Goal: Entertainment & Leisure: Consume media (video, audio)

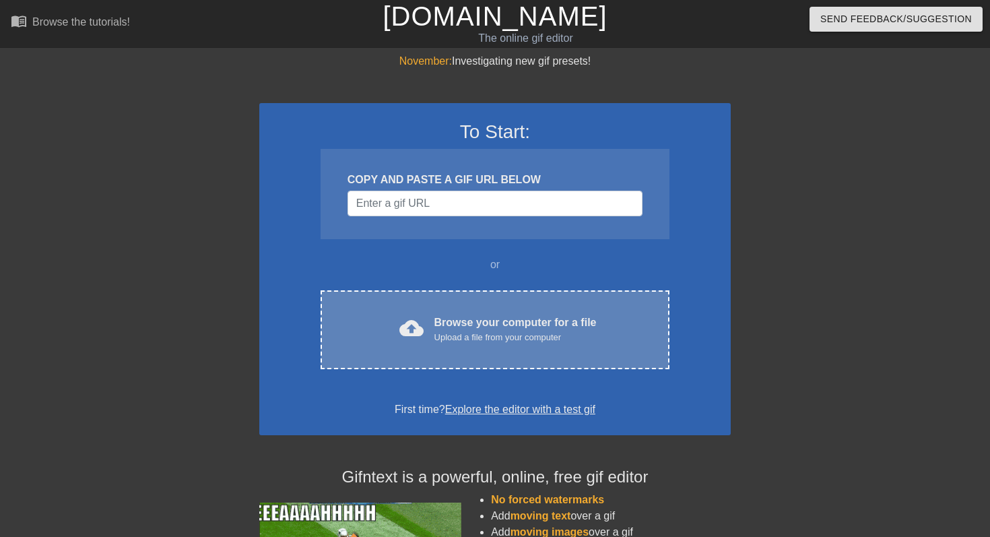
click at [477, 320] on div "Browse your computer for a file Upload a file from your computer" at bounding box center [515, 329] width 162 height 30
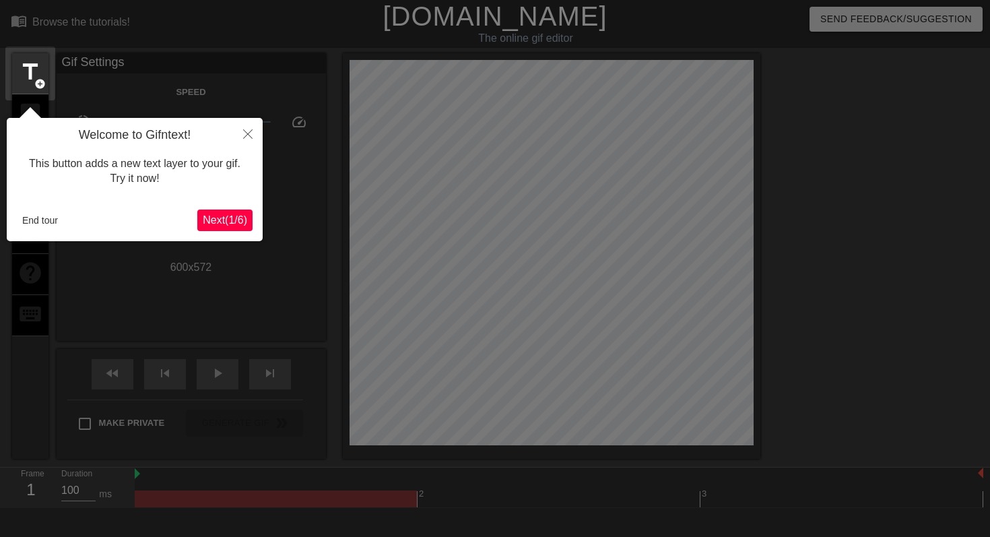
scroll to position [33, 0]
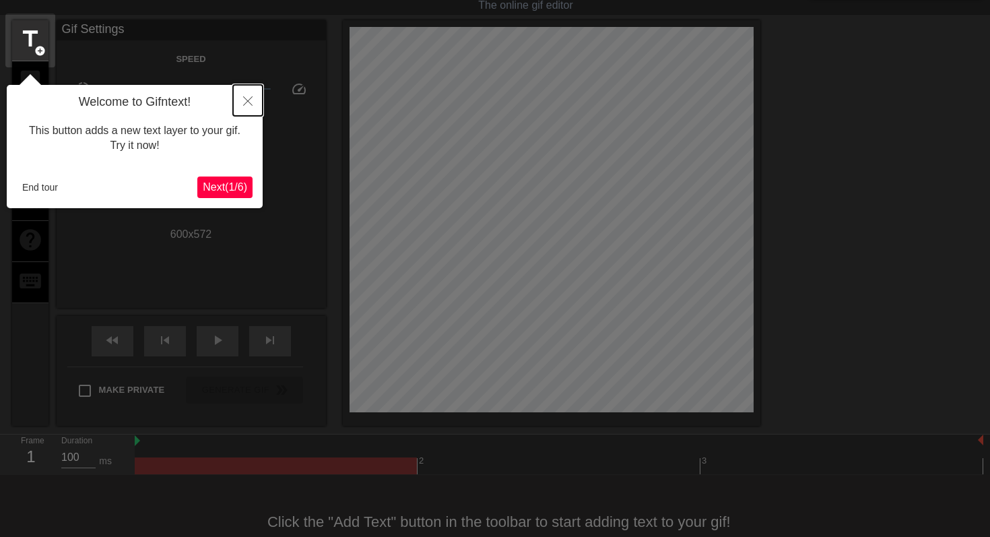
click at [246, 94] on button "Close" at bounding box center [248, 100] width 30 height 31
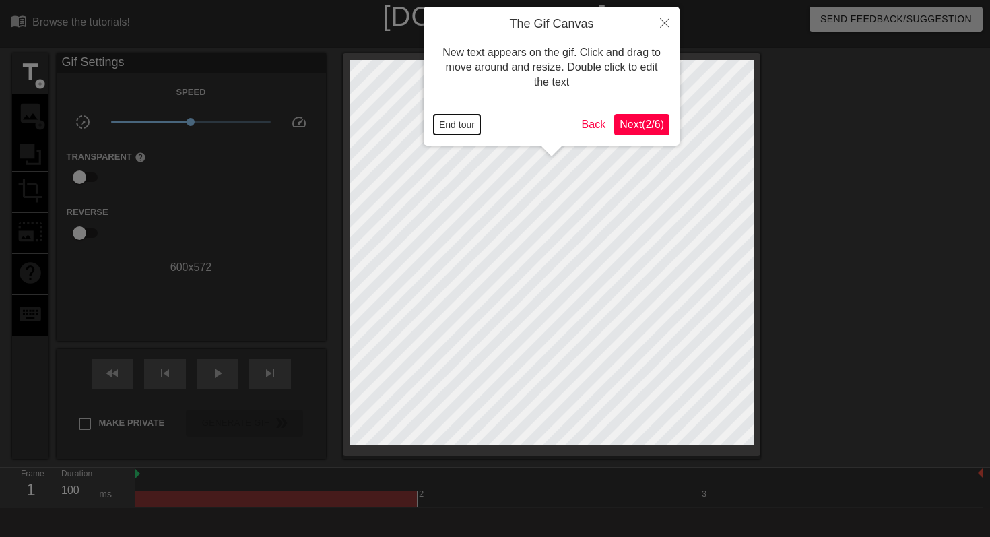
click at [449, 131] on button "End tour" at bounding box center [457, 124] width 46 height 20
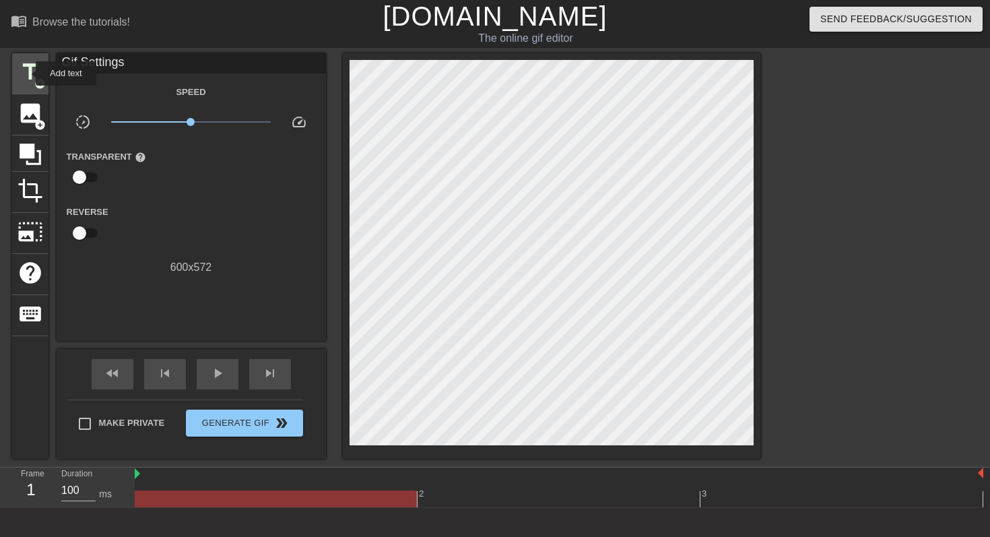
click at [27, 73] on span "title" at bounding box center [31, 72] width 26 height 26
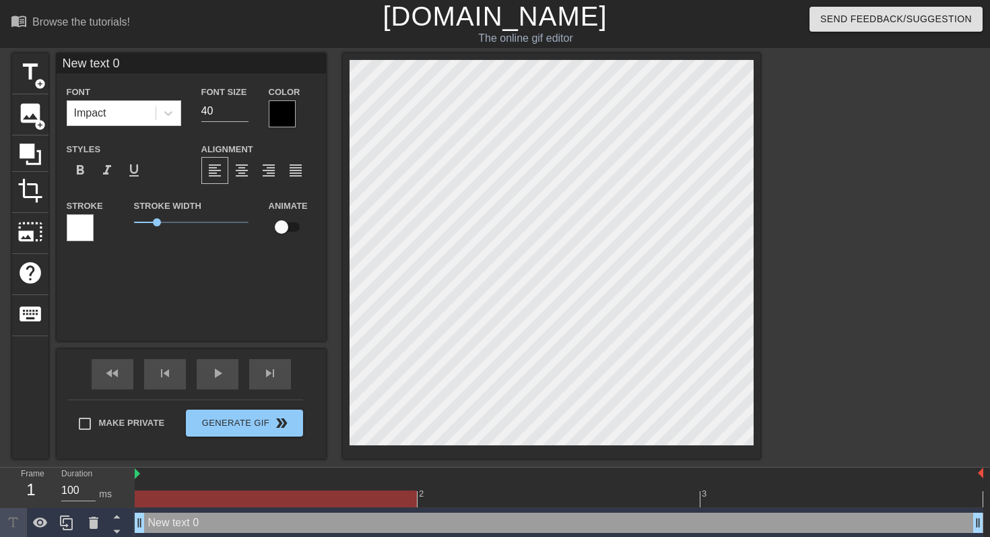
scroll to position [0, 2]
type input "0"
type textarea "0"
type input "H"
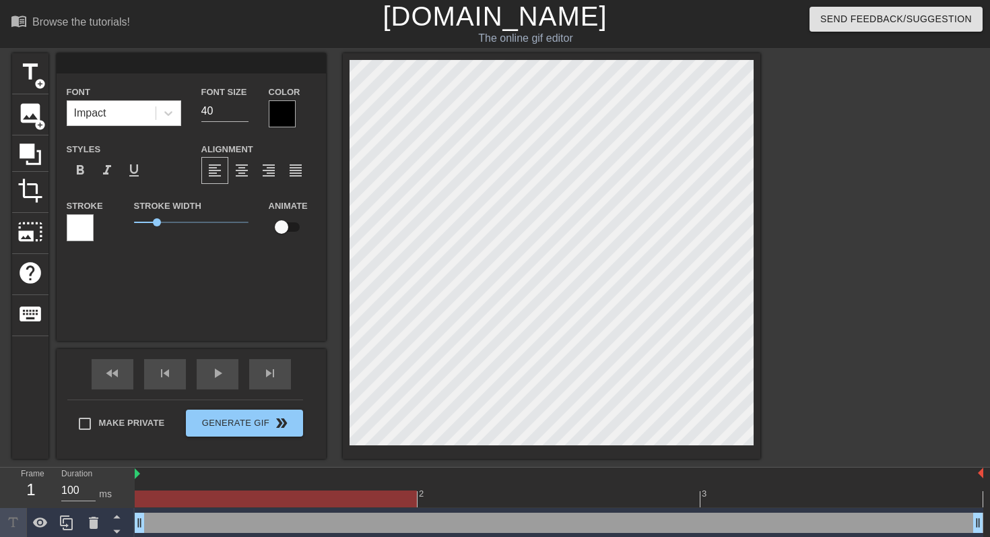
type textarea "H"
type input "HA"
type textarea "HA"
type input "HAI"
type textarea "HAI"
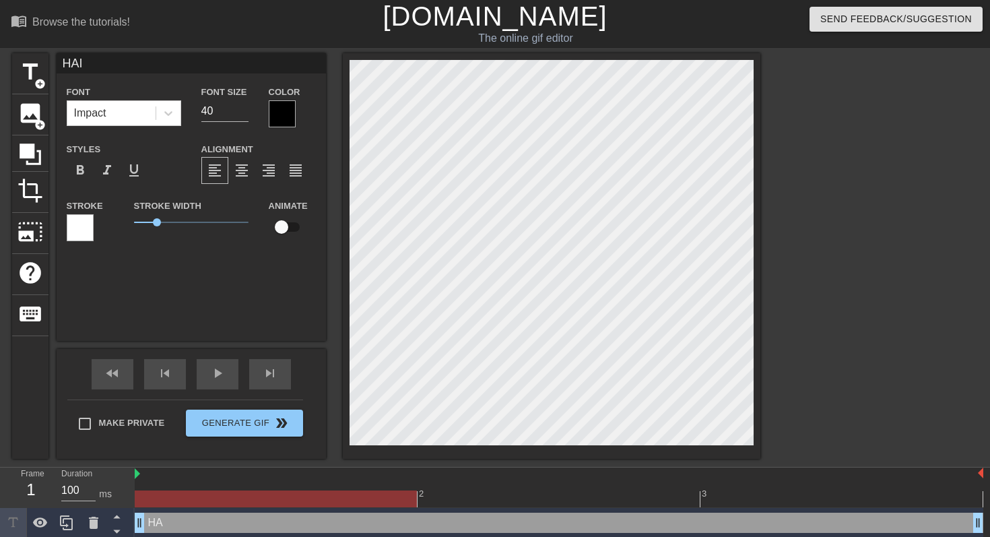
type input "HAII"
type textarea "HAII"
type input "HAIII"
type textarea "HAIII"
type input "HAIIII"
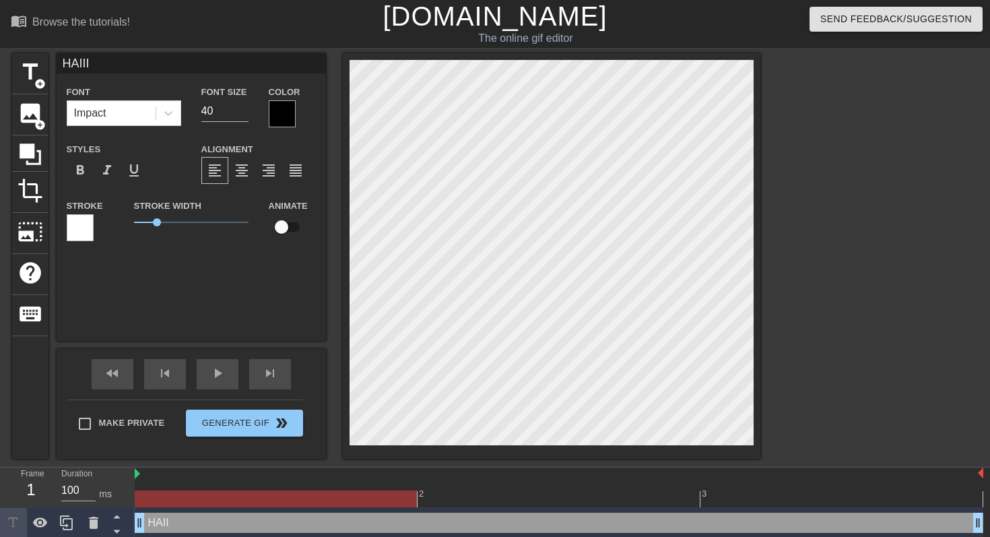
type textarea "HAIIII"
type input "HAIIII"
type textarea "HAIIII"
type input "HAIIII :"
type textarea "HAIIII :"
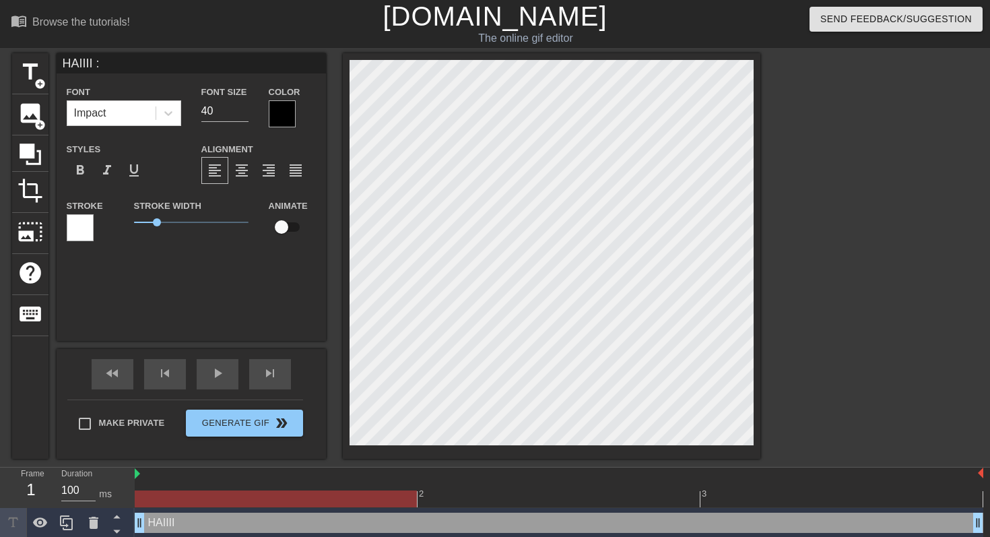
type input "HAIIII :3"
type textarea "HAIIII :3"
type input "HAIIII :3"
type textarea "HAIIII :3"
type input "HAIIII :3 H"
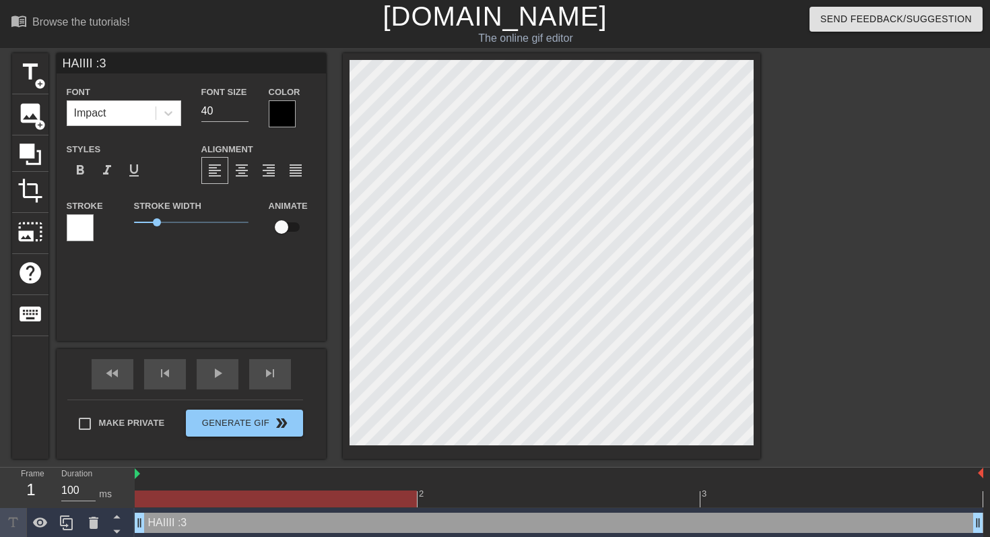
type textarea "HAIIII :3 H"
type input "HAIIII :3 HI"
type textarea "HAIIII :3 HI"
type input "HAIIII :3 HI"
type textarea "HAIIII :3 HI"
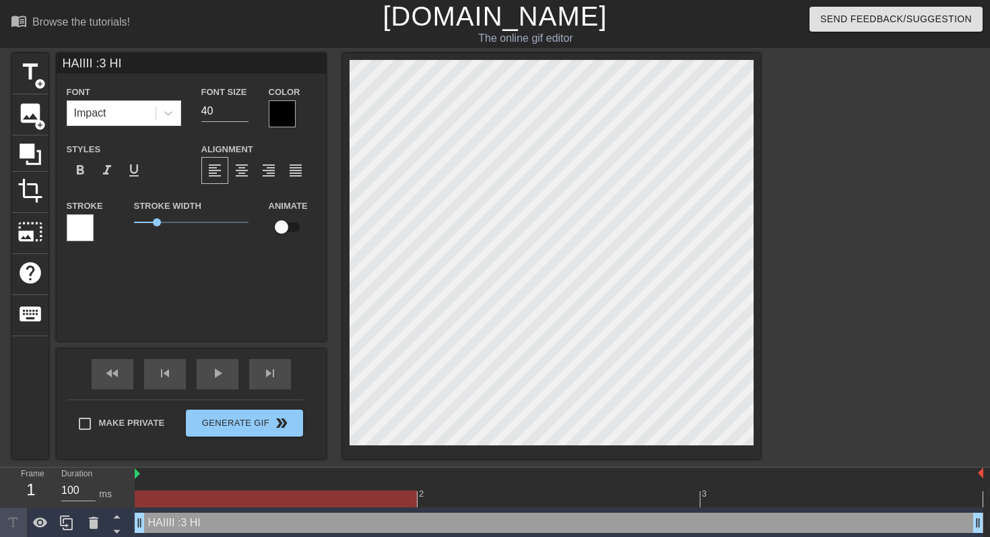
type input "HAIIII :3 HI H"
type textarea "HAIIII :3 HI H"
type input "HAIIII :3 HI HA"
type textarea "HAIIII :3 HI HA"
type input "HAIIII :3 HI HAI"
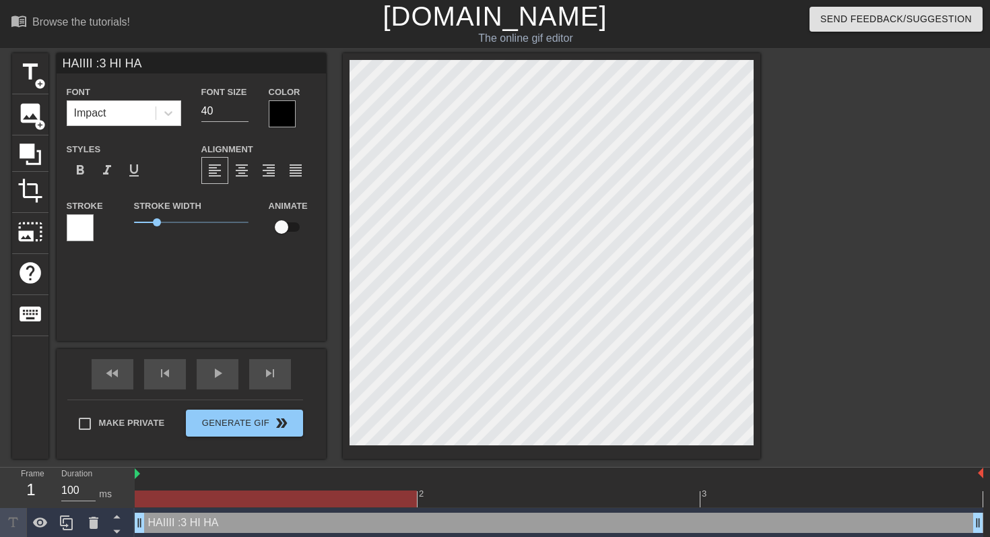
type textarea "HAIIII :3 HI HAI"
type input "HAIIII :3 HI HAII"
type textarea "HAIIII :3 HI HAII"
type input "HAIIII :3 HI HAII"
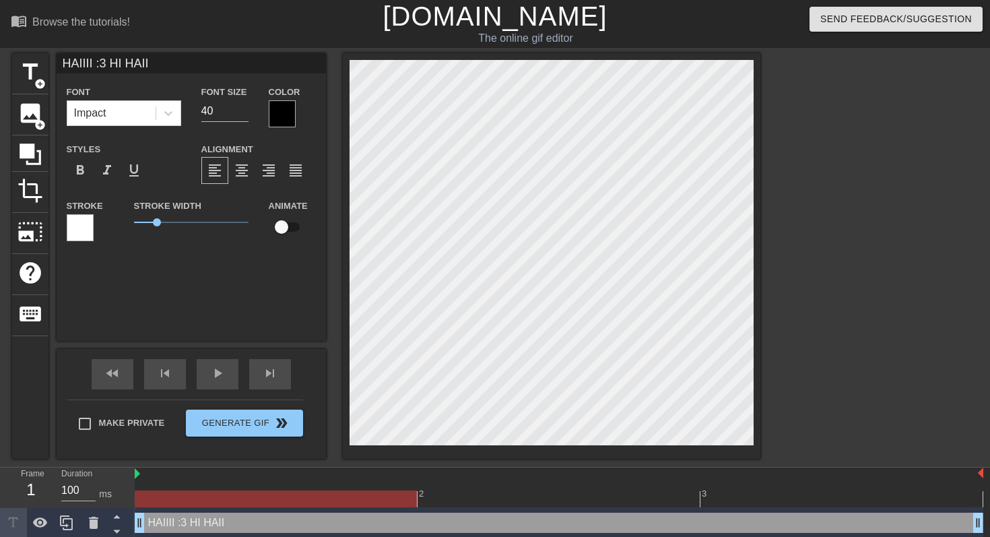
type textarea "HAIIII :3 HI HAII"
type input "HAIIII :3 HI [PERSON_NAME] !"
type textarea "HAIIII :3 HI [PERSON_NAME] !"
type input "HAIIII :3 HI [PERSON_NAME] !!"
type textarea "HAIIII :3 HI [PERSON_NAME] !!"
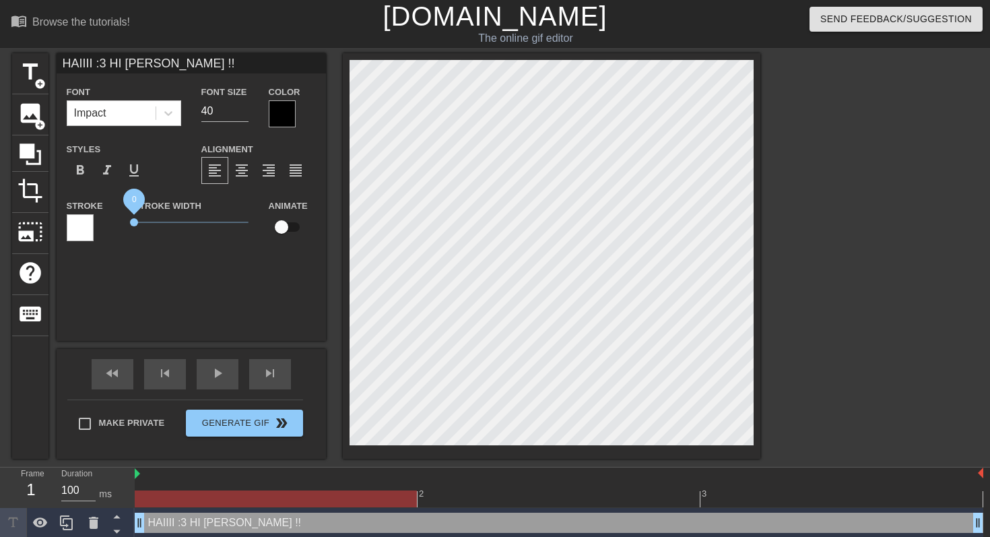
drag, startPoint x: 156, startPoint y: 221, endPoint x: 6, endPoint y: 223, distance: 150.1
click at [6, 223] on div "title add_circle image add_circle crop photo_size_select_large help keyboard HA…" at bounding box center [495, 255] width 990 height 405
click at [244, 106] on input "41" at bounding box center [224, 111] width 47 height 22
click at [244, 106] on input "42" at bounding box center [224, 111] width 47 height 22
click at [244, 106] on input "43" at bounding box center [224, 111] width 47 height 22
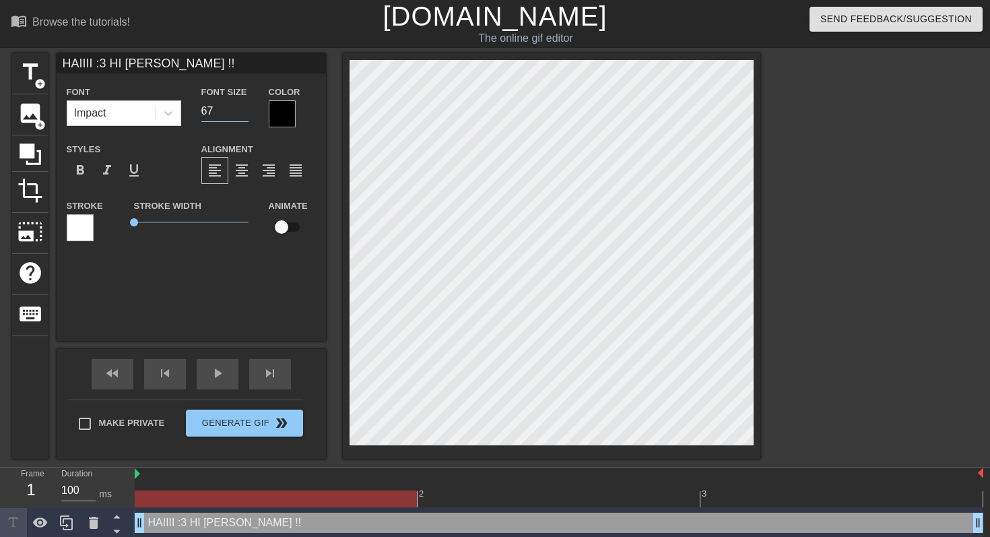
type input "67"
click at [244, 107] on input "67" at bounding box center [224, 111] width 47 height 22
click at [831, 217] on div at bounding box center [877, 255] width 202 height 404
click at [774, 237] on div "title add_circle image add_circle crop photo_size_select_large help keyboard HA…" at bounding box center [495, 255] width 990 height 405
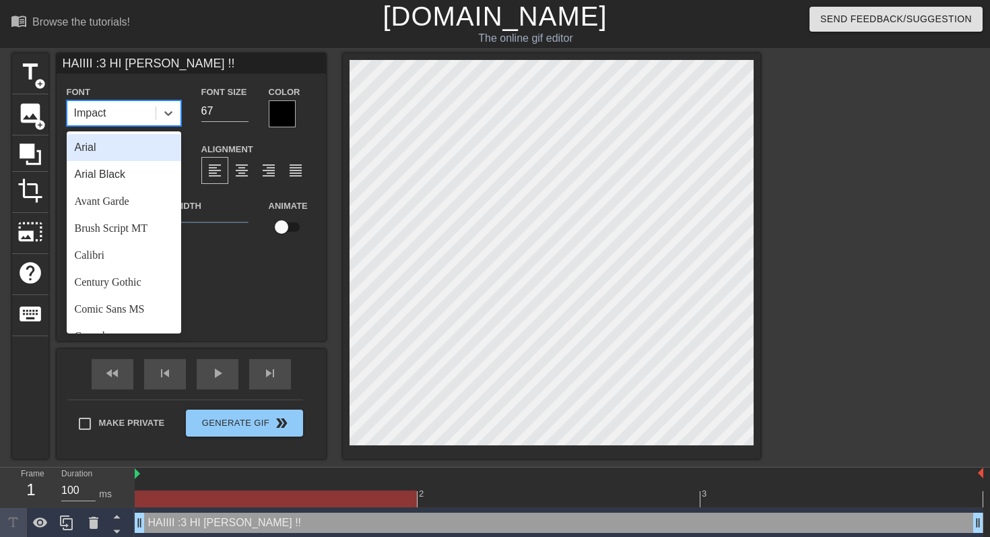
click at [146, 114] on div "Impact" at bounding box center [111, 113] width 88 height 24
click at [135, 176] on div "Arial Black" at bounding box center [124, 174] width 114 height 27
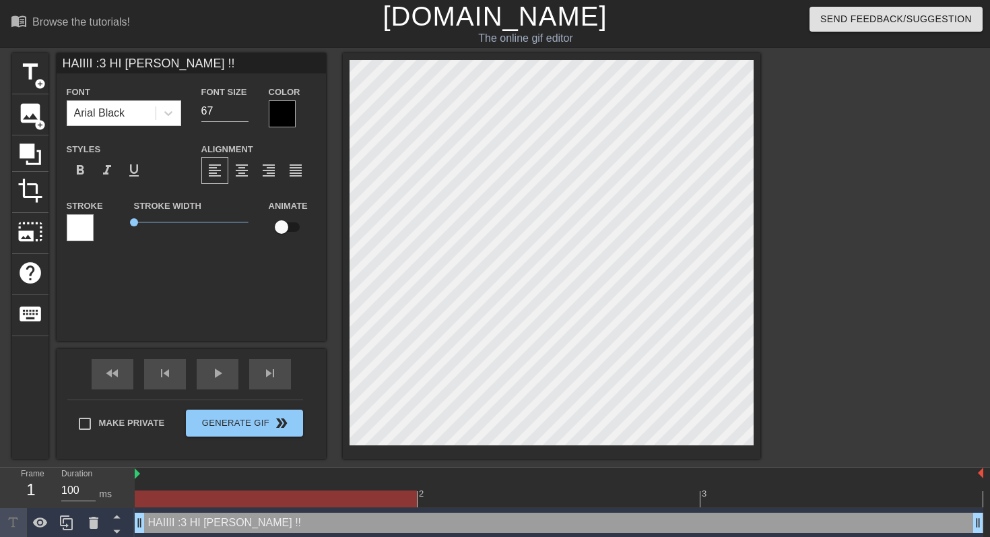
type input "HAIIII :3 HAII !!"
type textarea "HAIIII :3 HAII !!"
type input "HAIIII :3 HAIId !!"
type textarea "HAIIII :3 HAIId !!"
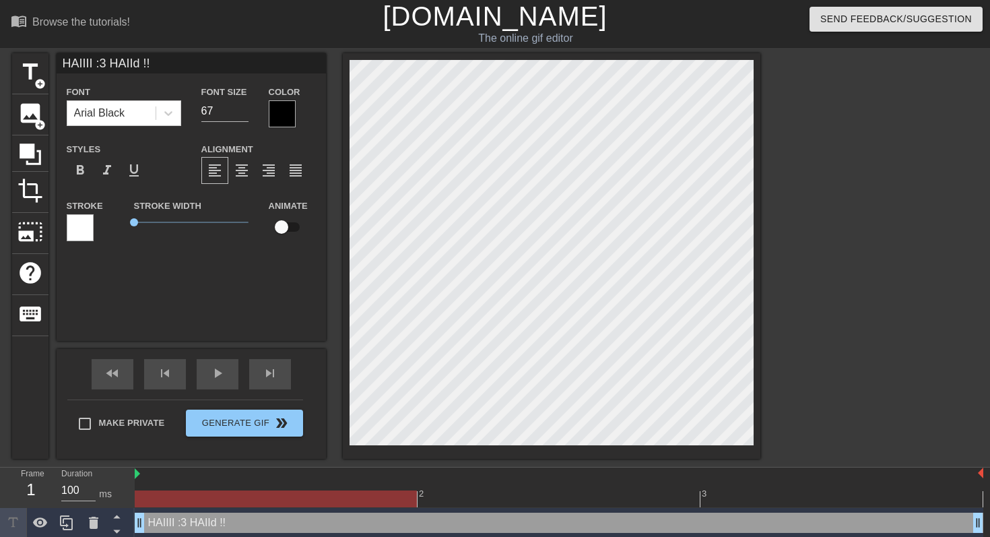
type input "HAIIII :3 HAII !!"
type textarea "HAIIII :3 HAII !!"
type input "Ha !!"
type textarea "Ha !!"
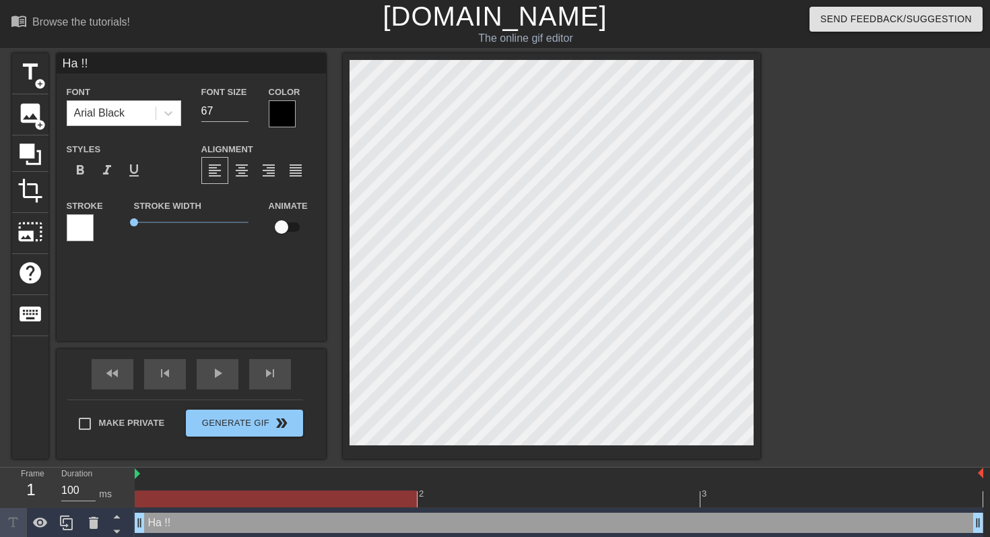
scroll to position [0, 0]
type input "Hai !!"
type textarea "Hai !!"
type input "Haii !!"
type textarea "Haii !!"
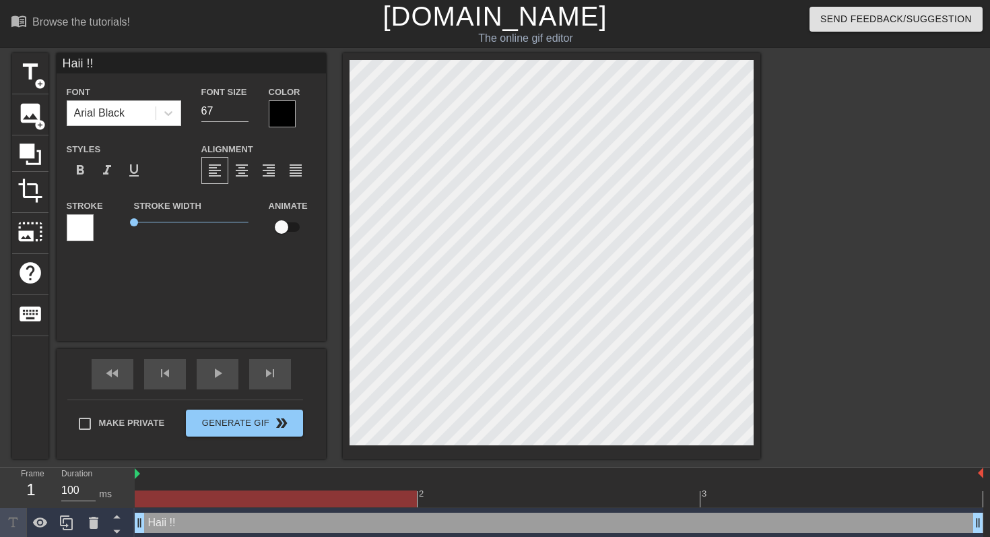
type input "Haiii !!"
type textarea "Haiii !!"
type input "Haiiii !!"
type textarea "Haiiii !!"
type input "Haiiiii !!"
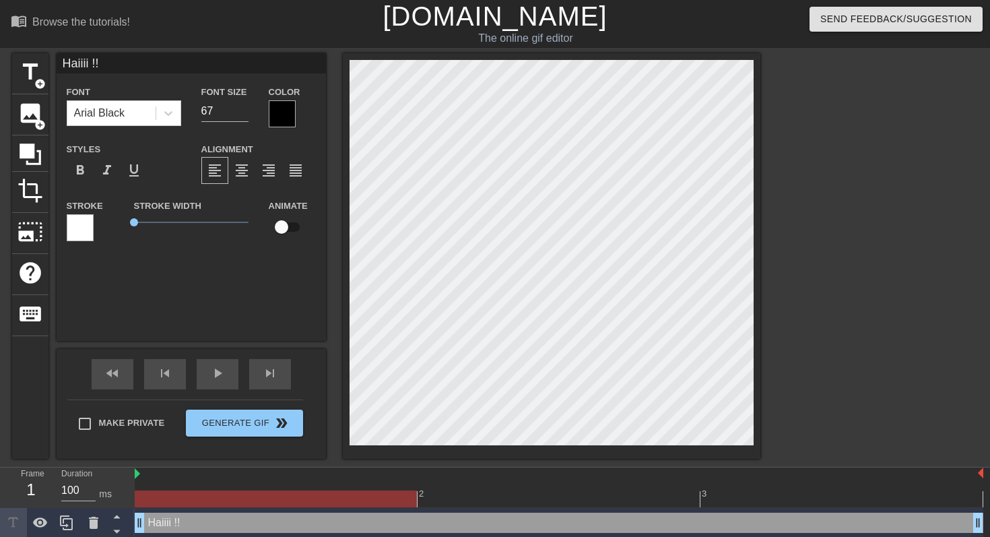
type textarea "Haiiiii !!"
type input "Haiiiiii !!"
type textarea "Haiiiiii !!"
type input "Haiiiii !!"
type textarea "Haiiiii !!"
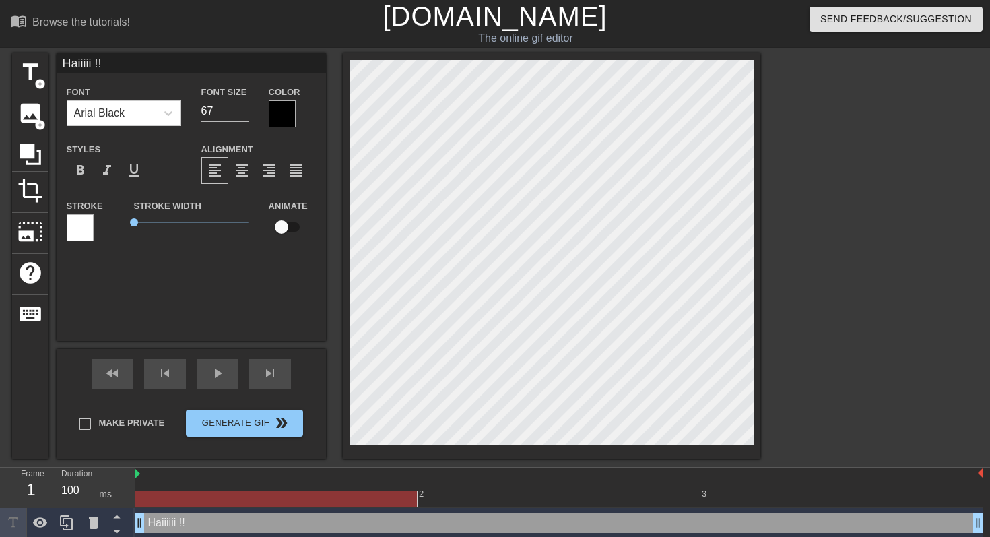
type input "Haiiii !!"
type textarea "Haiiii !!"
type input "Haiii !!"
type textarea "Haiii !!"
type input "Haii !!"
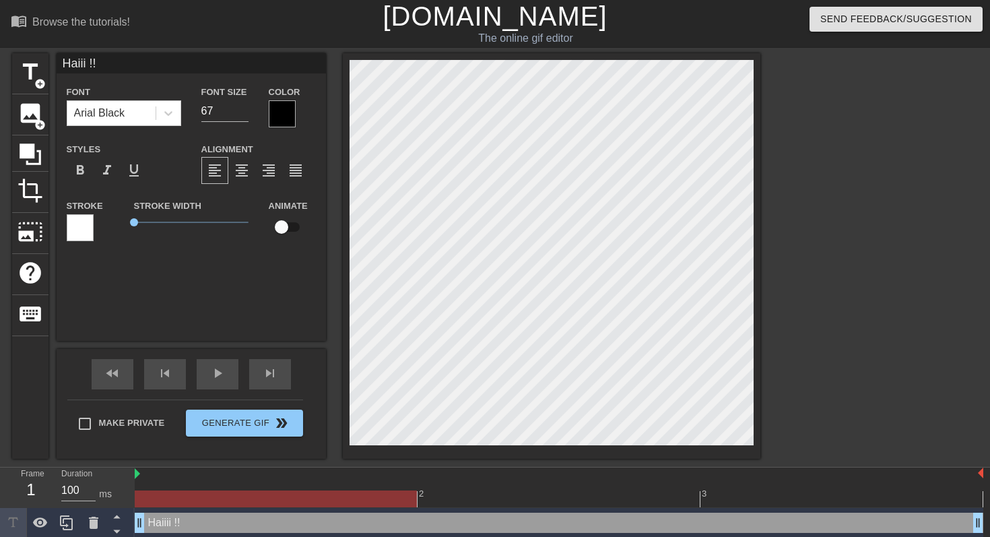
type textarea "Haii !!"
type input "Haii! !!"
type textarea "Haii! !!"
type input "Haii !!"
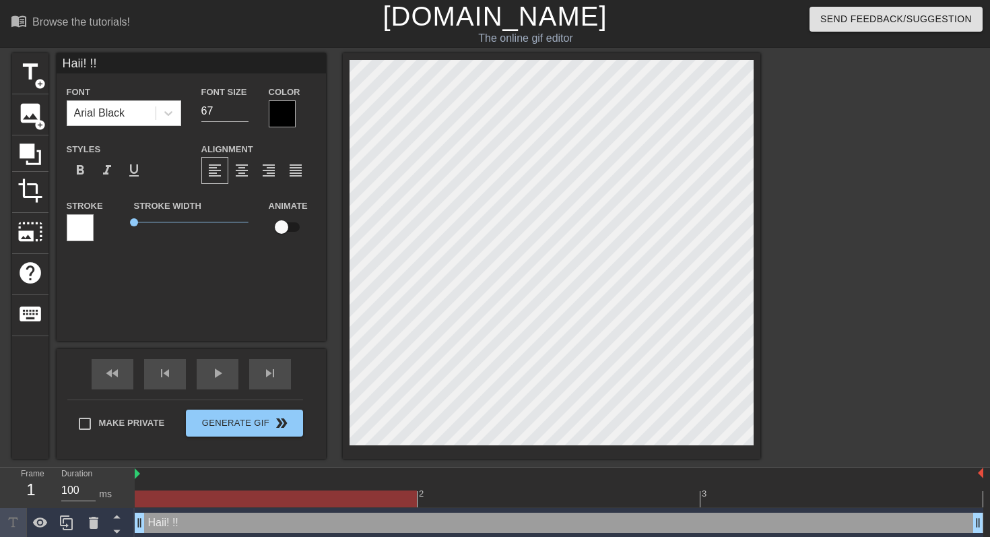
type textarea "Haii !!"
type input "Hai !!"
type textarea "Hai !!"
type input "Hai! !!"
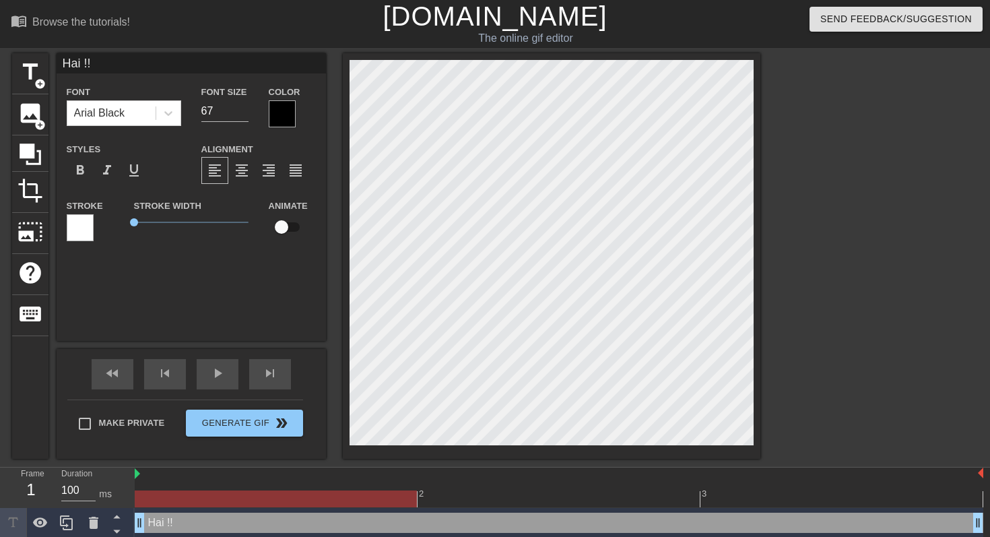
type textarea "Hai! !!"
type input "Hai!! !!"
type textarea "Hai!! !!"
type input "Hai! !!"
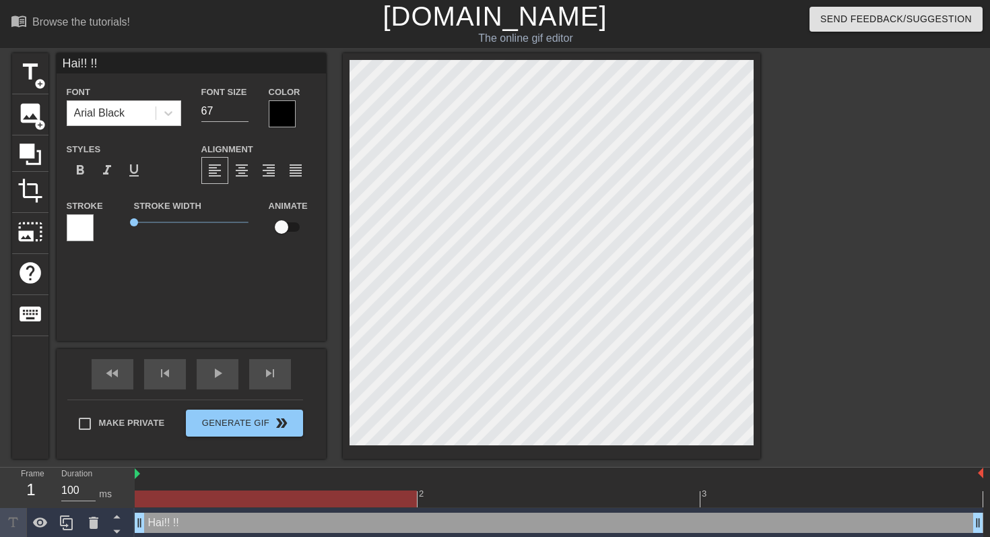
type textarea "Hai! !!"
type input "Hai !!"
type textarea "Hai !!"
type input "Hai! !!"
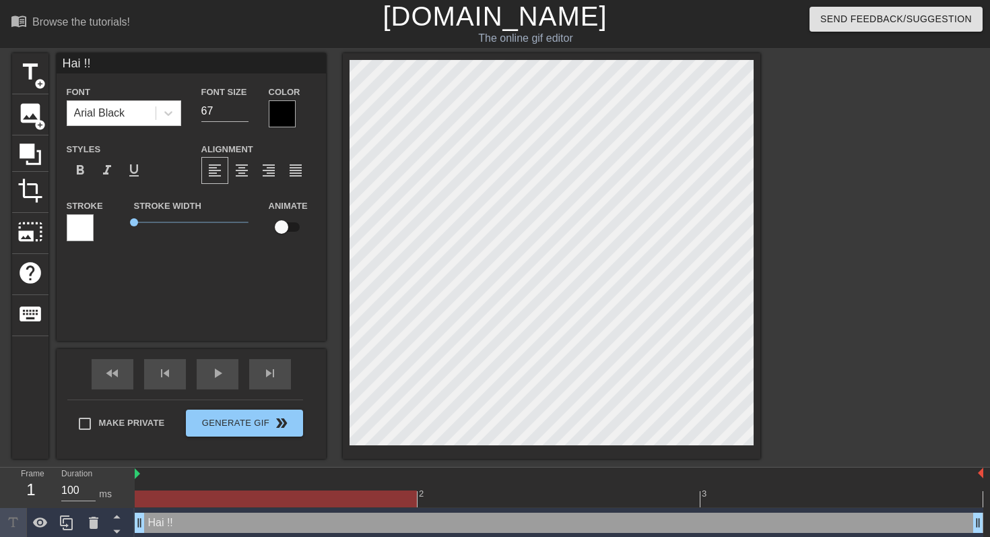
type textarea "Hai! !!"
type input "Hai!! !!"
type textarea "Hai!! !!"
type input "Hai!! !!"
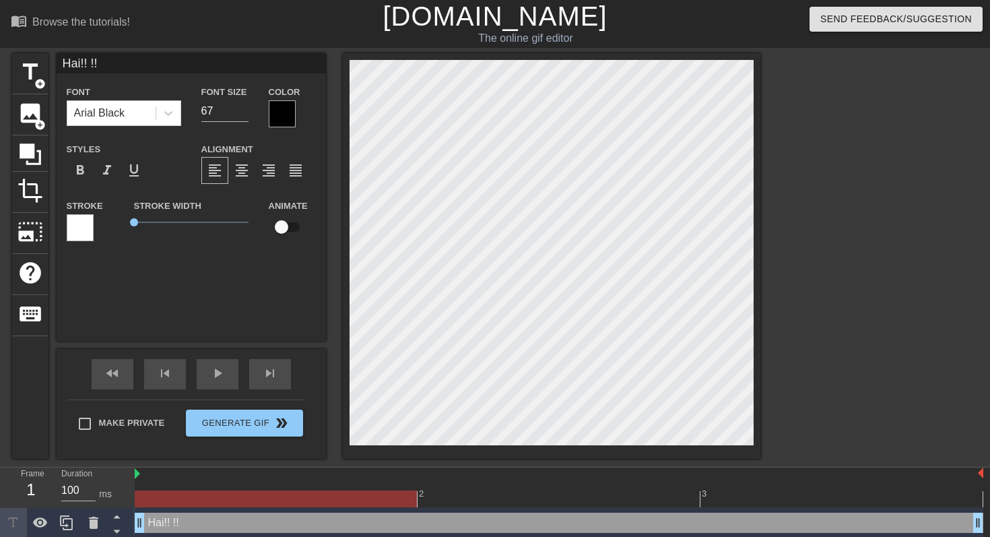
type textarea "Hai!! !!"
type input "Hai!! H !!"
type textarea "Hai!! H !!"
type input "Hai!! Hi !!"
type textarea "Hai!! Hi !!"
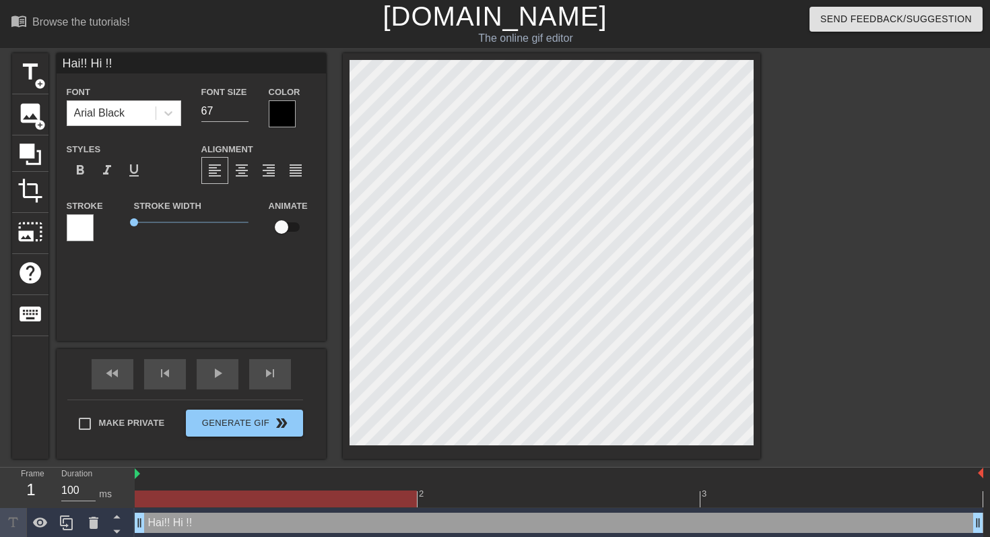
type input "Hai!! Hi! !!"
type textarea "Hai!! Hi! !!"
type input "Hai!! Hi!! !!"
type textarea "Hai!! Hi!! !!"
type input "Hai!! Hi!!! !!"
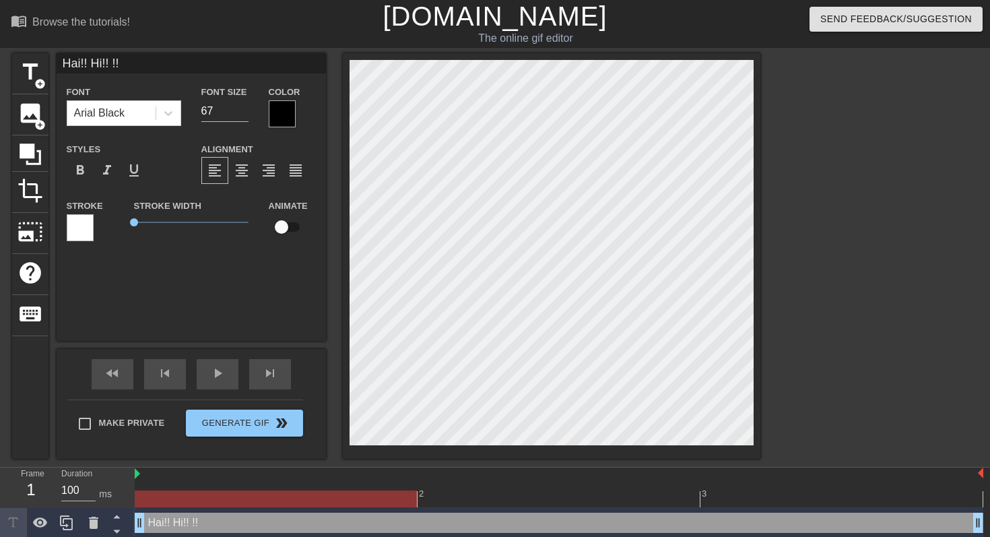
type textarea "Hai!! Hi!!! !!"
type input "Hai!! Hi!!! !"
type textarea "Hai!! Hi!!! !"
type input "Hai!! Hi!!!!"
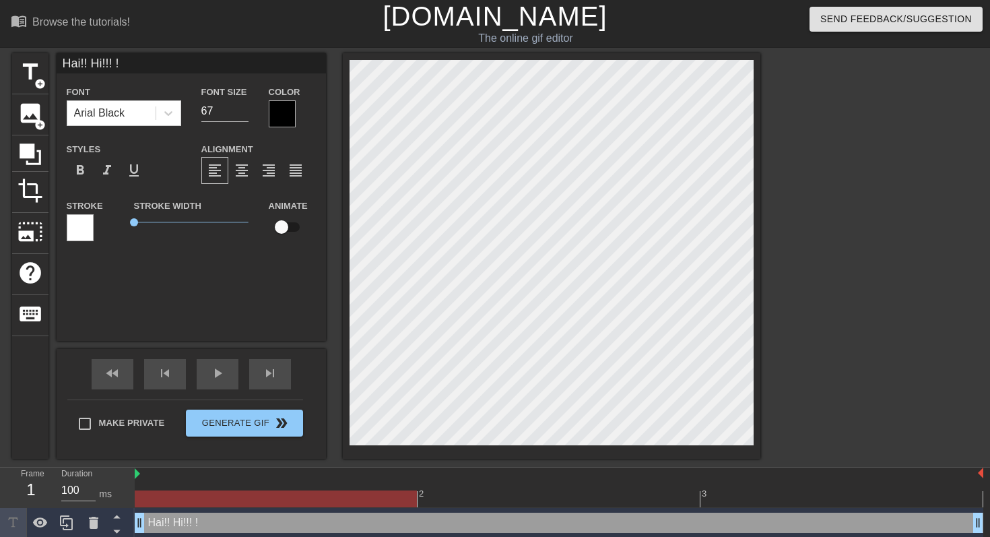
type textarea "Hai!! Hi!!!!"
type input "Hai!! Hi!!!"
type textarea "Hai!! Hi!!!"
type input "Hai!! Hi!!"
type textarea "Hai!! Hi!!"
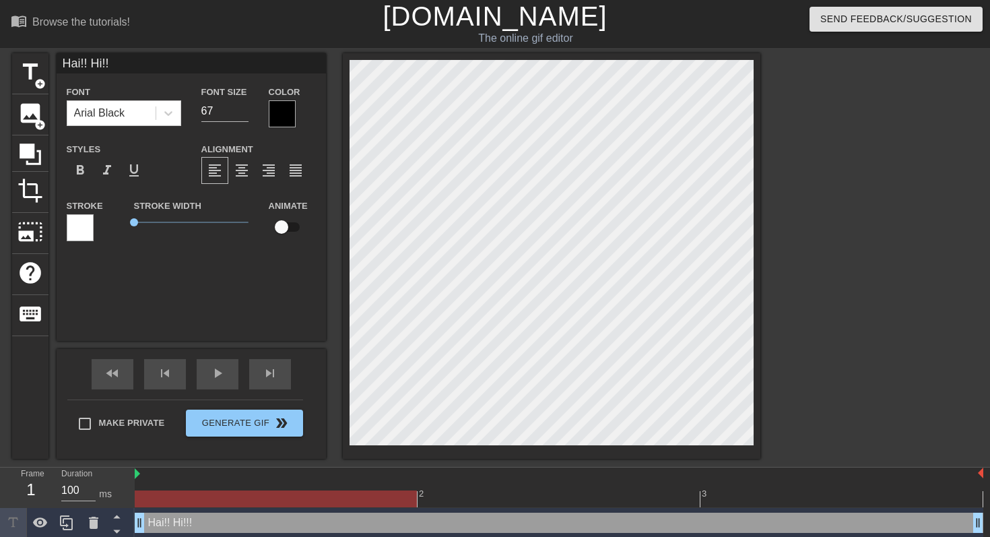
scroll to position [0, 1]
type input "Hai!! Hi!"
type textarea "Hai!! Hi!"
type input "Hai!! Hi!"
type textarea "Hai!! Hi!"
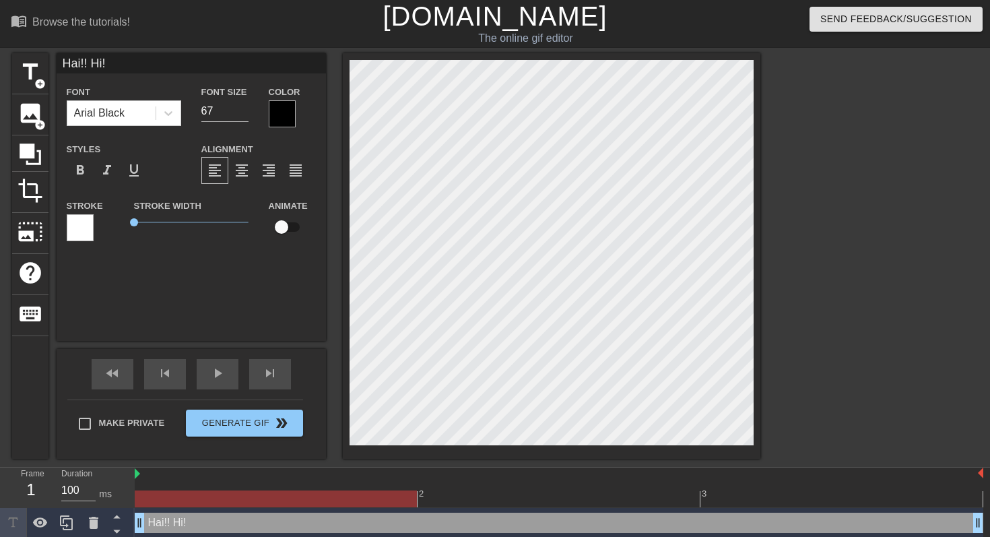
type input "Hai!! Hi! :"
type textarea "Hai!! Hi! :"
type input "Hai!! Hi! :3"
type textarea "Hai!! Hi! :3"
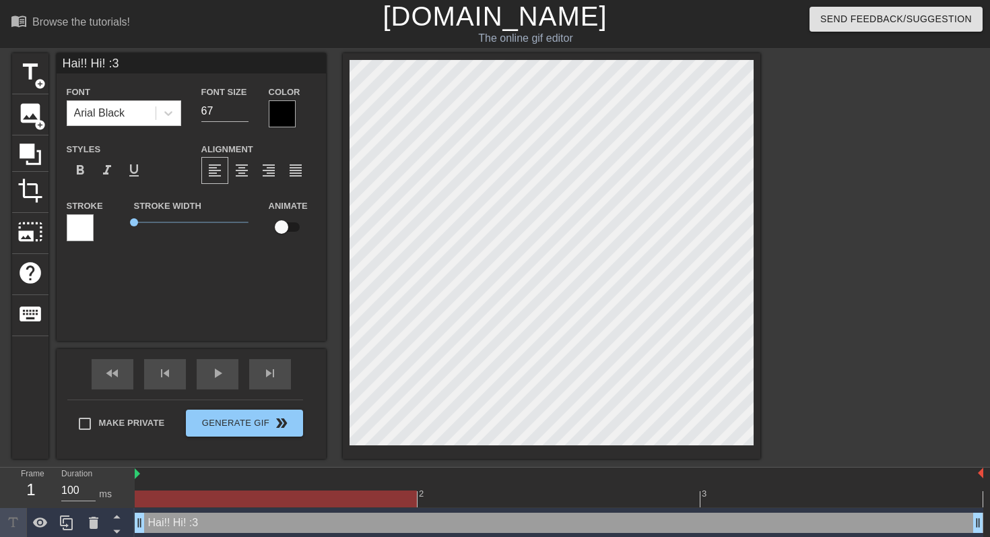
click at [877, 111] on div at bounding box center [877, 255] width 202 height 404
click at [817, 184] on div at bounding box center [877, 255] width 202 height 404
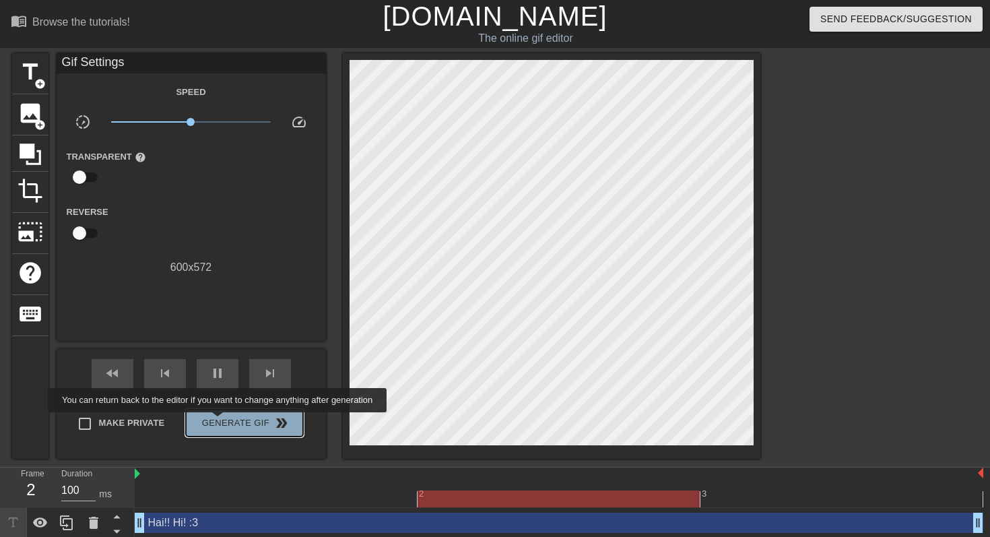
click at [226, 421] on span "Generate Gif double_arrow" at bounding box center [244, 423] width 106 height 16
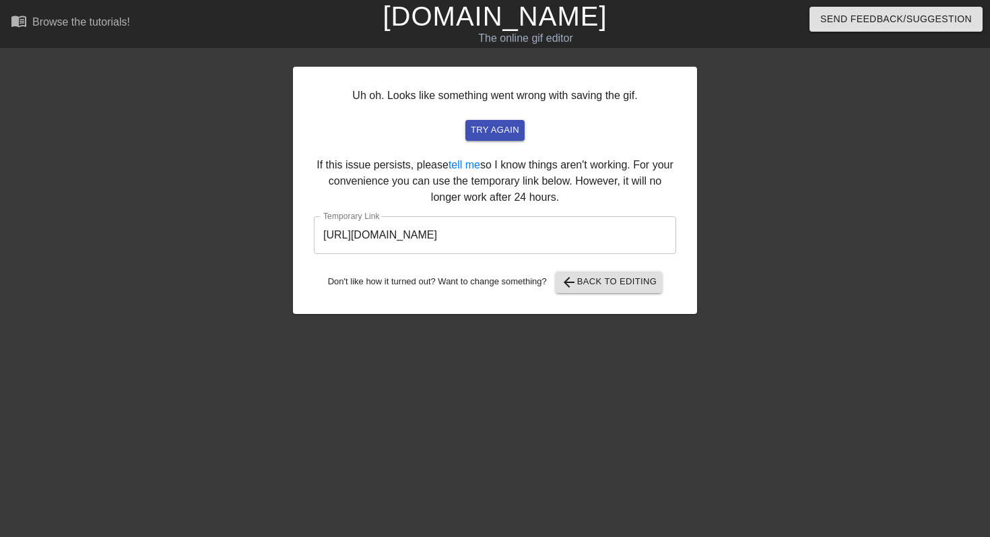
click at [590, 228] on input "[URL][DOMAIN_NAME]" at bounding box center [495, 235] width 362 height 38
drag, startPoint x: 601, startPoint y: 230, endPoint x: 114, endPoint y: 207, distance: 487.3
click at [114, 207] on div "Uh oh. Looks like something went wrong with saving the gif. try again If this i…" at bounding box center [495, 255] width 990 height 404
click at [588, 276] on span "arrow_back Back to Editing" at bounding box center [609, 282] width 96 height 16
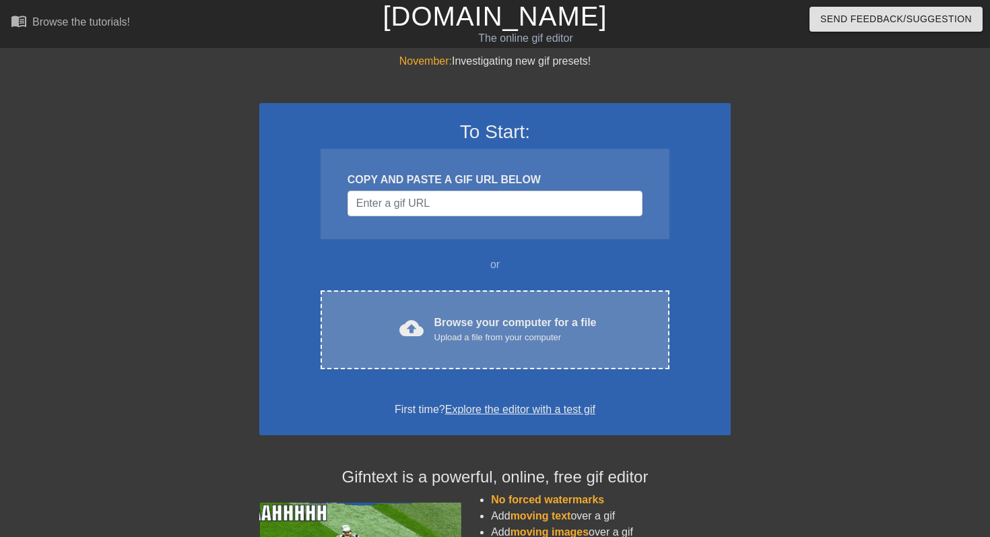
click at [471, 324] on div "Browse your computer for a file Upload a file from your computer" at bounding box center [515, 329] width 162 height 30
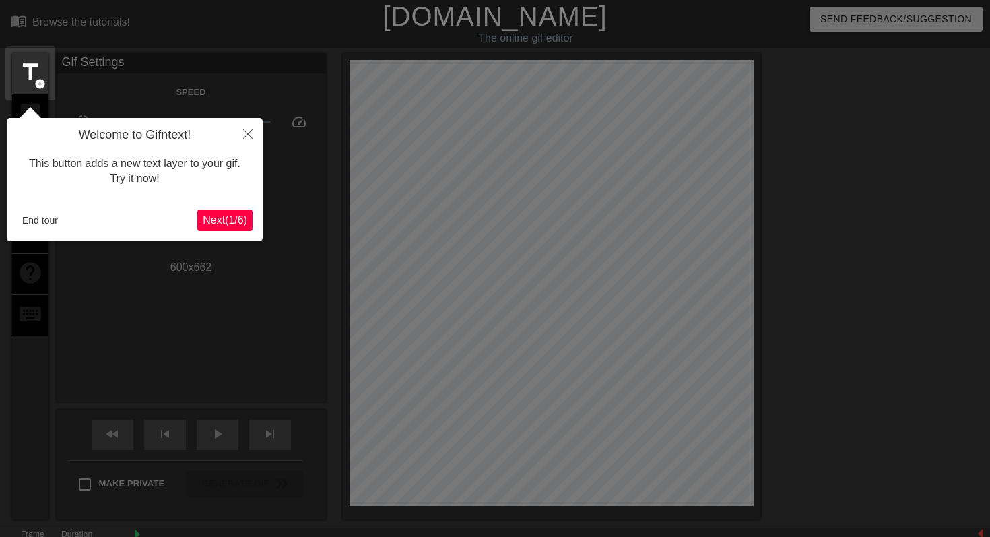
scroll to position [33, 0]
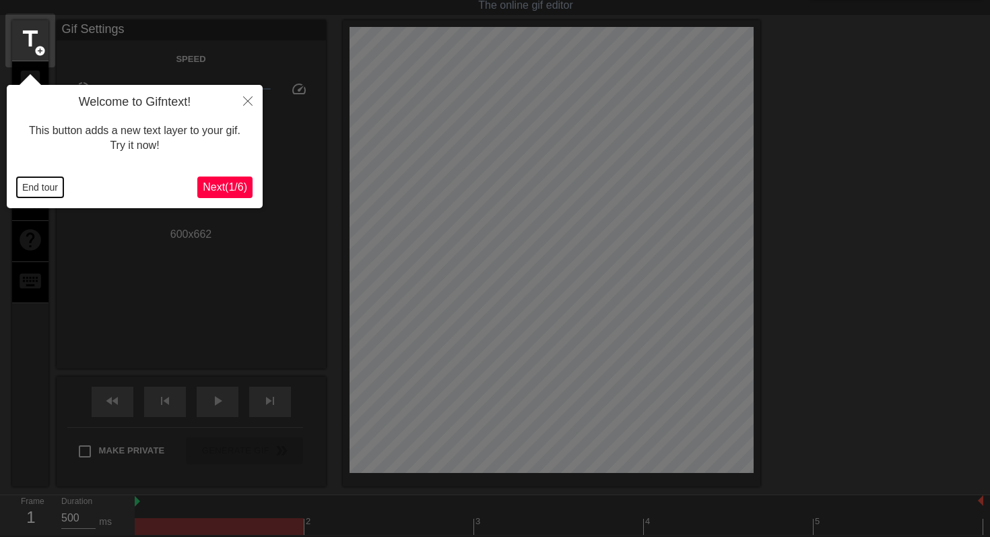
click at [41, 187] on button "End tour" at bounding box center [40, 187] width 46 height 20
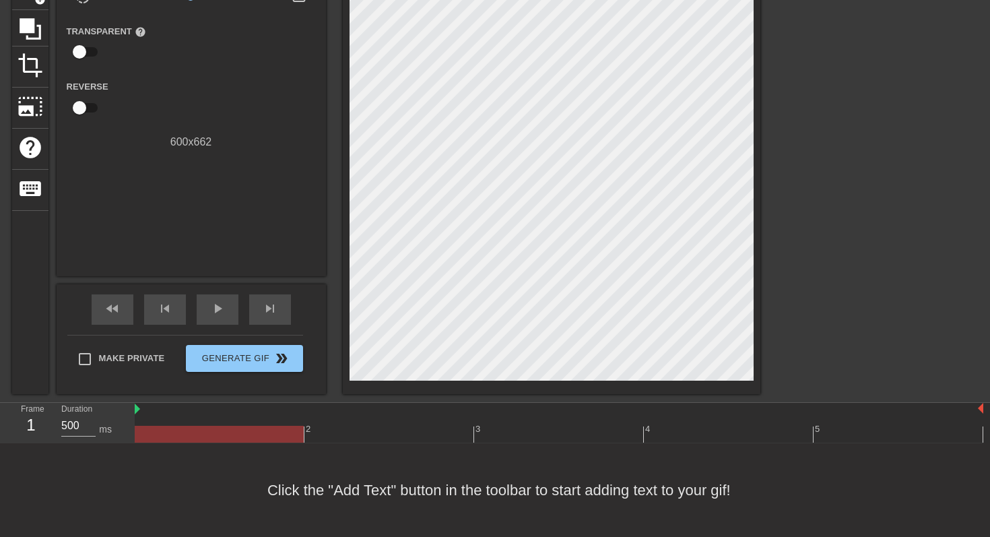
scroll to position [0, 0]
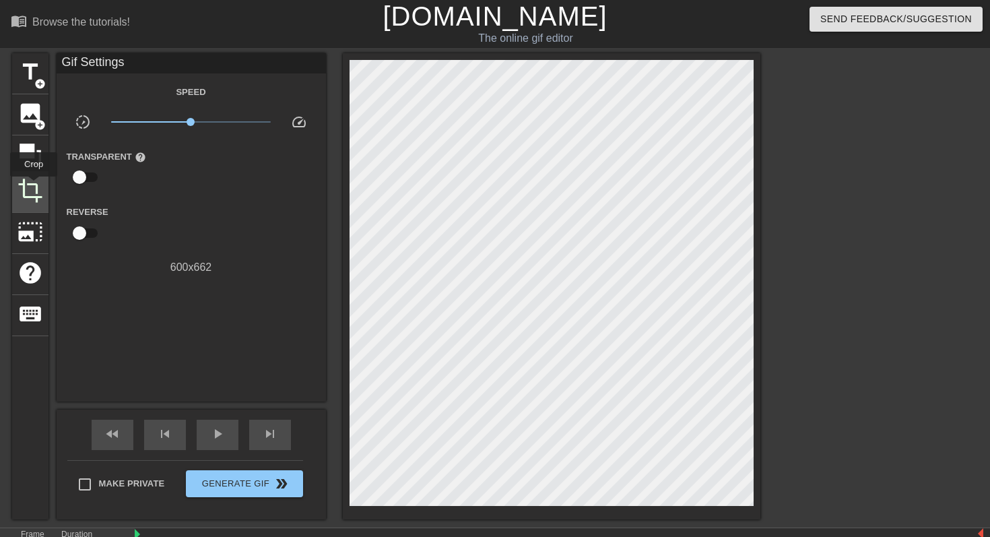
click at [34, 186] on span "crop" at bounding box center [31, 191] width 26 height 26
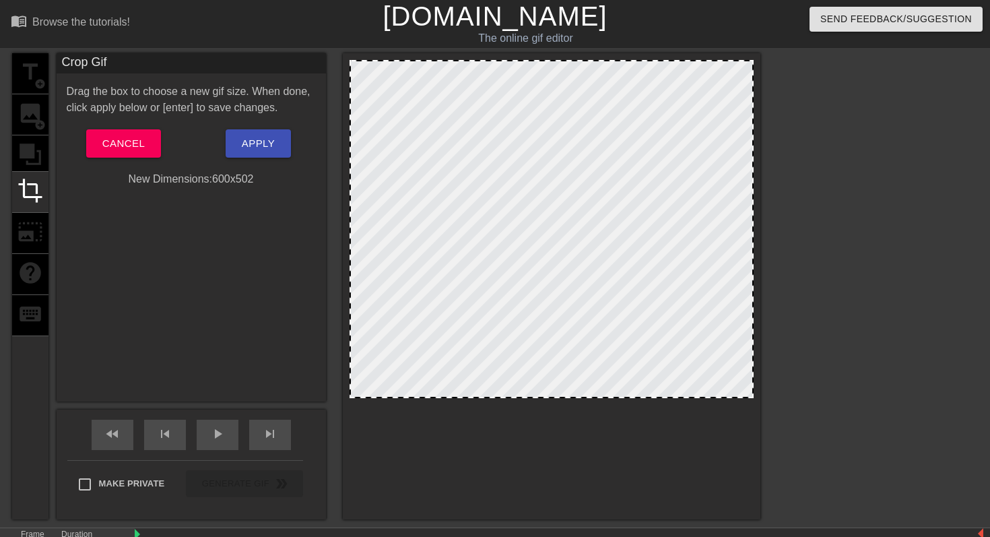
drag, startPoint x: 560, startPoint y: 505, endPoint x: 578, endPoint y: 397, distance: 109.2
click at [578, 397] on div at bounding box center [551, 396] width 401 height 7
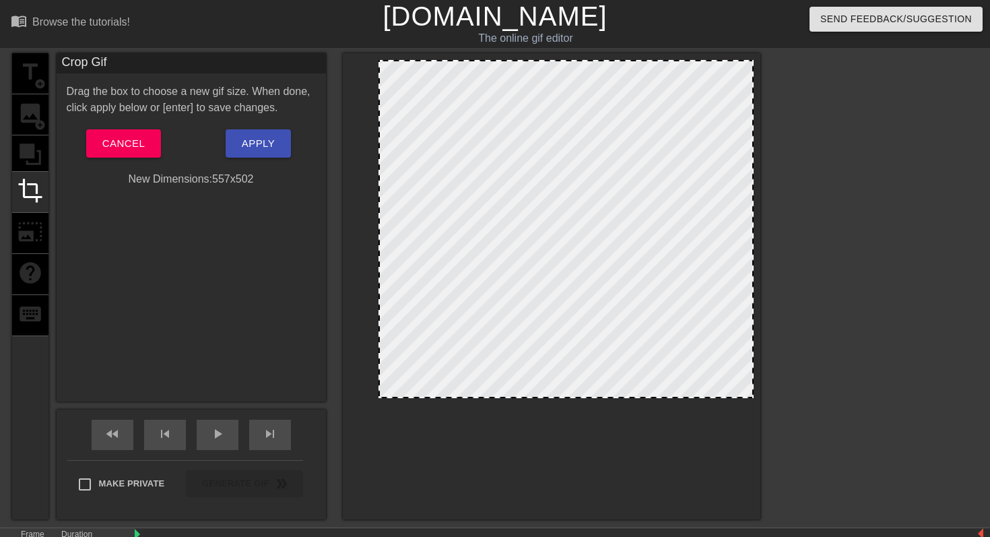
drag, startPoint x: 351, startPoint y: 65, endPoint x: 378, endPoint y: 58, distance: 27.1
click at [378, 58] on div at bounding box center [551, 286] width 417 height 466
click at [753, 102] on div at bounding box center [551, 286] width 417 height 466
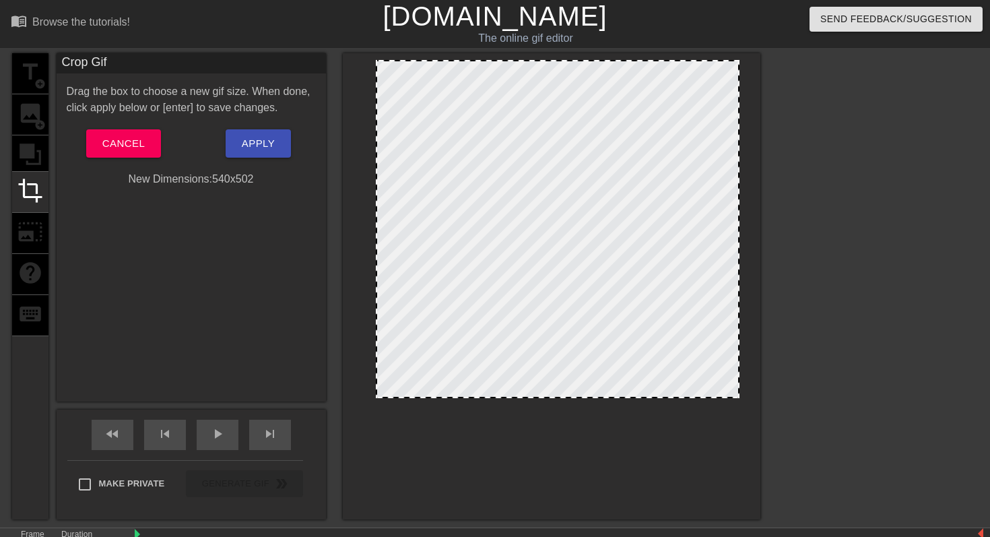
drag, startPoint x: 750, startPoint y: 104, endPoint x: 736, endPoint y: 104, distance: 14.2
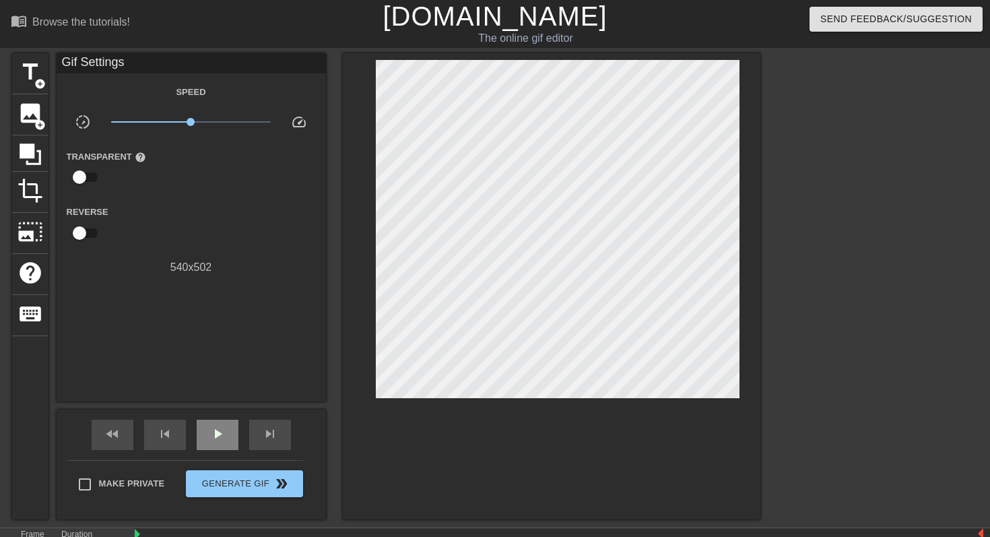
click at [207, 446] on div "play_arrow" at bounding box center [218, 434] width 42 height 30
type input "500"
click at [207, 446] on div "pause" at bounding box center [218, 434] width 42 height 30
click at [38, 145] on icon at bounding box center [31, 154] width 26 height 26
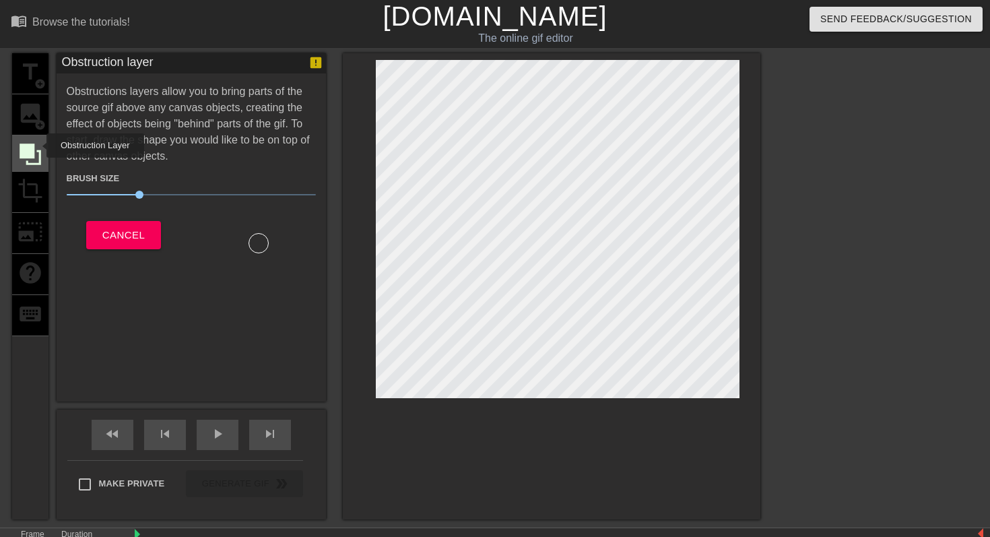
click at [38, 145] on icon at bounding box center [31, 154] width 26 height 26
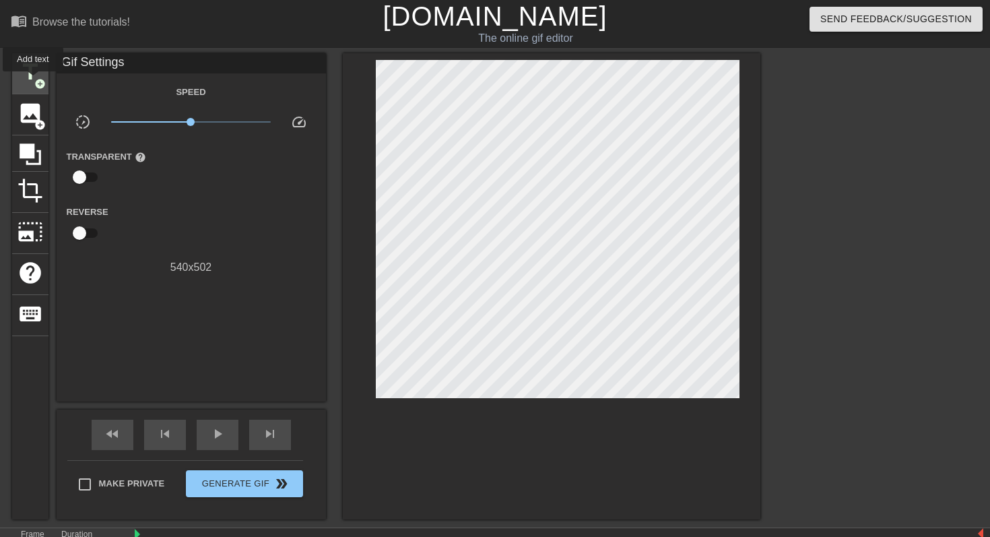
click at [34, 81] on span "add_circle" at bounding box center [39, 83] width 11 height 11
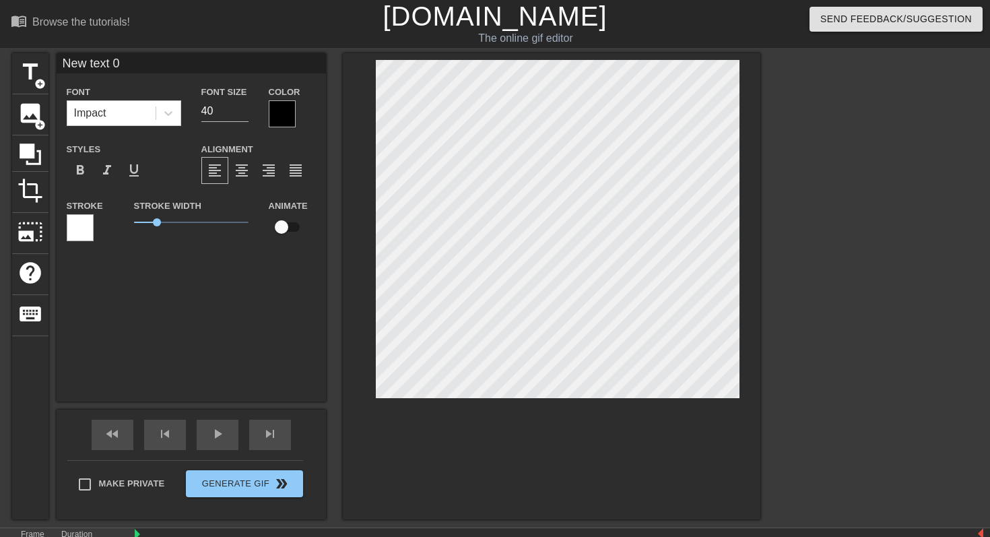
type input "= text 0"
type textarea "= text 0"
type input "*"
type textarea "*"
type input "*s"
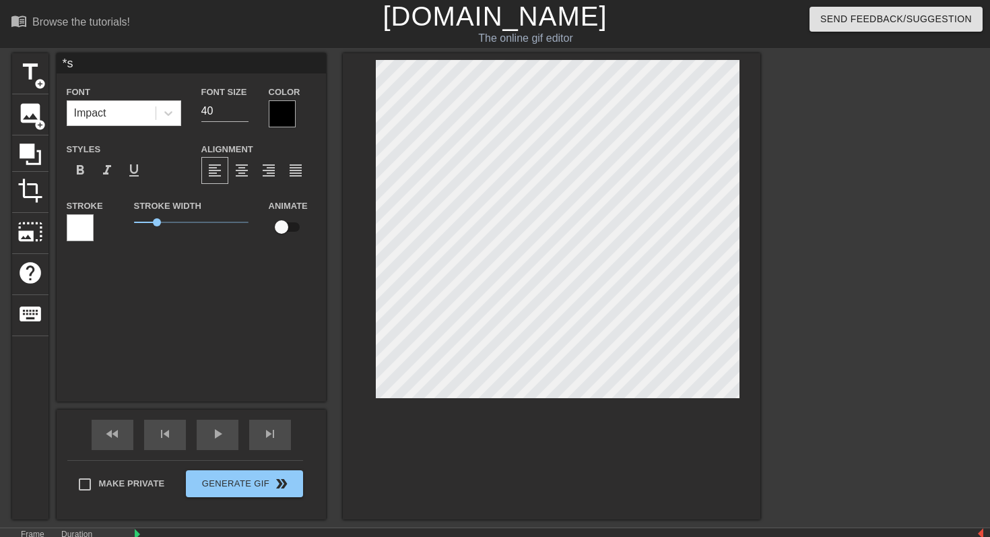
type textarea "*si"
type input "*sip"
type textarea "*sip"
type input "*sips"
type textarea "*sips"
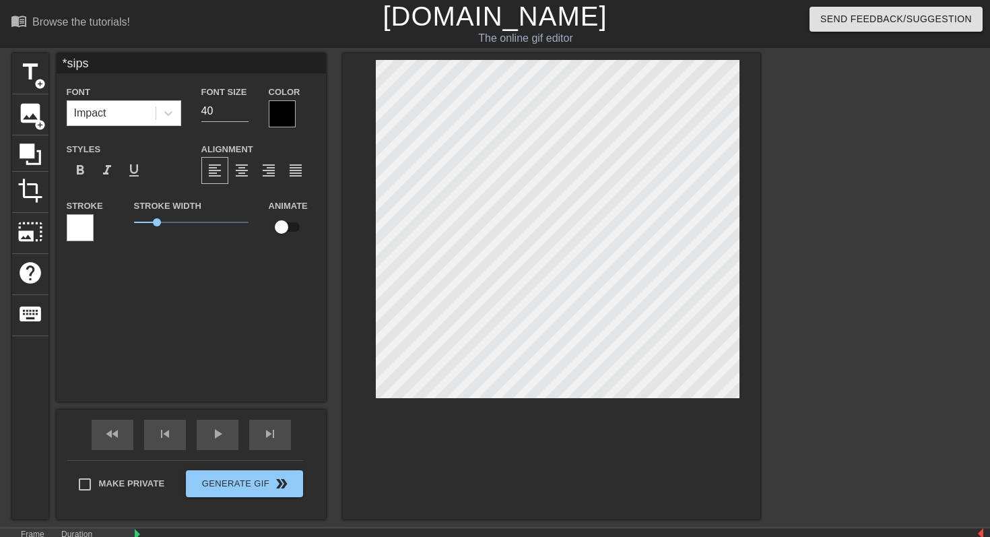
type input "*sips*"
type textarea "*sips*"
type input "*sips*."
type textarea "*sips*."
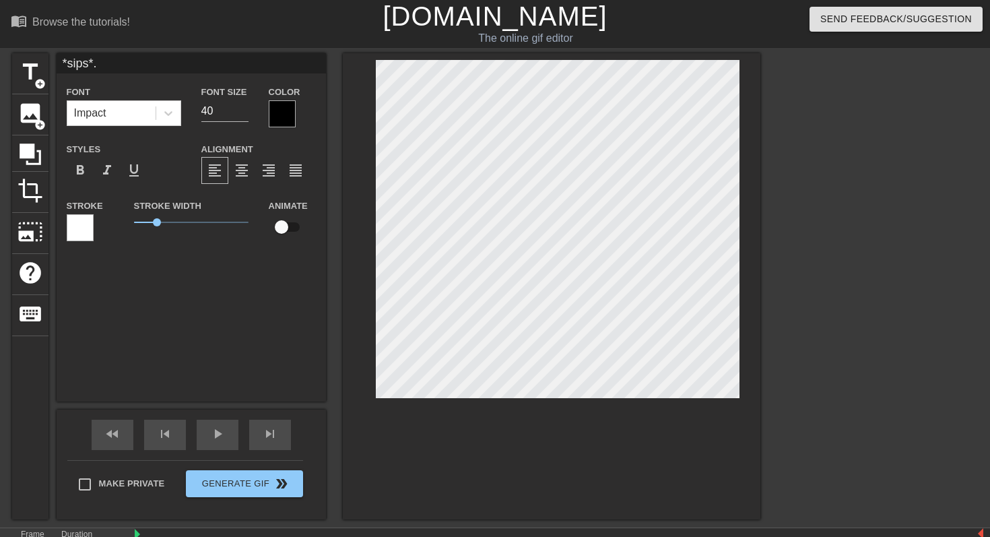
type input "*sips*.."
type textarea "*sips*.."
type input "*sips*."
type textarea "*sips*."
type input "*sips*"
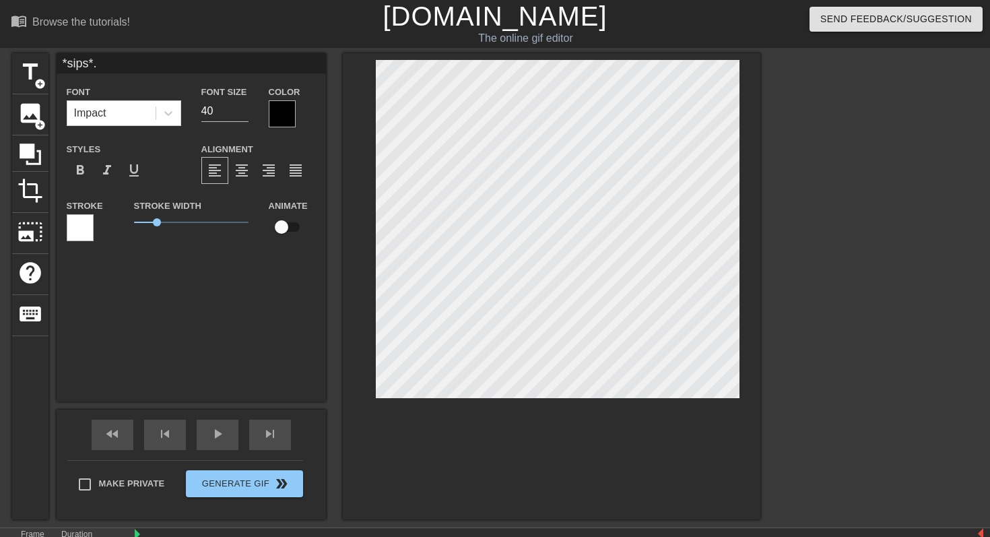
type textarea "*sips*"
type input "*sips*"
type textarea "*sips*"
type input "*sips* i"
type textarea "*sips* i"
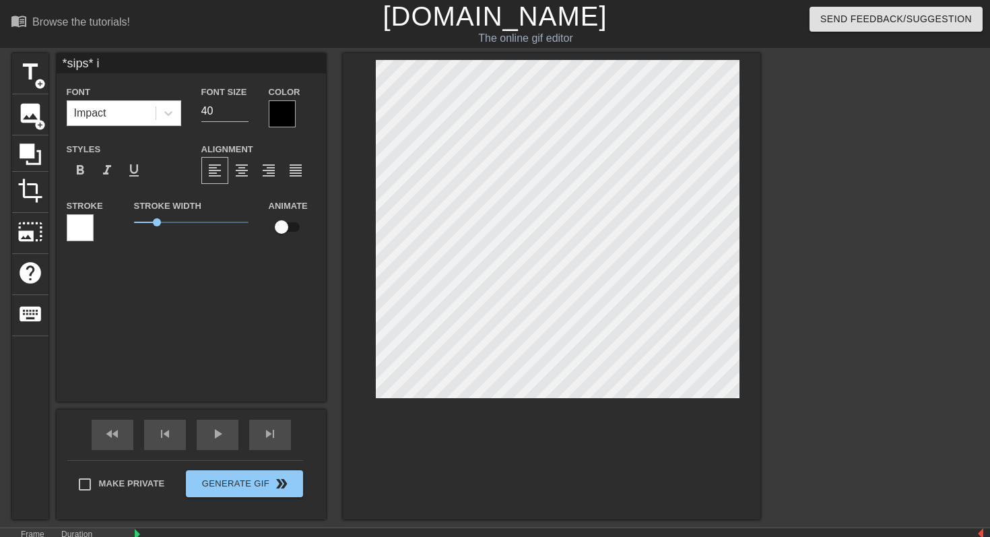
type input "*sips* in"
type textarea "*sips* in"
type input "*sips* int"
type textarea "*sips* inte"
type input "*sips* inter"
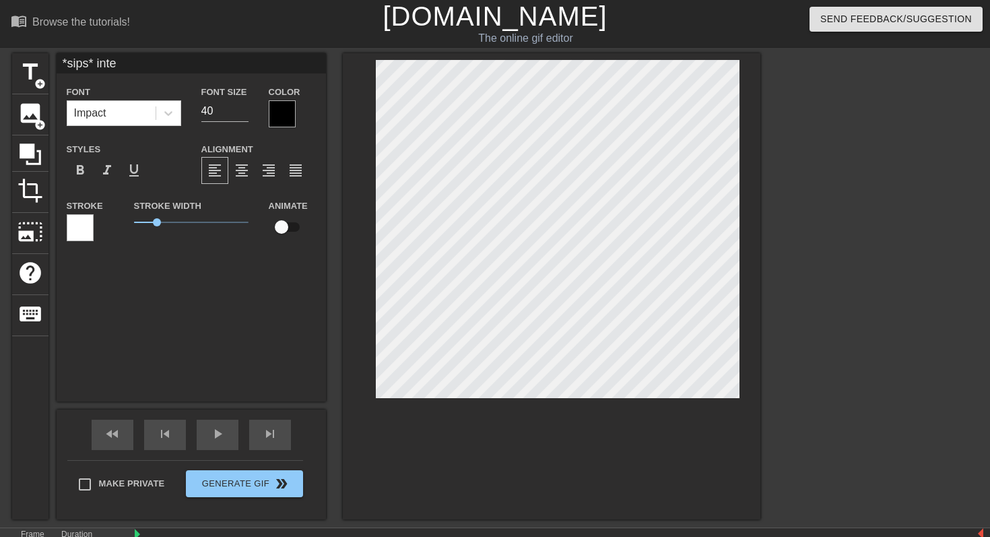
type textarea "*sips* inter"
type input "*sips* intere"
type textarea "*sips* intere"
type input "*sips* interes"
type textarea "*sips* interes"
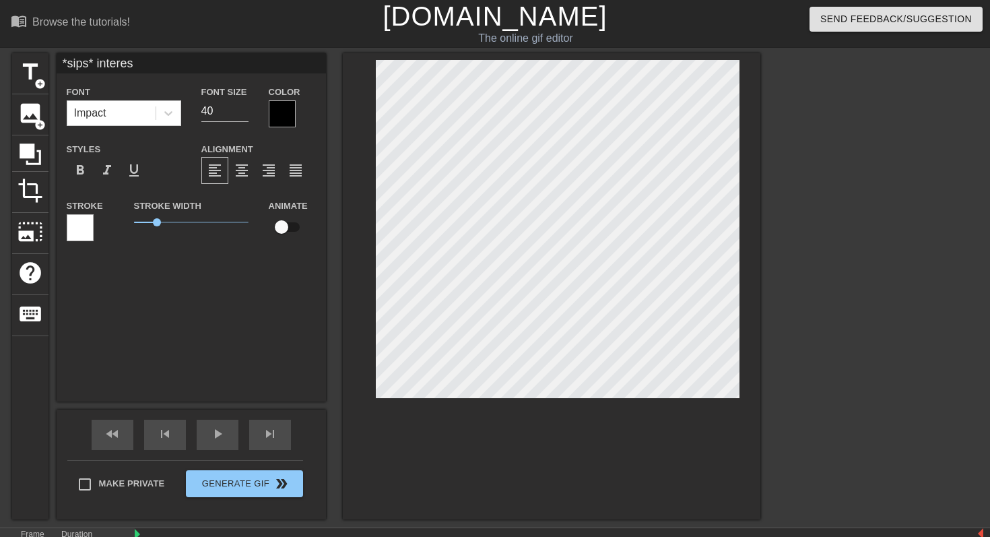
type input "*sips* interest"
type textarea "*sips* interest"
type input "*sips* interesti"
type textarea "*sips* interesti"
type input "*sips* interestin"
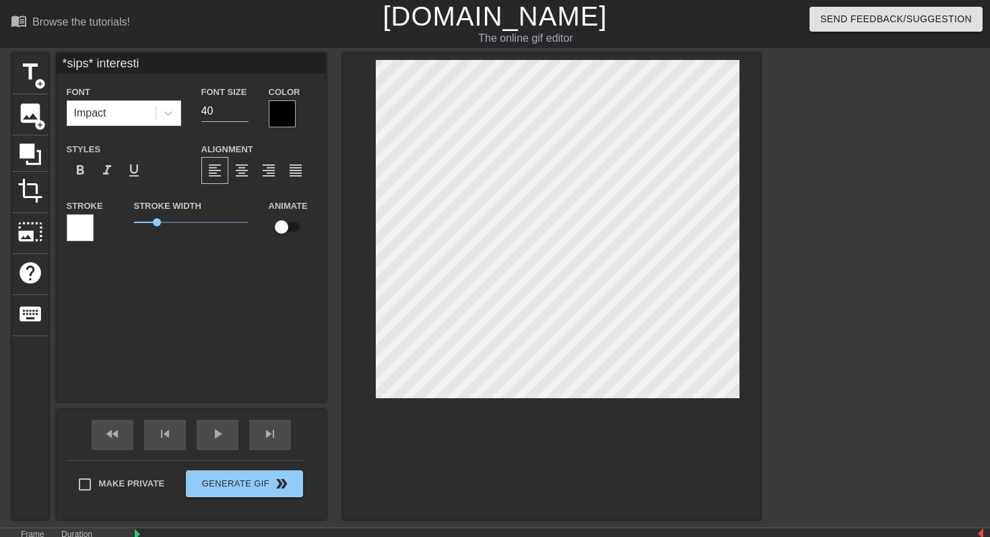
type textarea "*sips* interestin"
type input "*sips* interesting"
type textarea "*sips* interesting"
click at [143, 113] on div "Impact" at bounding box center [111, 113] width 88 height 24
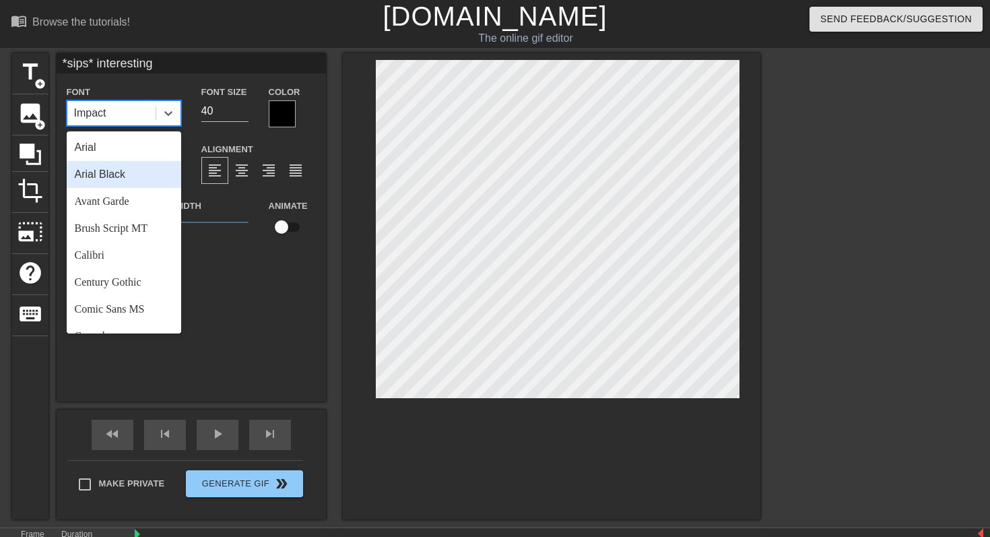
click at [128, 171] on div "Arial Black" at bounding box center [124, 174] width 114 height 27
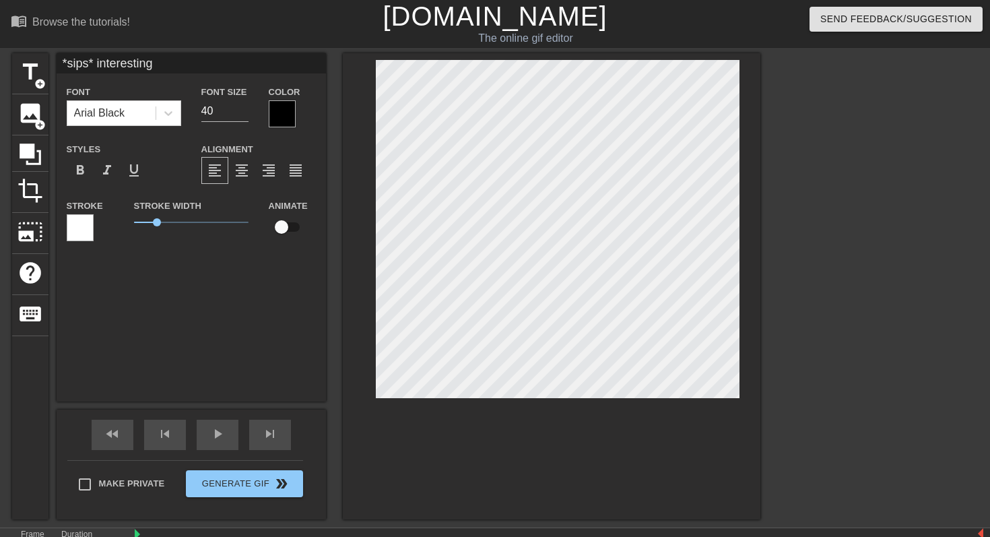
click at [158, 209] on label "Stroke Width" at bounding box center [167, 205] width 67 height 13
drag, startPoint x: 161, startPoint y: 221, endPoint x: 107, endPoint y: 220, distance: 53.9
click at [107, 220] on div "Stroke Stroke Width 0 Animate" at bounding box center [191, 225] width 269 height 56
click at [815, 240] on div at bounding box center [877, 255] width 202 height 404
drag, startPoint x: 133, startPoint y: 222, endPoint x: 105, endPoint y: 229, distance: 28.4
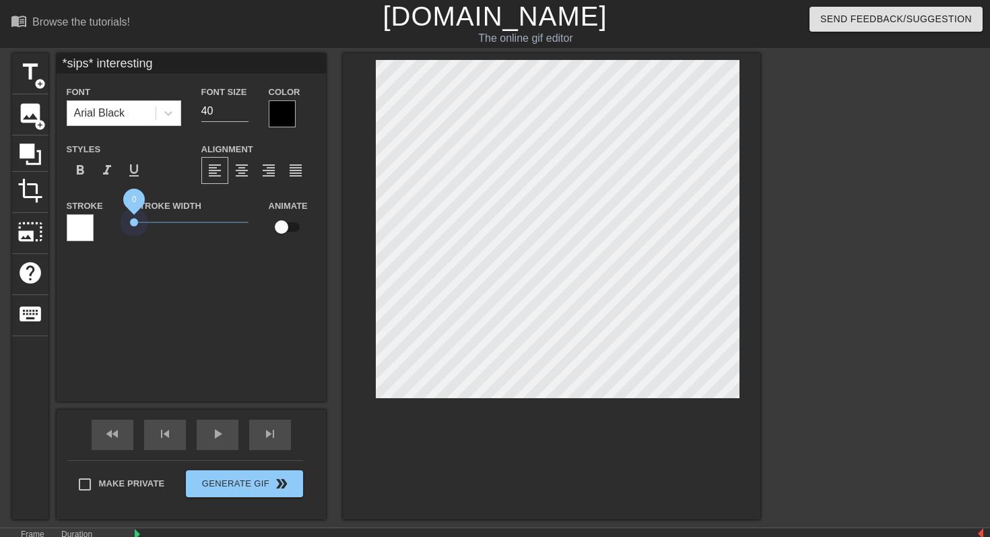
click at [105, 229] on div "Stroke Stroke Width 0 Animate" at bounding box center [191, 225] width 269 height 56
drag, startPoint x: 151, startPoint y: 224, endPoint x: 185, endPoint y: 228, distance: 34.0
click at [185, 228] on span "2.25" at bounding box center [191, 222] width 114 height 16
click at [77, 174] on span "format_bold" at bounding box center [80, 170] width 16 height 16
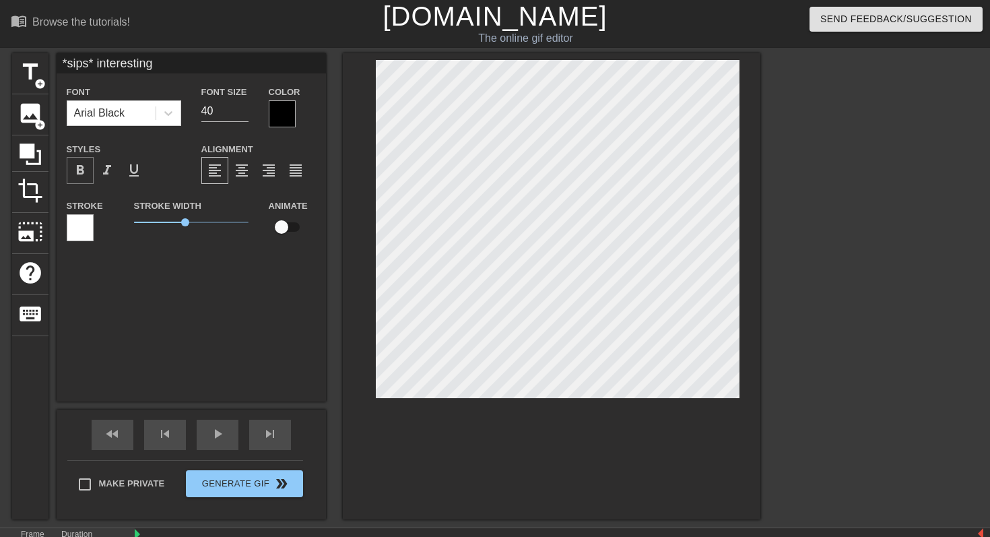
click at [77, 174] on span "format_bold" at bounding box center [80, 170] width 16 height 16
click at [225, 219] on span "4.15" at bounding box center [229, 222] width 8 height 8
click at [291, 225] on input "checkbox" at bounding box center [281, 227] width 77 height 26
click at [291, 225] on input "checkbox" at bounding box center [294, 227] width 77 height 26
checkbox input "false"
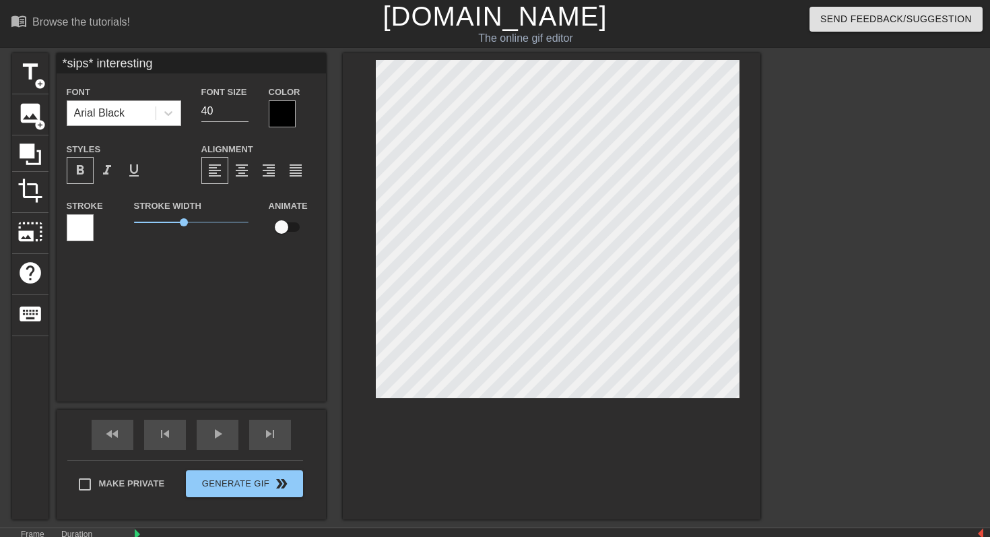
click at [125, 114] on div "Arial Black" at bounding box center [99, 113] width 51 height 16
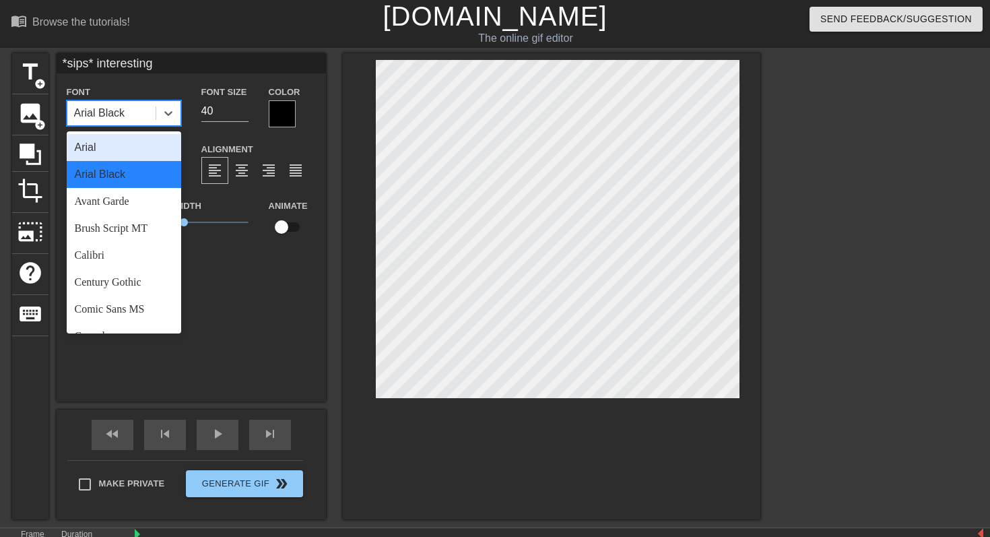
click at [135, 151] on div "Arial" at bounding box center [124, 147] width 114 height 27
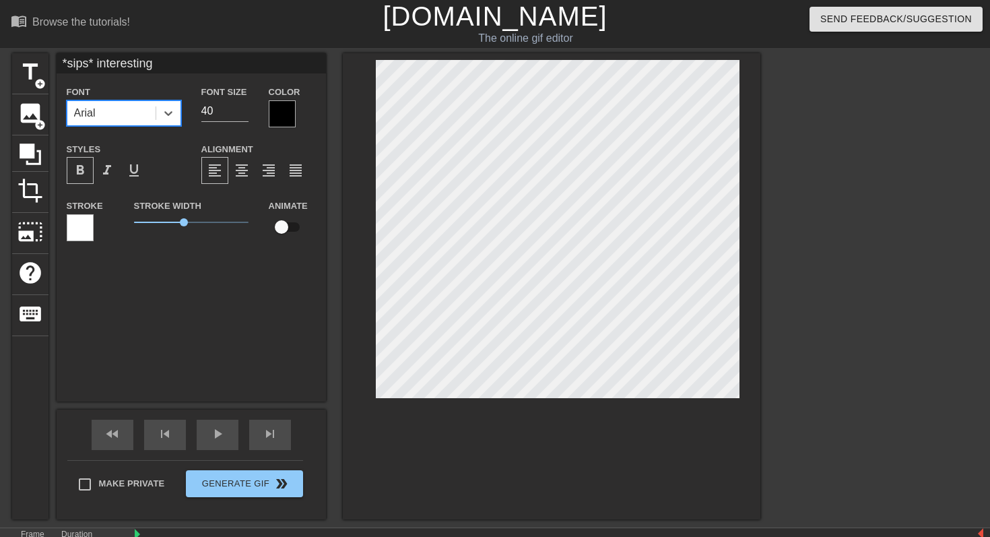
click at [172, 127] on div "Font option Arial, selected. 0 results available. Select is focused ,type to re…" at bounding box center [191, 168] width 249 height 170
click at [158, 127] on div "Font Arial Font Size 40 Color Styles format_bold format_italic format_underline…" at bounding box center [191, 168] width 249 height 170
click at [152, 120] on div "Arial" at bounding box center [111, 113] width 88 height 24
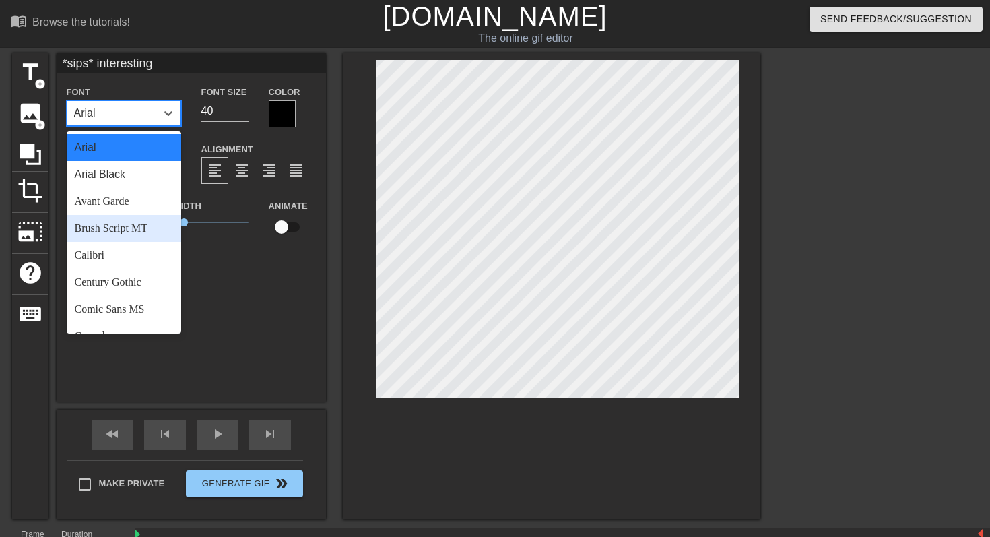
click at [131, 227] on div "Brush Script MT" at bounding box center [124, 228] width 114 height 27
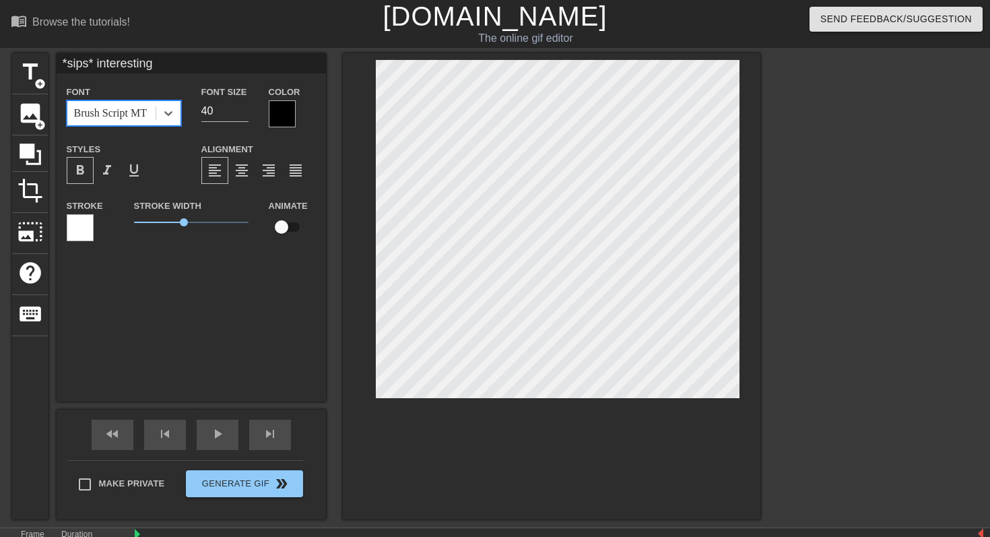
click at [145, 134] on div "Font option Brush Script MT, selected. 0 results available. Select is focused ,…" at bounding box center [191, 168] width 249 height 170
click at [130, 115] on div "Brush Script MT" at bounding box center [110, 113] width 73 height 16
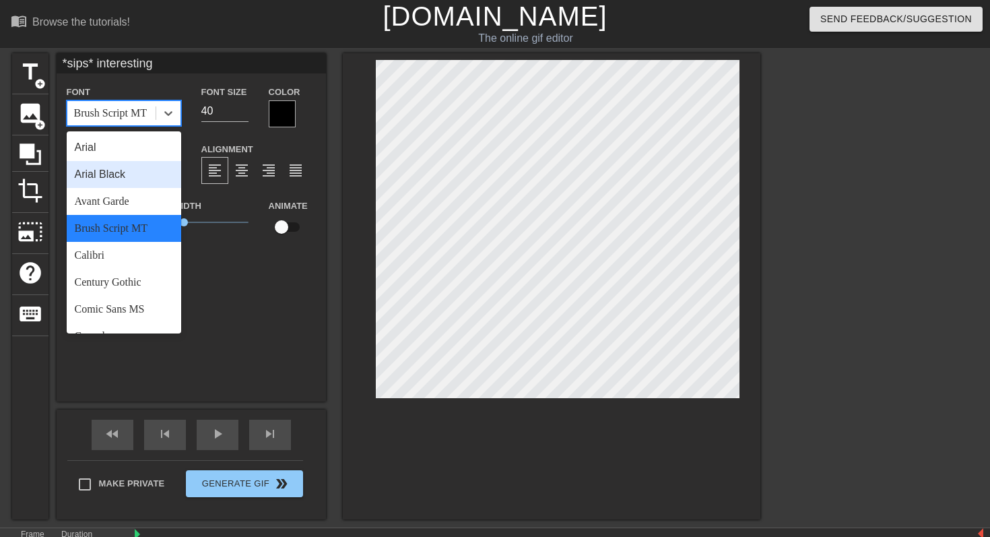
click at [125, 174] on div "Arial Black" at bounding box center [124, 174] width 114 height 27
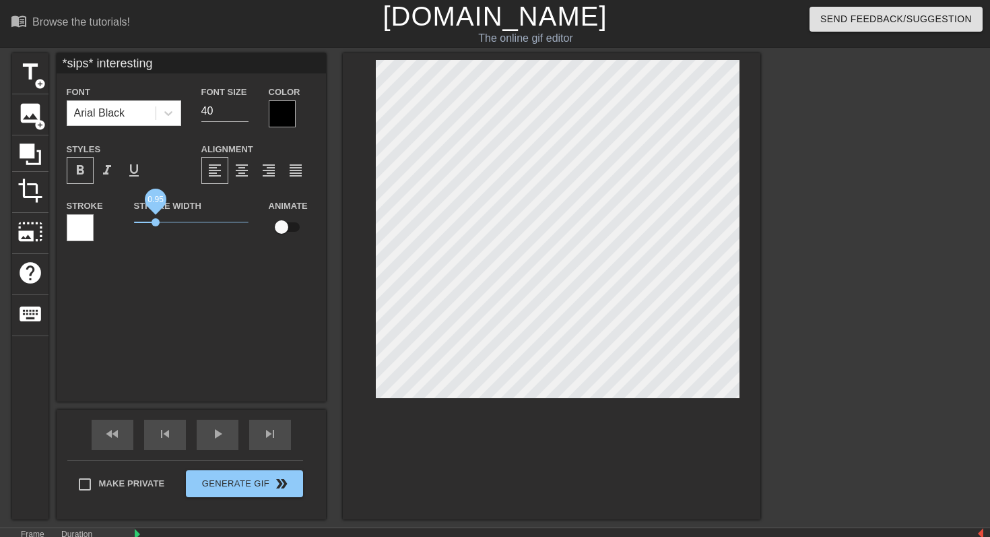
drag, startPoint x: 166, startPoint y: 219, endPoint x: 156, endPoint y: 224, distance: 11.1
click at [156, 224] on span "0.95" at bounding box center [191, 222] width 114 height 16
click at [831, 210] on div at bounding box center [877, 255] width 202 height 404
click at [755, 302] on div at bounding box center [551, 286] width 417 height 466
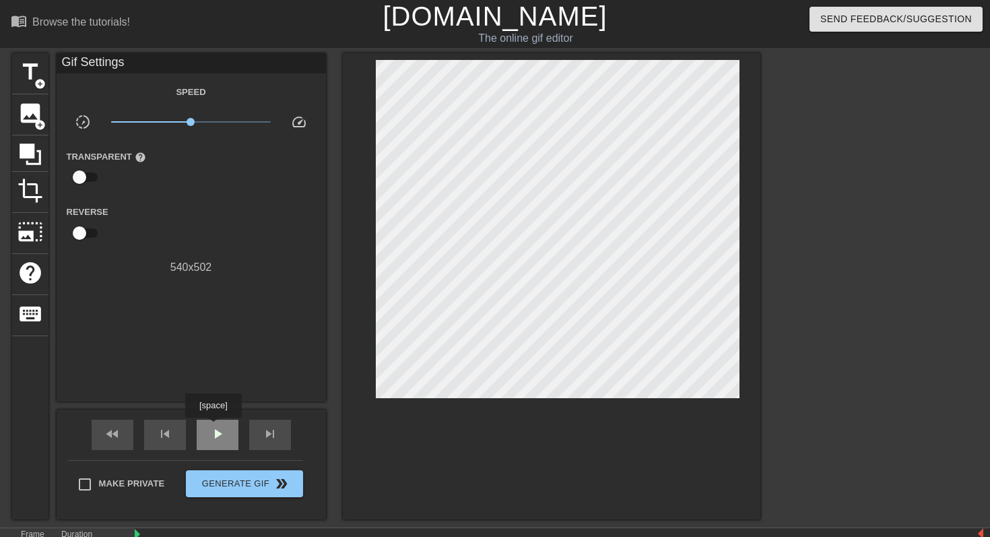
click at [224, 433] on span "play_arrow" at bounding box center [217, 433] width 16 height 16
click at [28, 106] on span "image" at bounding box center [31, 113] width 26 height 26
click at [22, 125] on div "image add_circle" at bounding box center [30, 114] width 36 height 41
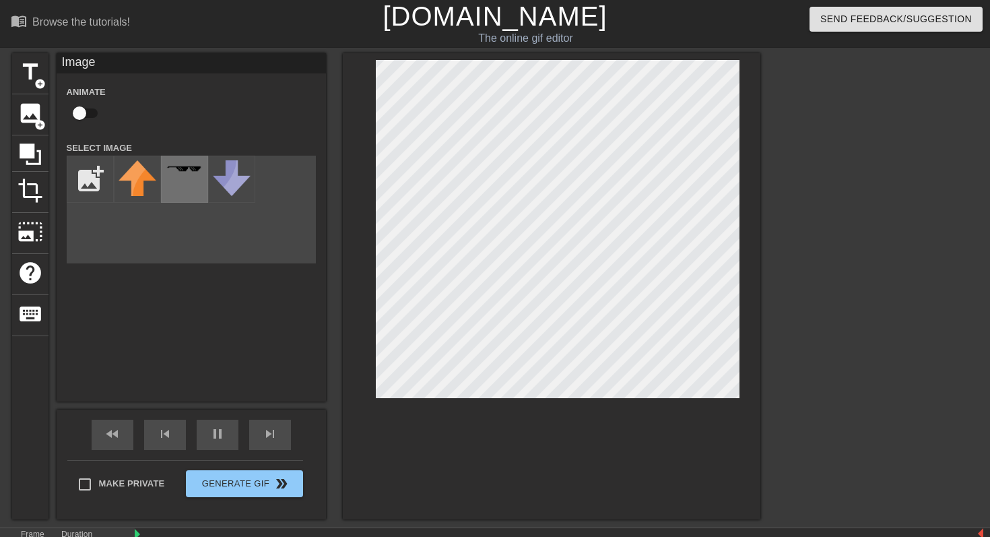
click at [170, 190] on div at bounding box center [184, 179] width 47 height 47
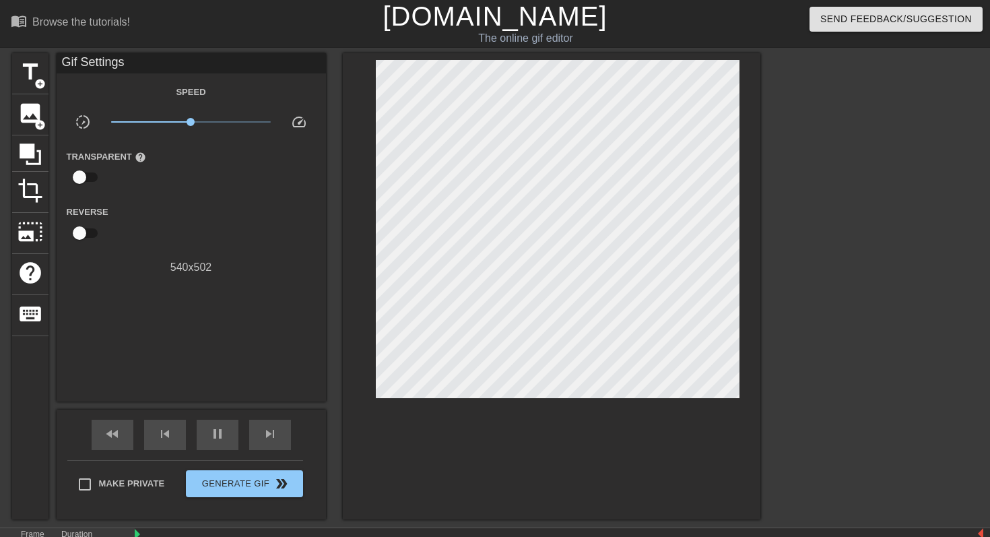
type input "500"
click at [82, 226] on input "checkbox" at bounding box center [79, 233] width 77 height 26
checkbox input "true"
type input "500"
click at [82, 226] on input "checkbox" at bounding box center [92, 233] width 77 height 26
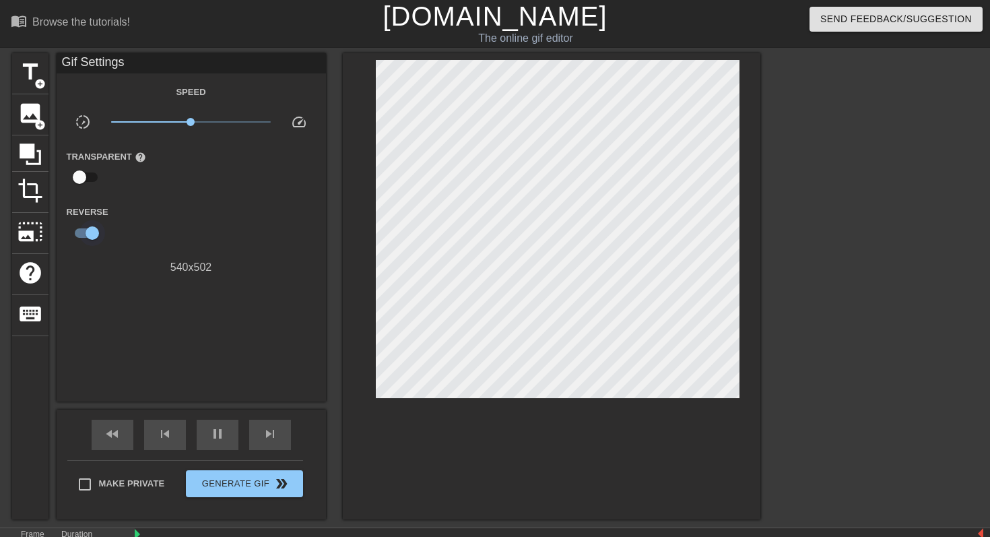
checkbox input "false"
type input "500"
click at [88, 180] on input "checkbox" at bounding box center [79, 177] width 77 height 26
checkbox input "true"
type input "100"
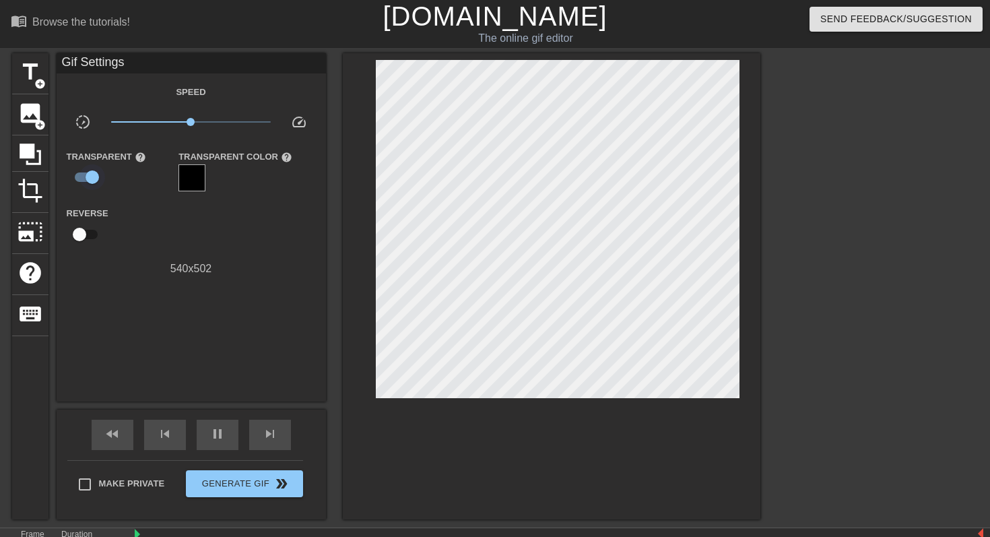
click at [88, 180] on input "checkbox" at bounding box center [92, 177] width 77 height 26
checkbox input "false"
click at [205, 435] on div "play_arrow" at bounding box center [218, 434] width 42 height 30
type input "100"
click at [205, 435] on div "pause" at bounding box center [218, 434] width 42 height 30
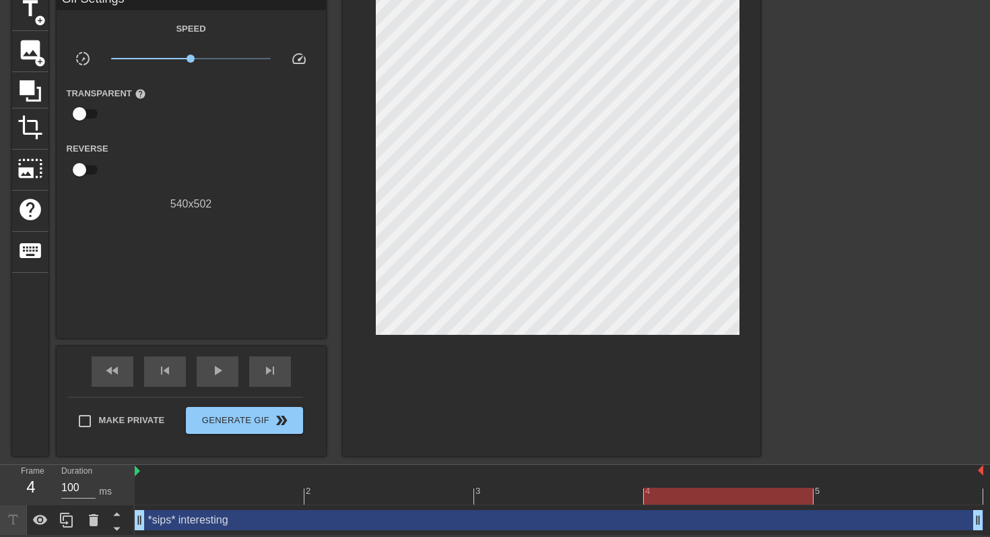
scroll to position [0, 0]
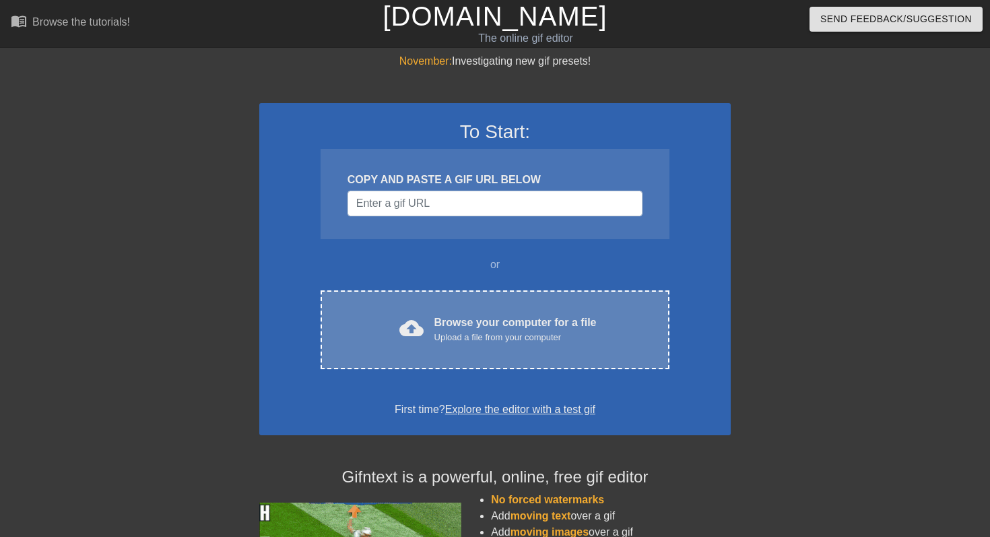
click at [452, 333] on div "Upload a file from your computer" at bounding box center [515, 337] width 162 height 13
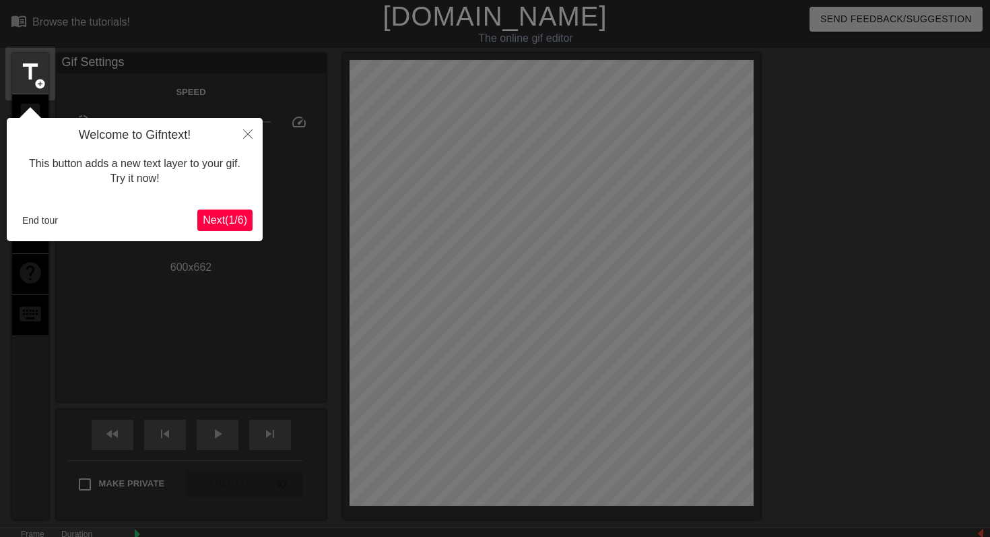
scroll to position [33, 0]
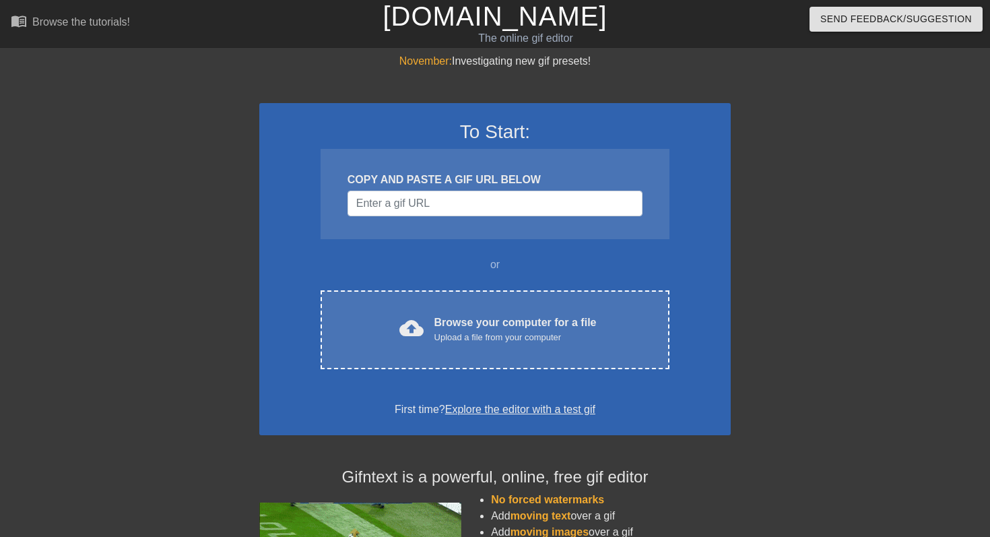
click at [474, 287] on div "To Start: COPY AND PASTE A GIF URL BELOW or cloud_upload Browse your computer f…" at bounding box center [494, 269] width 471 height 332
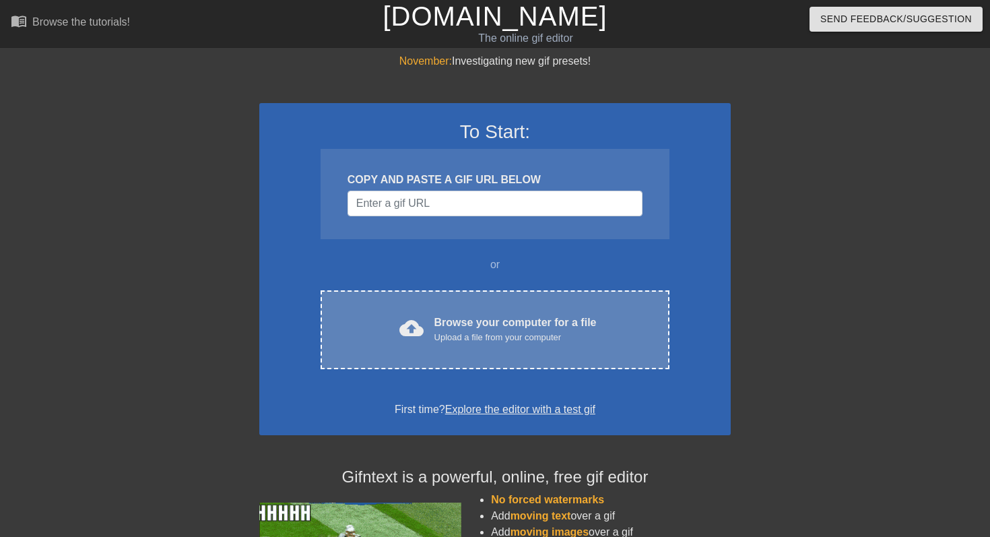
click at [449, 319] on div "Browse your computer for a file Upload a file from your computer" at bounding box center [515, 329] width 162 height 30
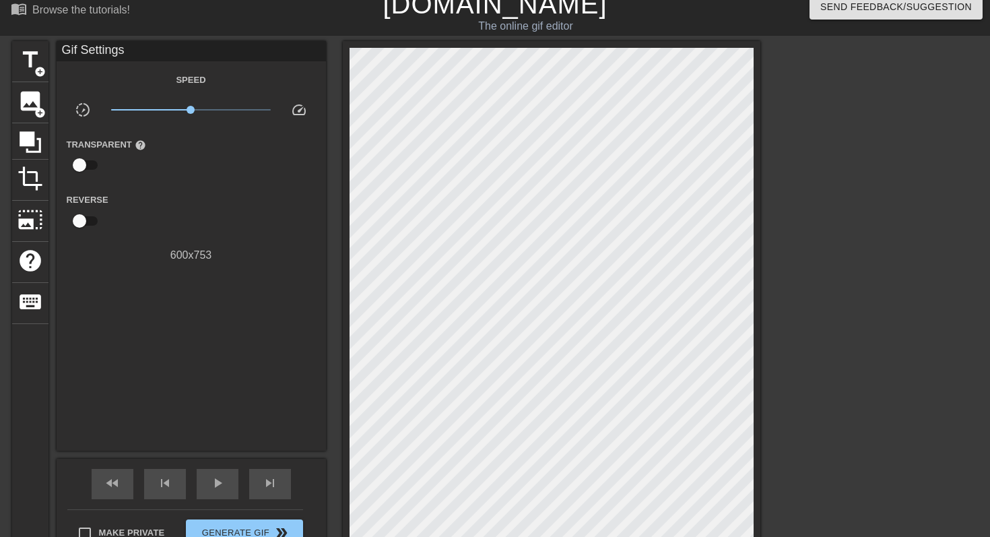
scroll to position [11, 0]
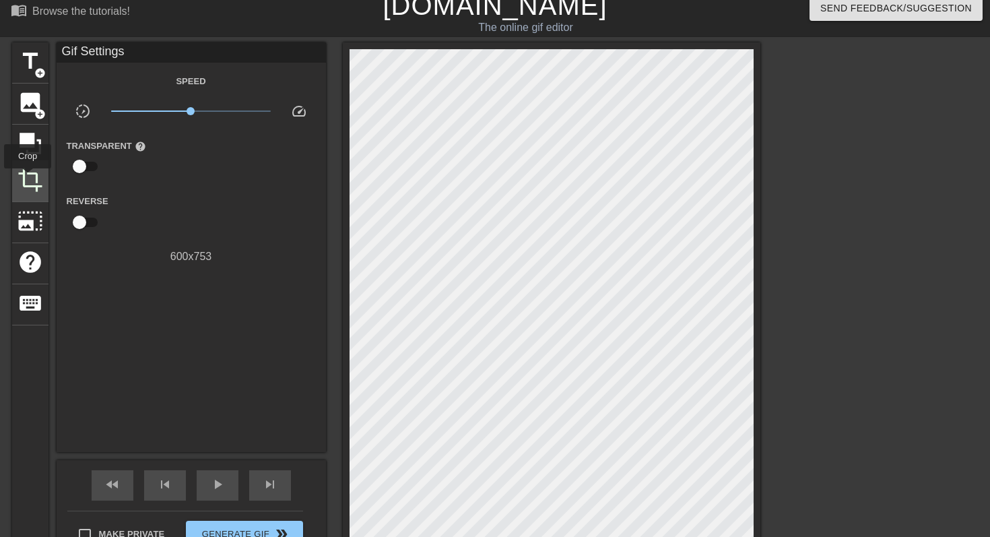
click at [28, 178] on span "crop" at bounding box center [31, 180] width 26 height 26
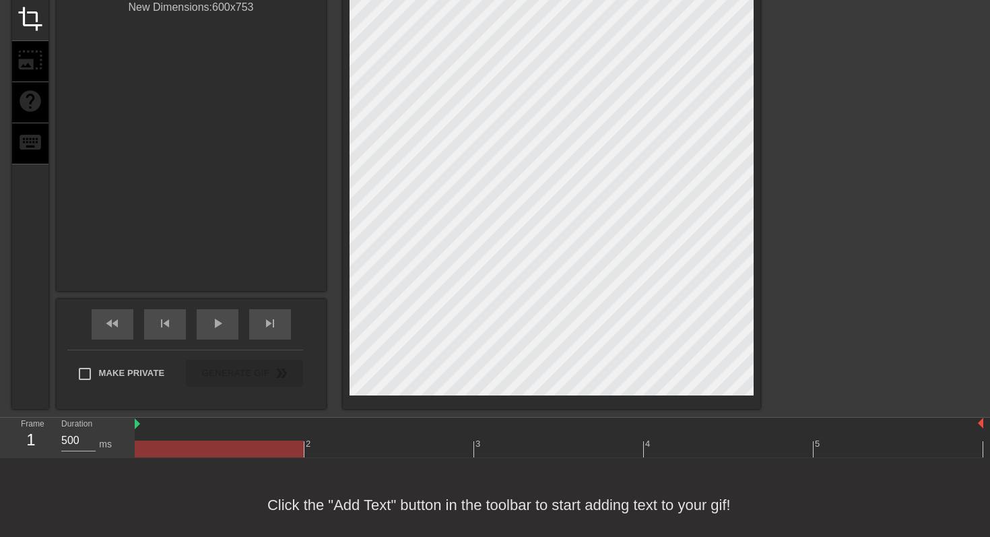
scroll to position [186, 0]
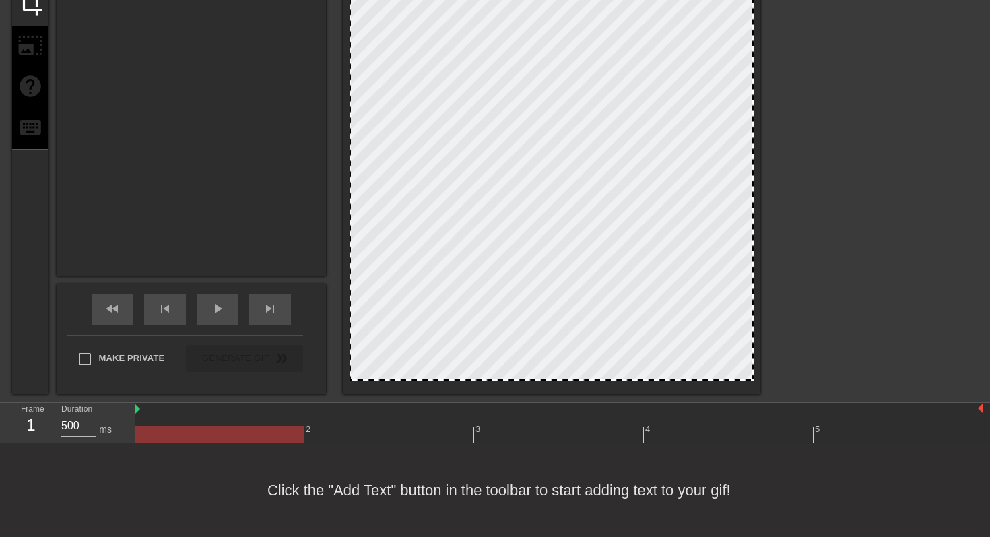
click at [527, 380] on div at bounding box center [551, 130] width 417 height 527
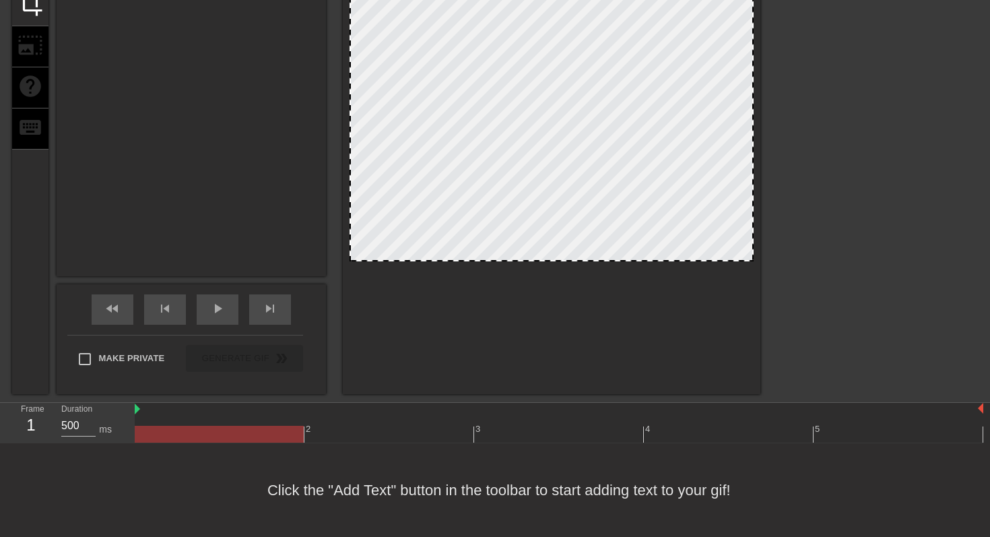
drag, startPoint x: 516, startPoint y: 378, endPoint x: 545, endPoint y: 259, distance: 122.6
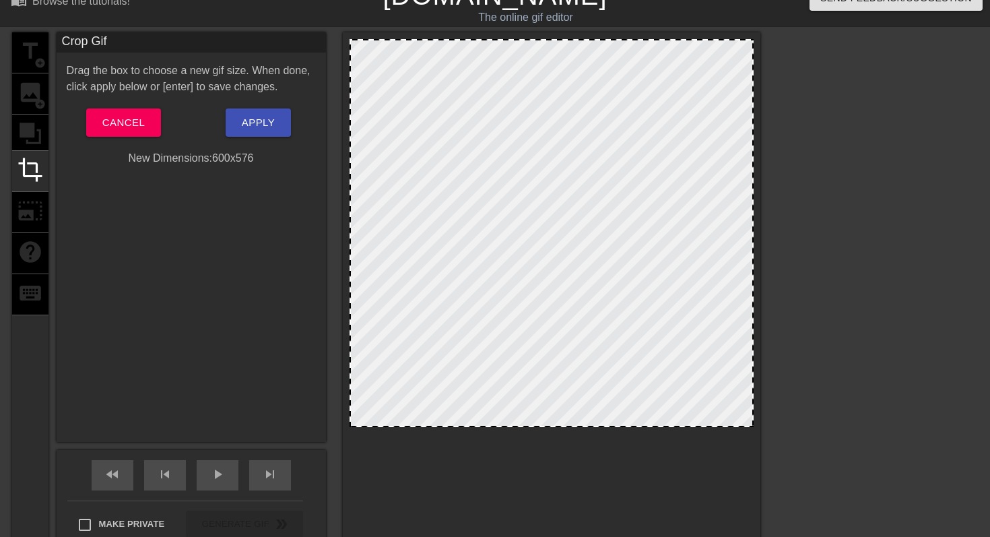
scroll to position [0, 0]
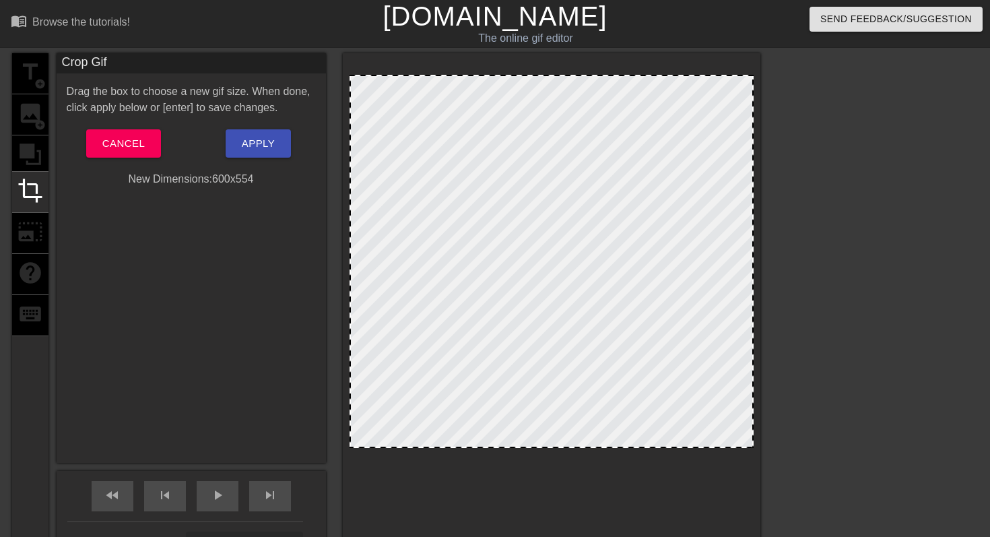
drag, startPoint x: 574, startPoint y: 63, endPoint x: 576, endPoint y: 78, distance: 15.1
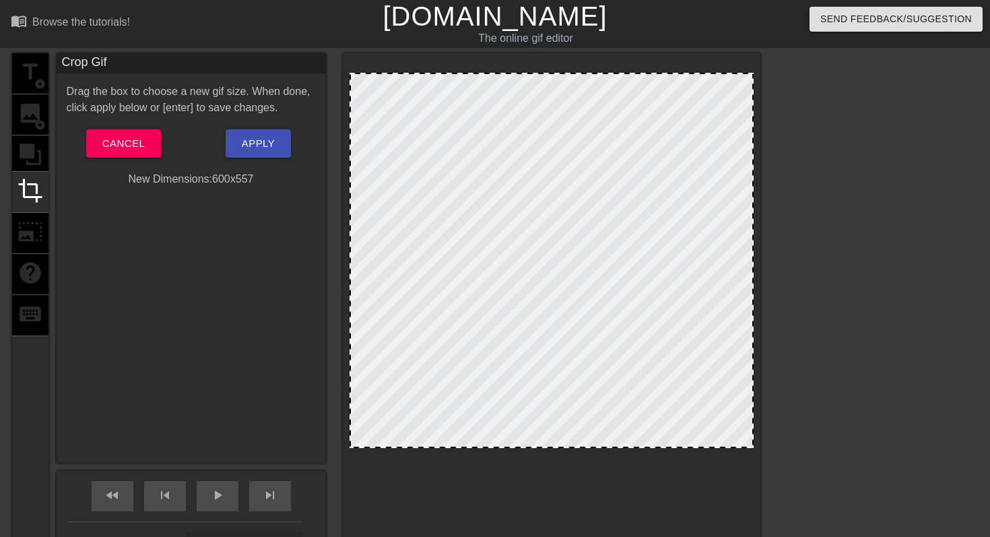
drag, startPoint x: 547, startPoint y: 75, endPoint x: 556, endPoint y: 73, distance: 9.0
click at [556, 73] on div at bounding box center [551, 74] width 401 height 7
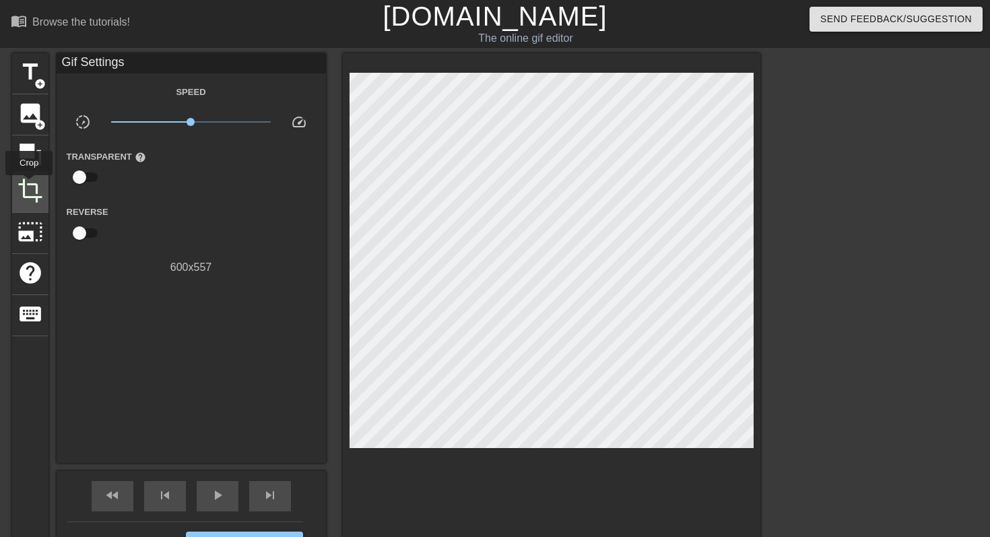
click at [30, 184] on span "crop" at bounding box center [31, 191] width 26 height 26
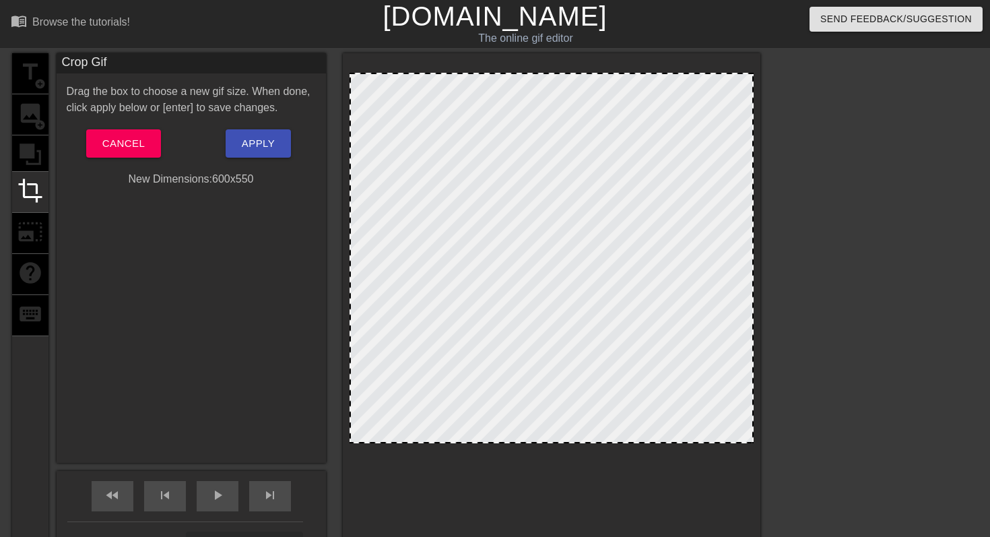
click at [539, 443] on div at bounding box center [551, 441] width 401 height 7
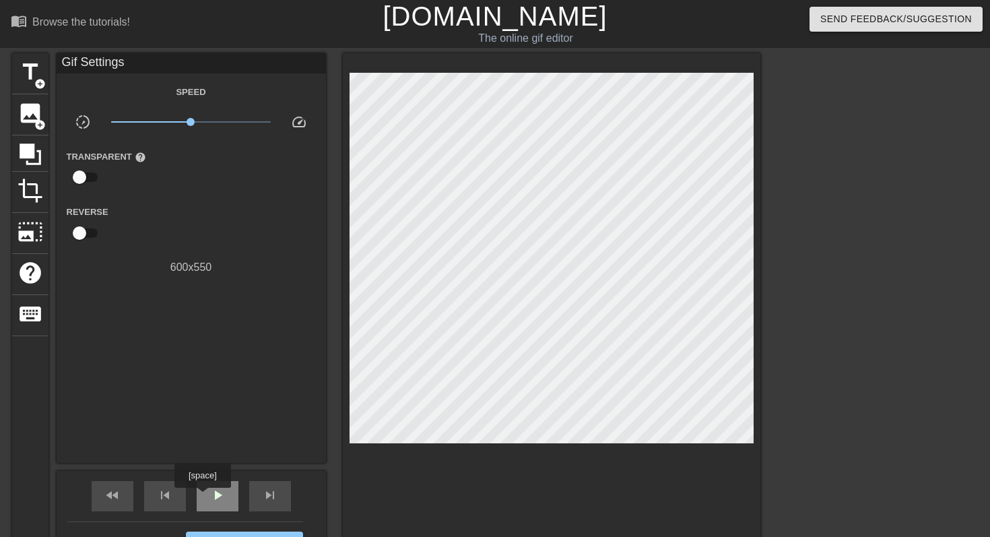
click at [204, 497] on div "play_arrow" at bounding box center [218, 496] width 42 height 30
type input "500"
click at [204, 491] on div "pause" at bounding box center [218, 496] width 42 height 30
click at [24, 70] on span "title" at bounding box center [31, 72] width 26 height 26
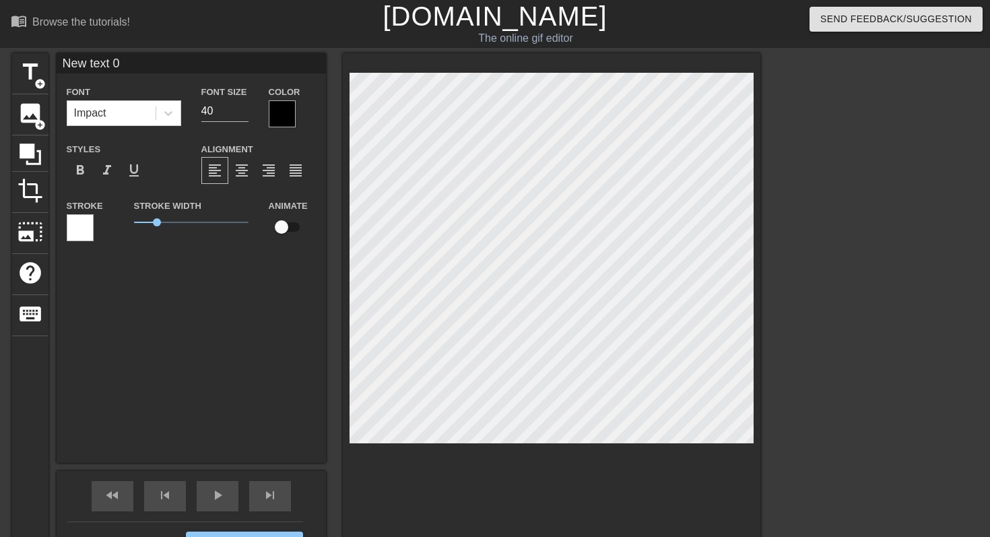
scroll to position [0, 2]
type input "*"
type textarea "*"
type input "*s"
type textarea "*s"
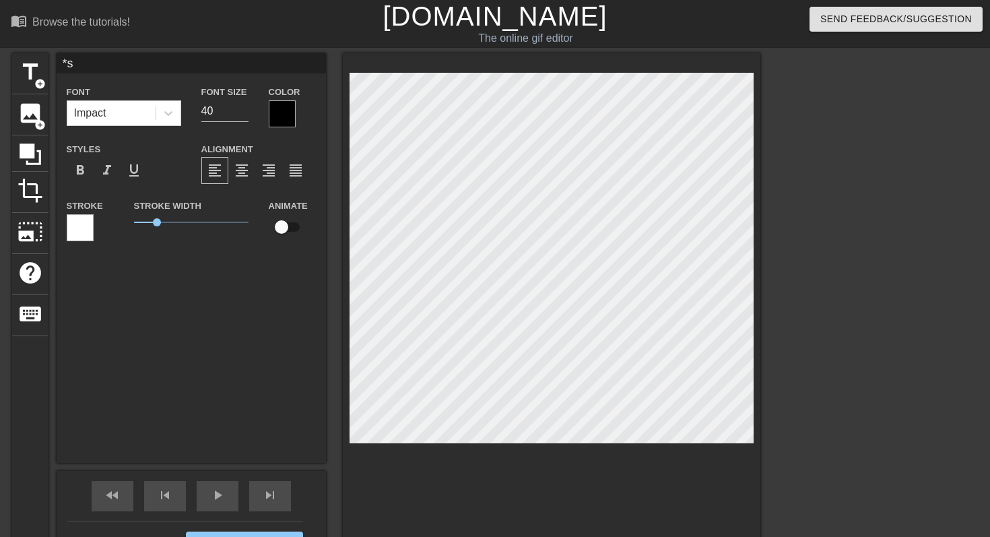
type input "*si"
type textarea "*si"
type input "*sip"
type textarea "*sip"
type input "*sips"
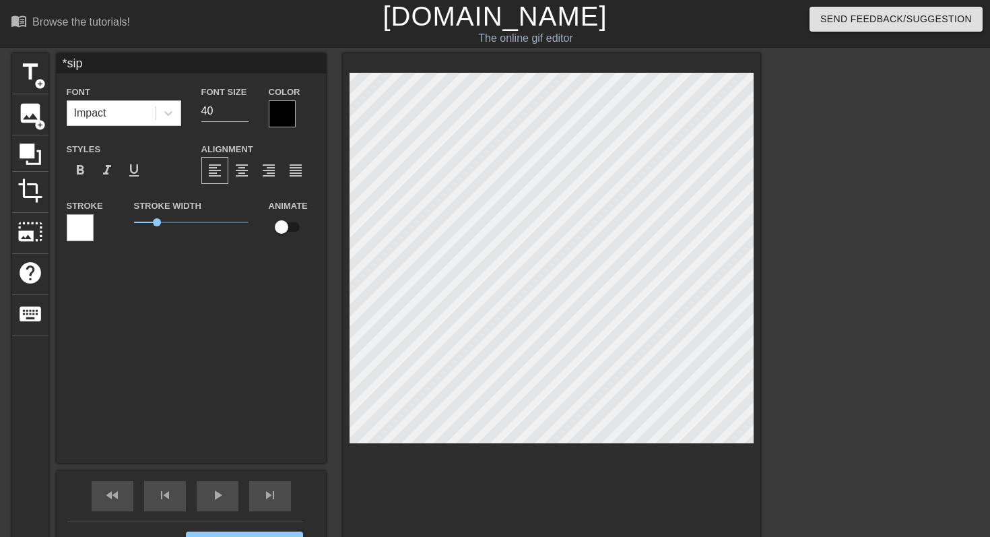
type textarea "*sips"
type input "*sips."
type textarea "*sips."
type input "*sips"
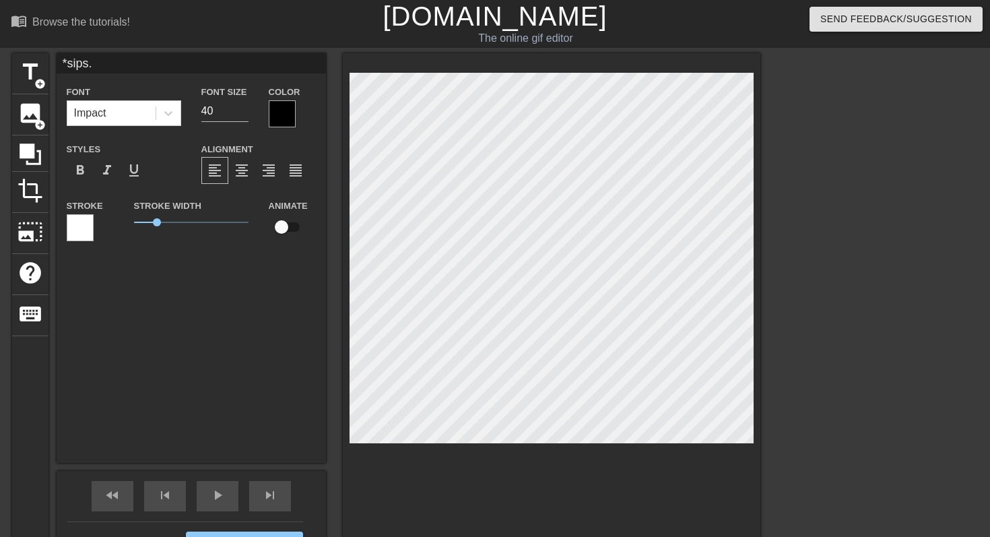
type textarea "*sips"
type input "*sips("
type textarea "*sips("
type input "*sips"
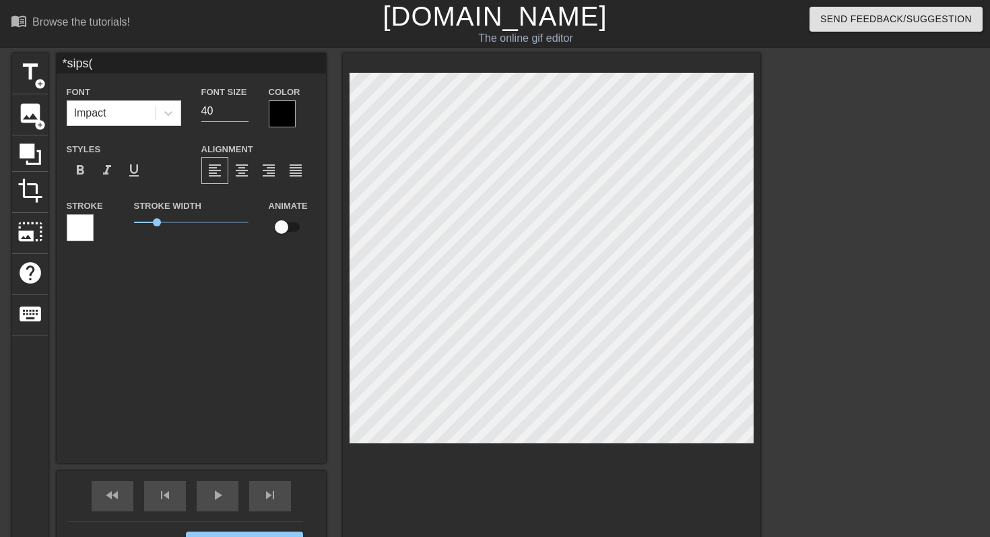
type textarea "*sips"
type input "*sips*"
type textarea "*sips*"
type input "*sips*"
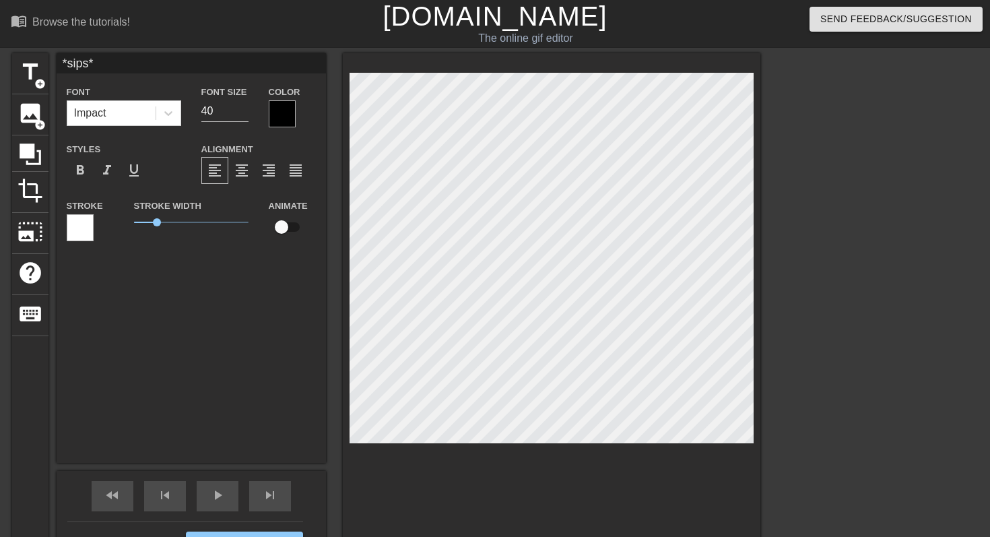
type textarea "*sips*"
type input "*sips* I"
type textarea "*sips* I"
type input "*sips* In"
type textarea "*sips* In"
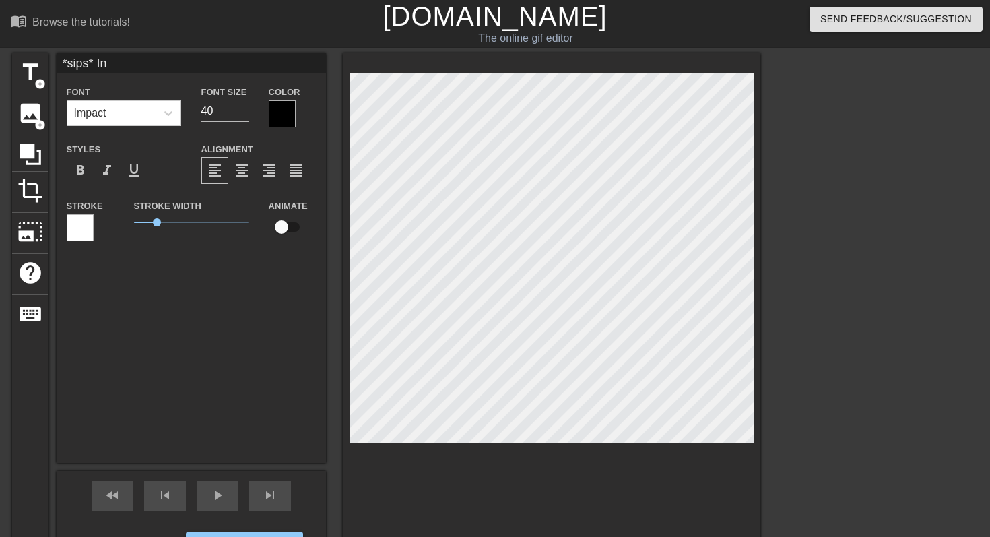
type input "*sips* Int"
type textarea "*sips* Int"
type input "*sips* Inte"
type textarea "*sips* Inte"
type input "*sips* Inter"
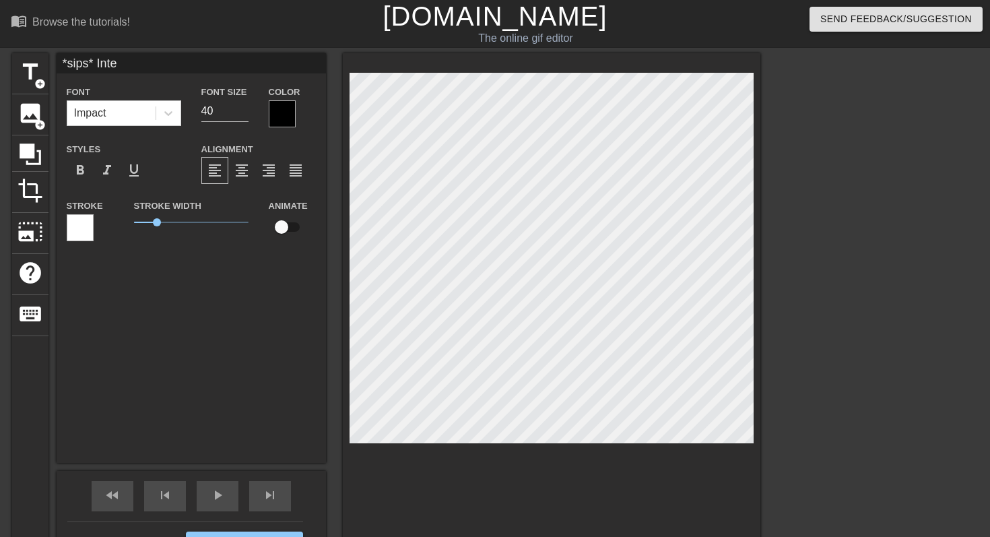
type textarea "*sips* Inter"
type input "*sips* Intere"
type textarea "*sips* Intere"
type input "*sips* Interes"
type textarea "*sips* Interes"
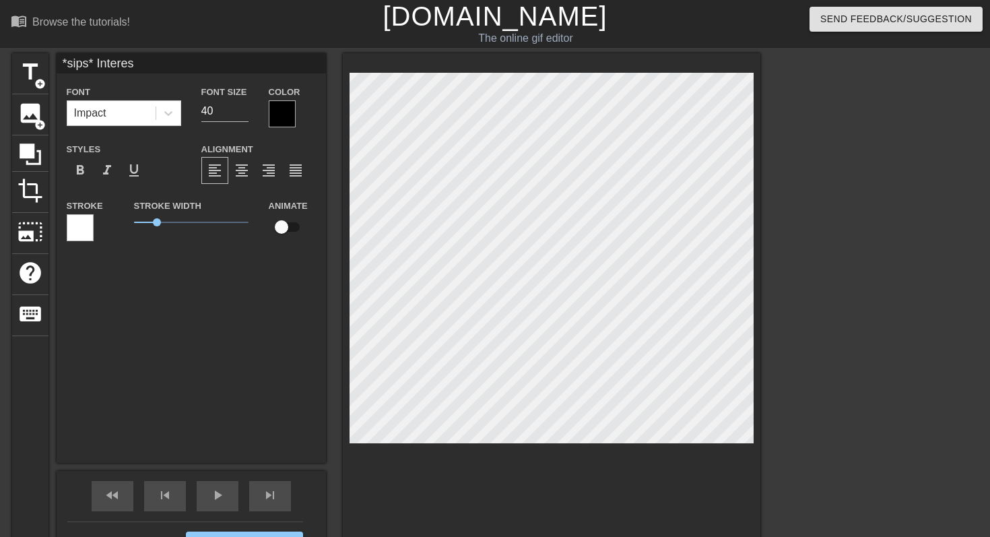
type input "*sips* Interest"
type textarea "*sips* Interest"
type input "*sips* Interesti"
type textarea "*sips* Interesti"
type input "*sips* Interestin"
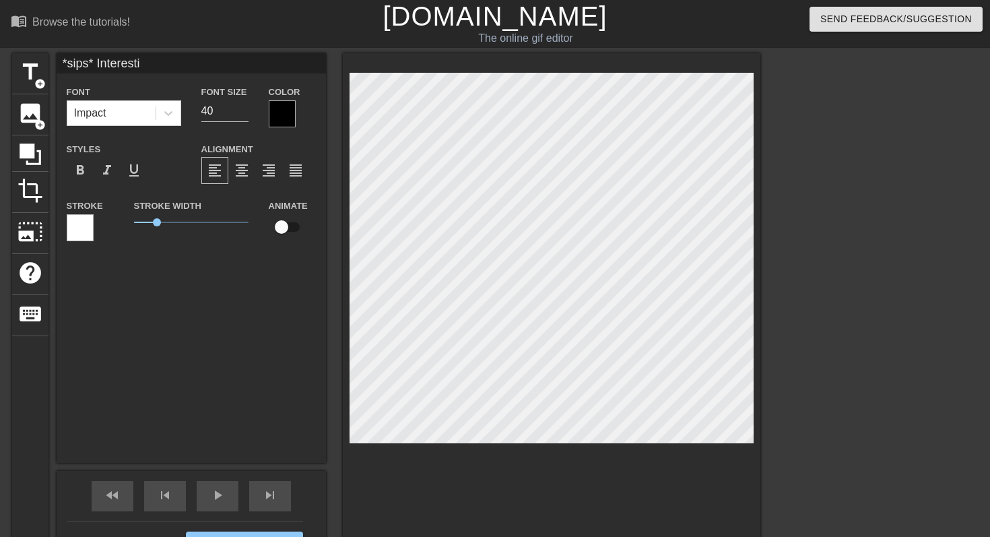
type textarea "*sips* Interestin"
type input "*sips* Interesting"
type textarea "*sips* Interesting"
type input "*sips* Interesting."
type textarea "*sips* Interesting."
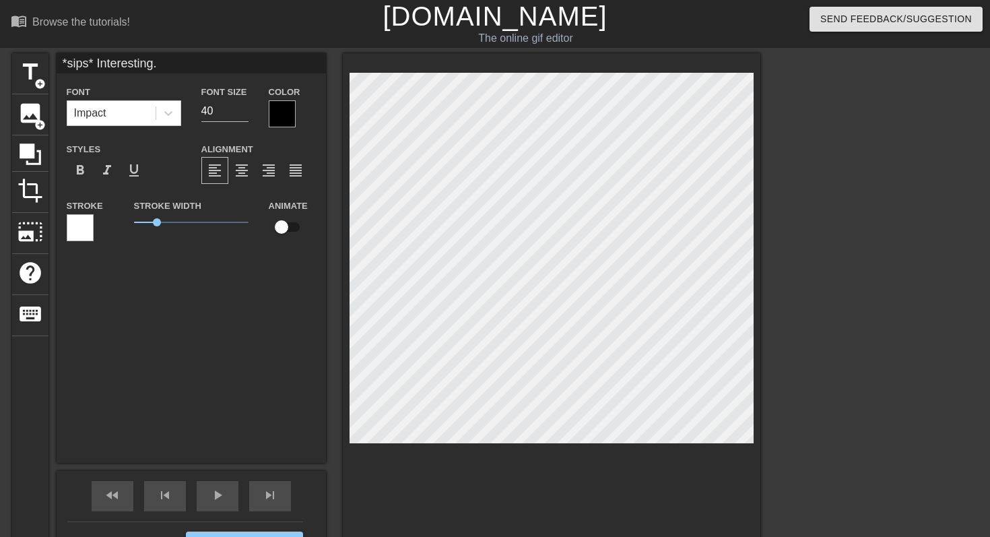
type input "*sips* Interesting.."
type textarea "*sips* Interesting.."
drag, startPoint x: 186, startPoint y: 215, endPoint x: 148, endPoint y: 232, distance: 41.0
click at [148, 232] on div "Stroke Width 0.65" at bounding box center [191, 225] width 135 height 56
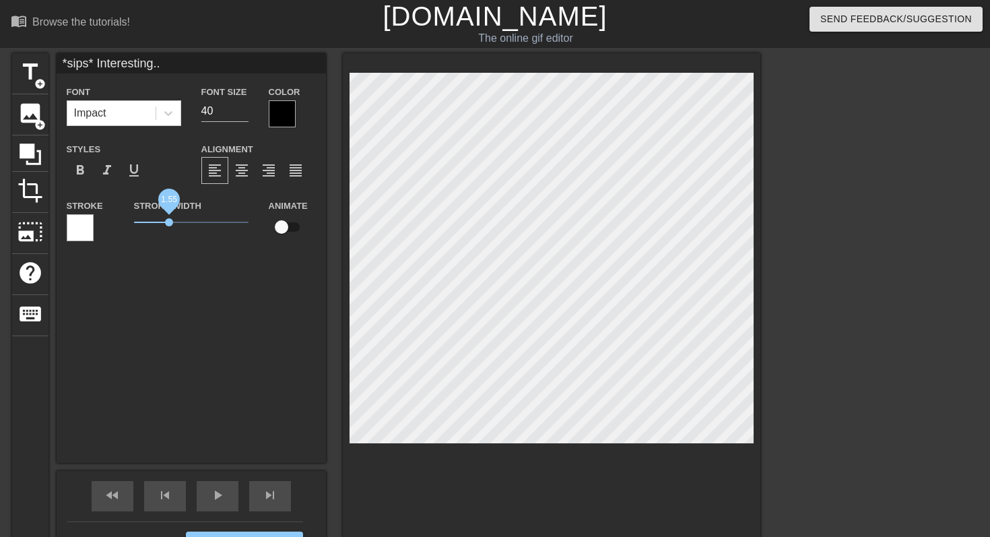
drag, startPoint x: 148, startPoint y: 225, endPoint x: 170, endPoint y: 226, distance: 21.6
click at [170, 226] on span "1.55" at bounding box center [169, 222] width 8 height 8
click at [821, 182] on div at bounding box center [877, 255] width 202 height 404
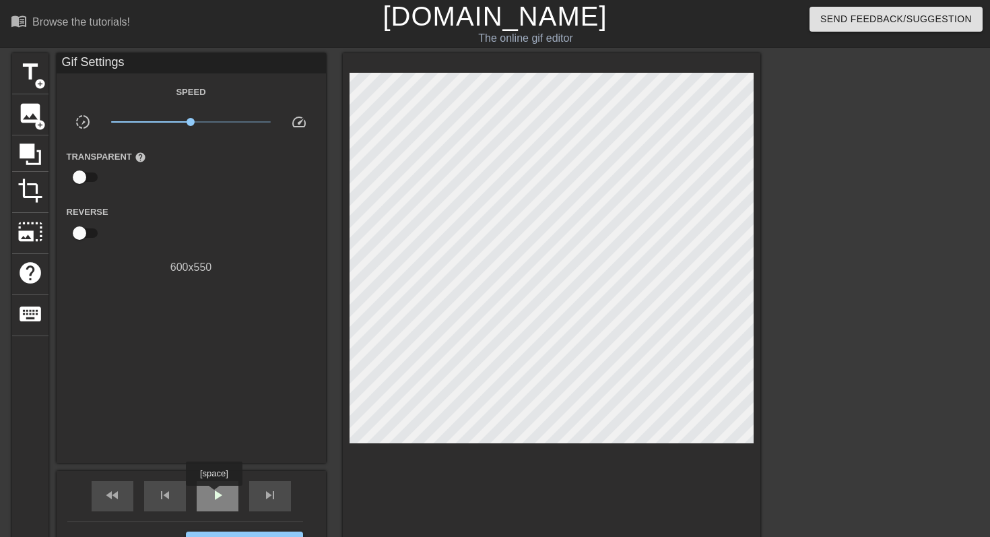
click at [217, 495] on span "play_arrow" at bounding box center [217, 495] width 16 height 16
click at [215, 491] on span "pause" at bounding box center [217, 495] width 16 height 16
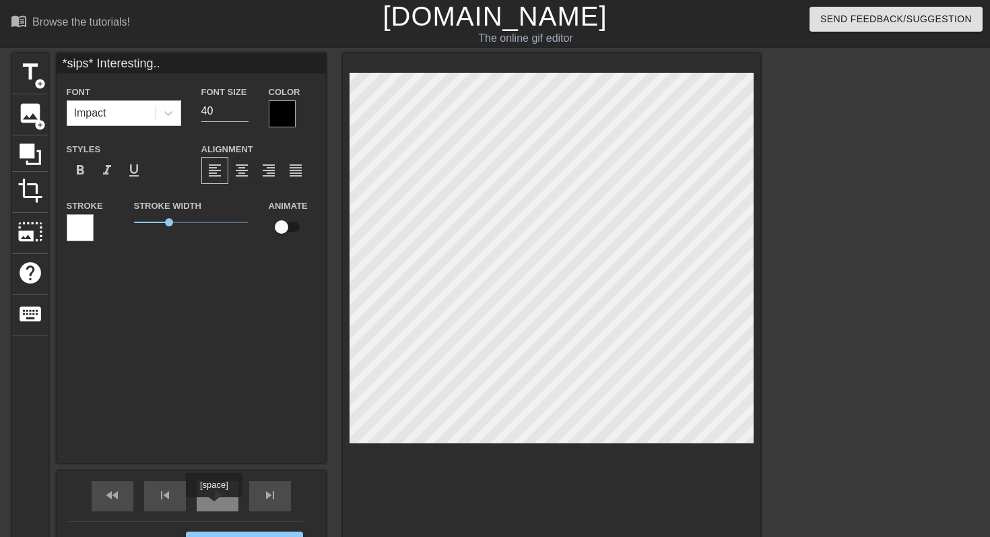
click at [213, 495] on span "play_arrow" at bounding box center [217, 495] width 16 height 16
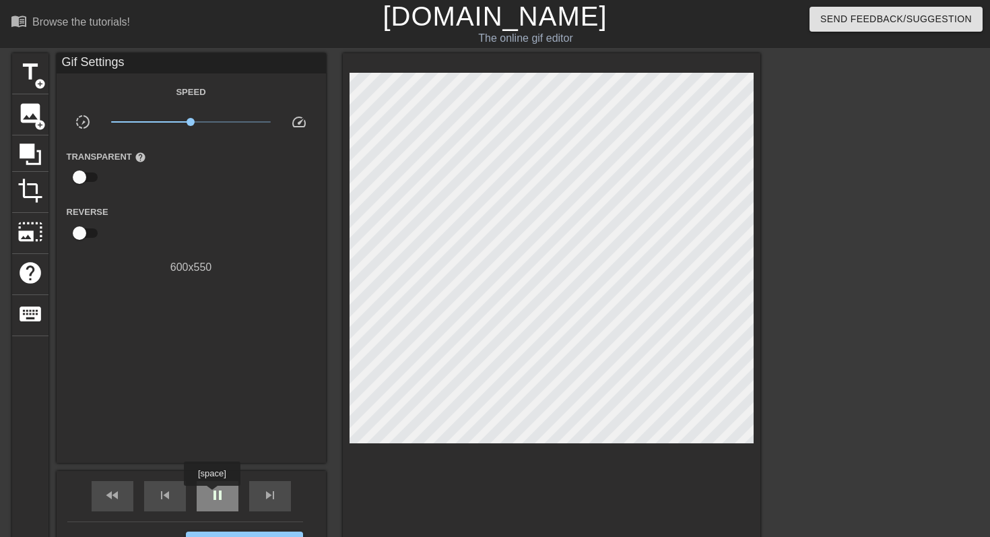
click at [213, 495] on span "pause" at bounding box center [217, 495] width 16 height 16
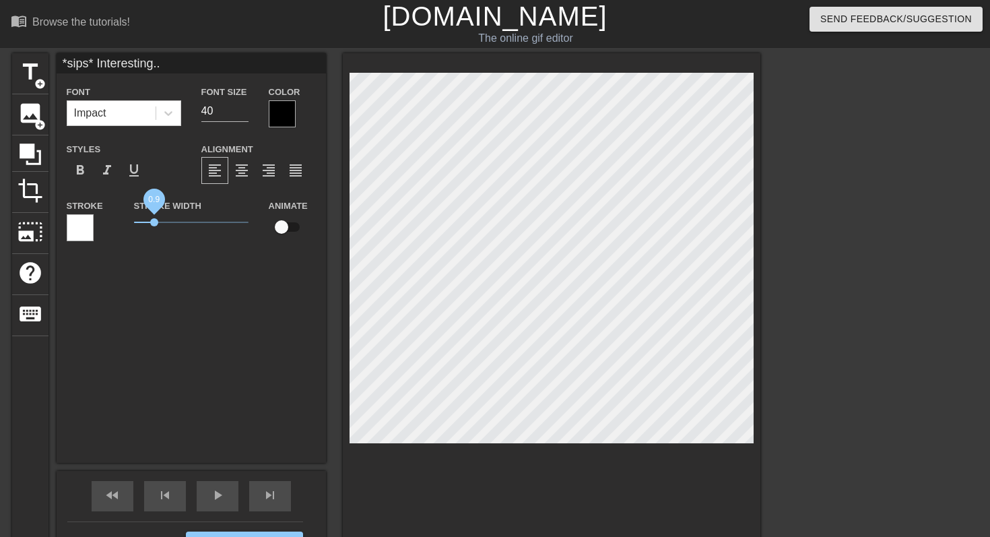
drag, startPoint x: 173, startPoint y: 224, endPoint x: 154, endPoint y: 216, distance: 20.3
click at [154, 216] on span "0.9" at bounding box center [191, 222] width 114 height 16
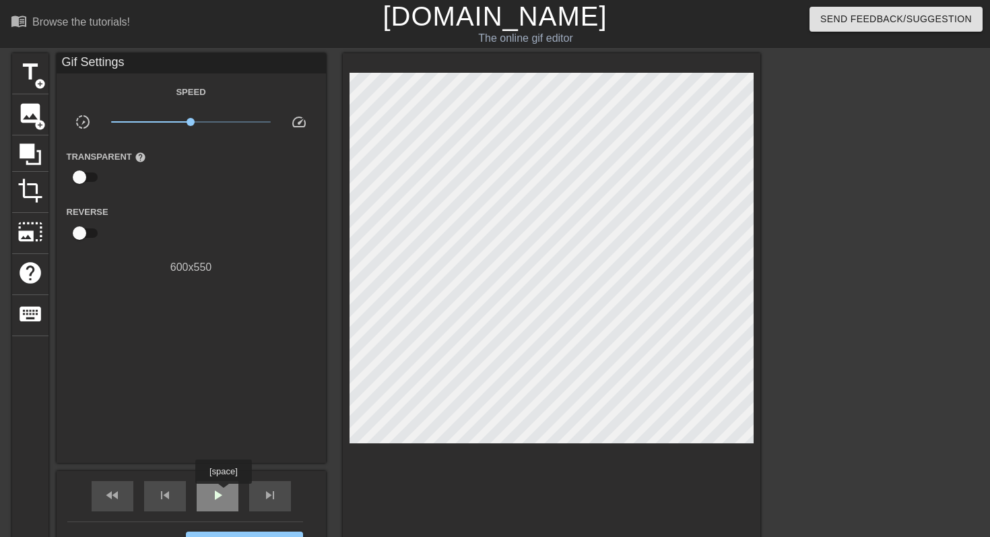
click at [225, 493] on div "play_arrow" at bounding box center [218, 496] width 42 height 30
type input "100"
click at [225, 493] on div "pause" at bounding box center [218, 496] width 42 height 30
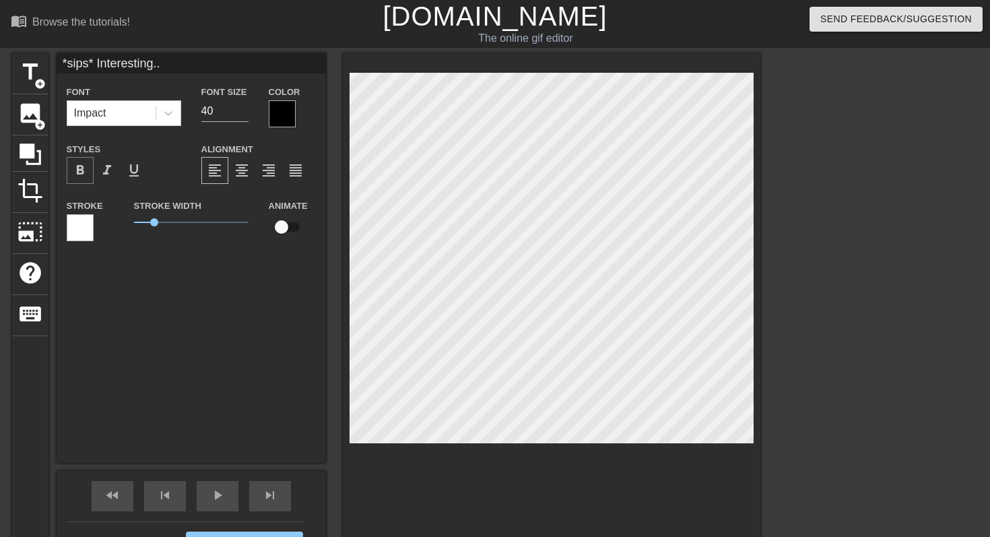
click at [82, 180] on div "format_bold" at bounding box center [80, 170] width 27 height 27
click at [174, 112] on icon at bounding box center [168, 112] width 13 height 13
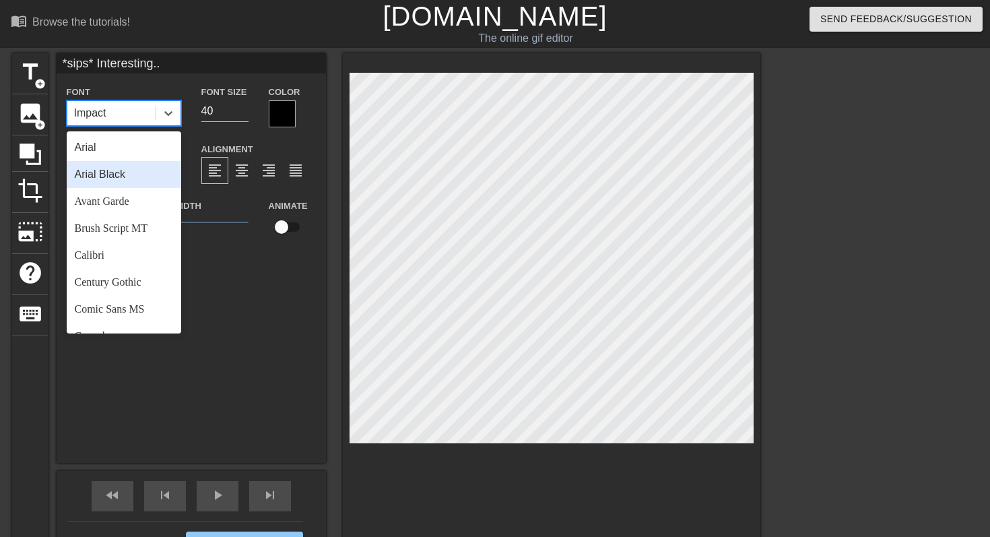
click at [136, 182] on div "Arial Black" at bounding box center [124, 174] width 114 height 27
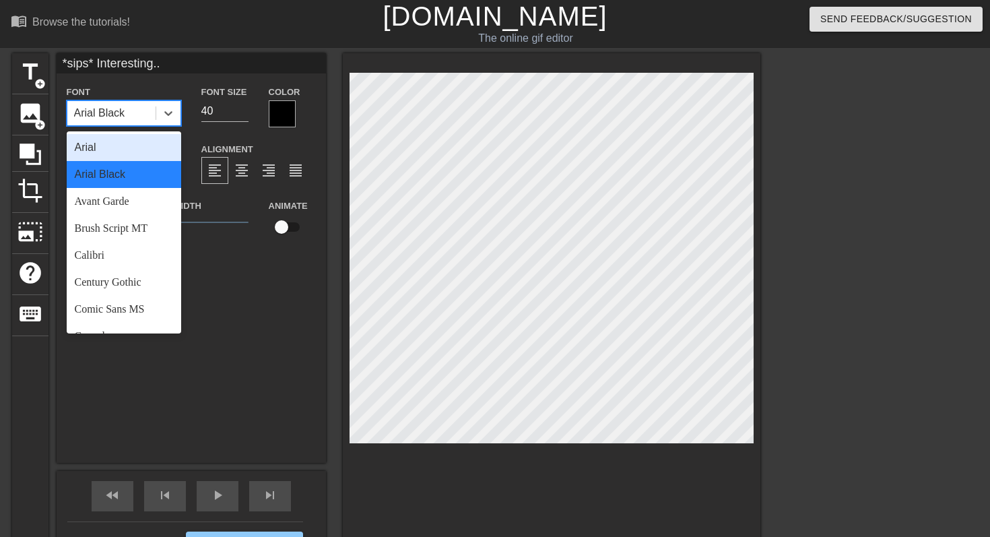
click at [125, 112] on div "Arial Black" at bounding box center [99, 113] width 51 height 16
click at [162, 153] on div "Arial" at bounding box center [124, 147] width 114 height 27
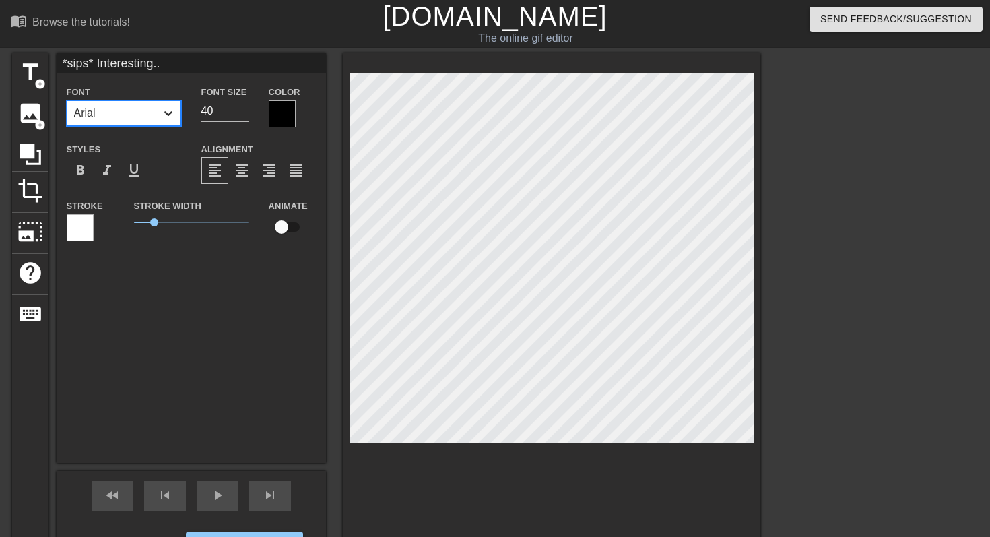
click at [170, 110] on icon at bounding box center [168, 112] width 13 height 13
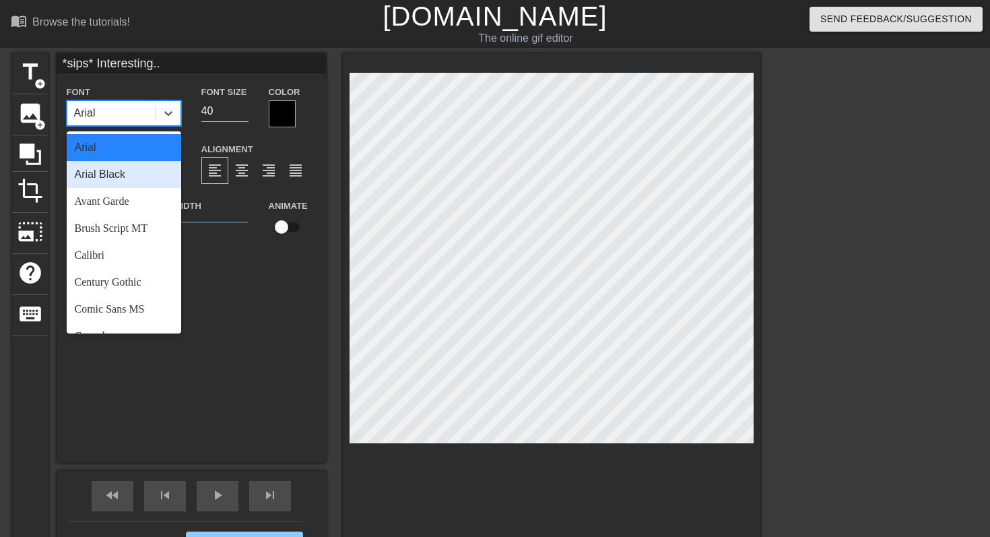
click at [121, 171] on div "Arial Black" at bounding box center [124, 174] width 114 height 27
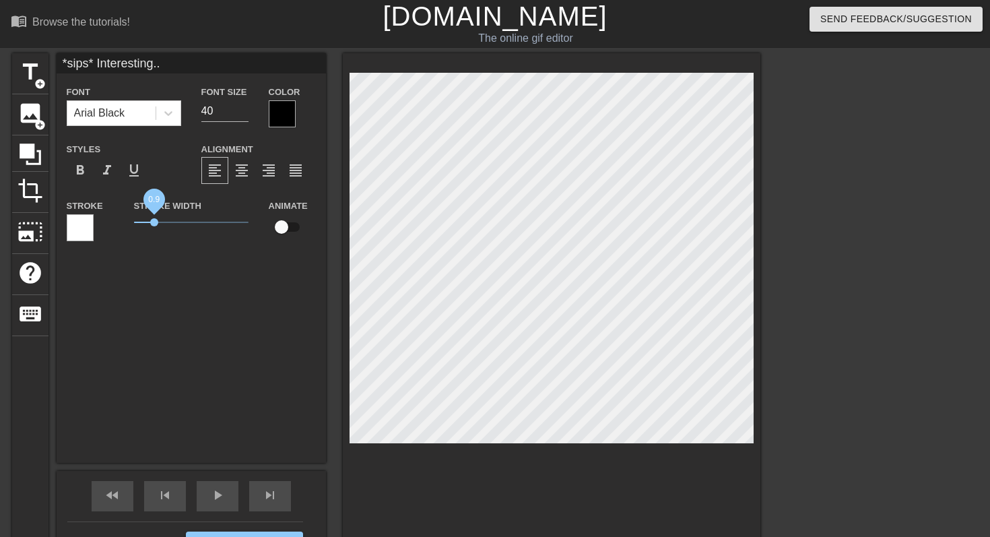
drag, startPoint x: 152, startPoint y: 221, endPoint x: 159, endPoint y: 225, distance: 7.5
click at [158, 225] on span "0.9" at bounding box center [154, 222] width 8 height 8
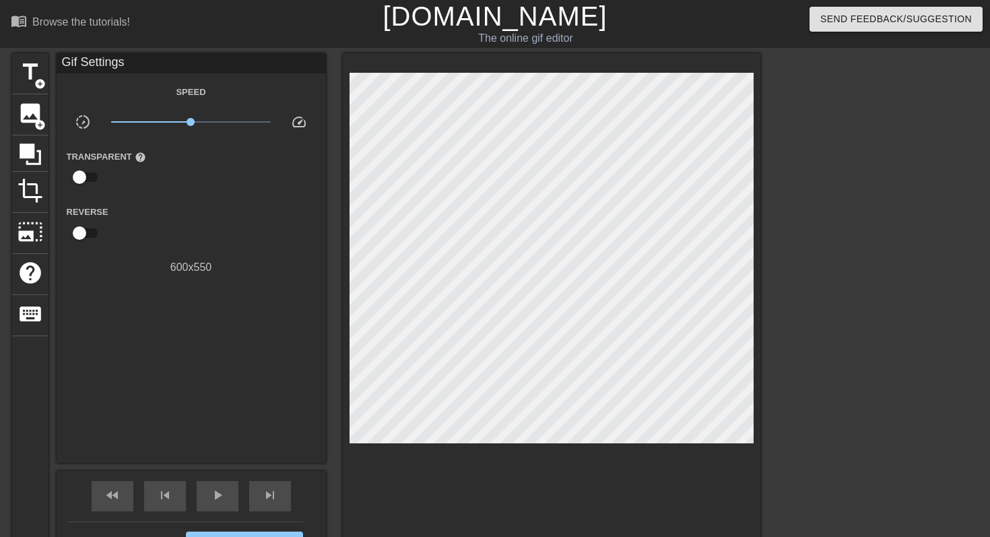
click at [795, 185] on div at bounding box center [877, 255] width 202 height 404
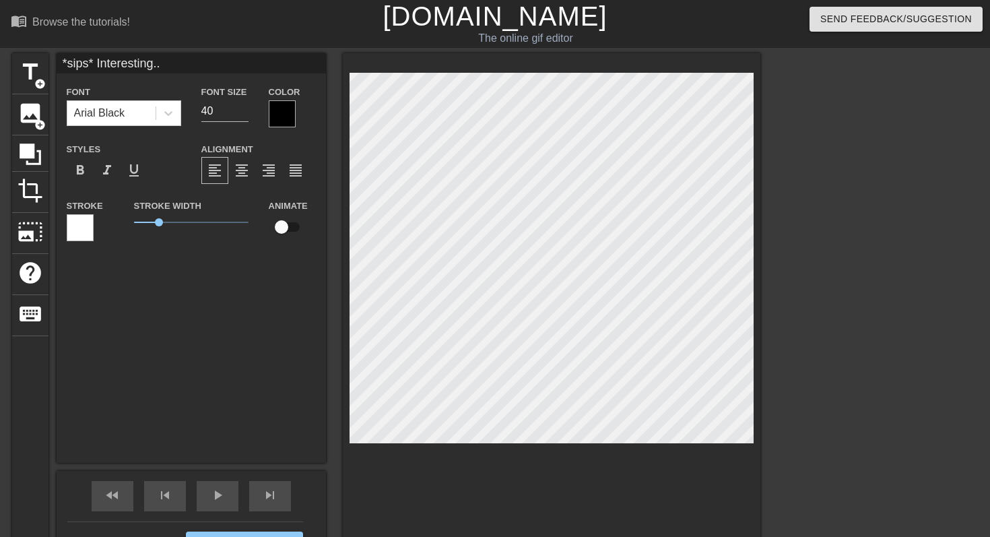
click at [892, 353] on div at bounding box center [877, 255] width 202 height 404
click at [880, 366] on div at bounding box center [877, 255] width 202 height 404
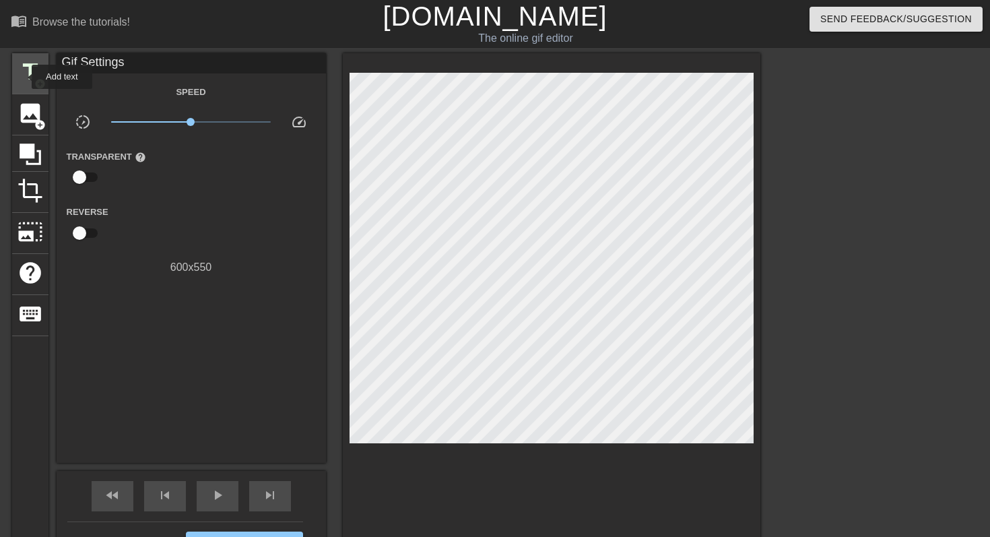
click at [23, 77] on span "title" at bounding box center [31, 72] width 26 height 26
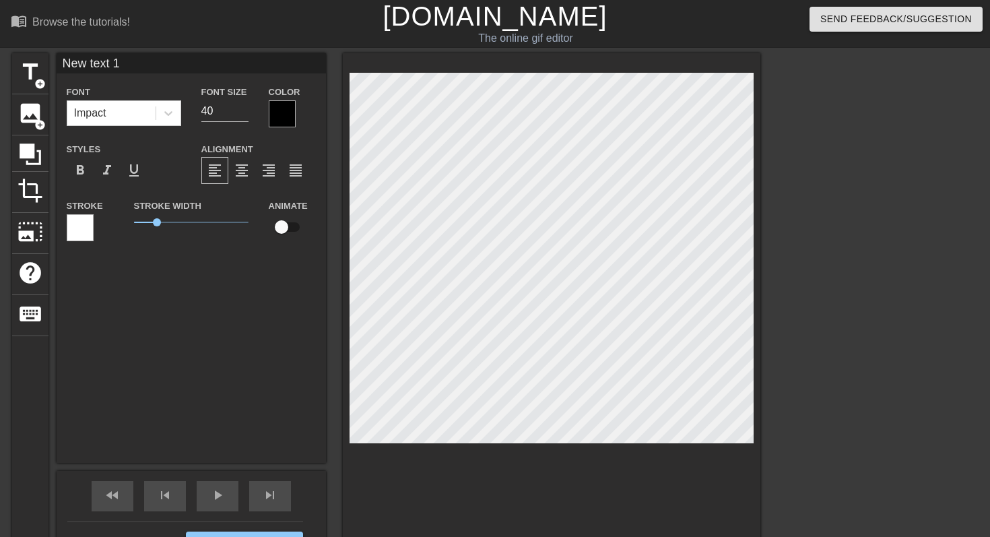
type input "New t"
type textarea "New t"
type input "G"
type textarea "G"
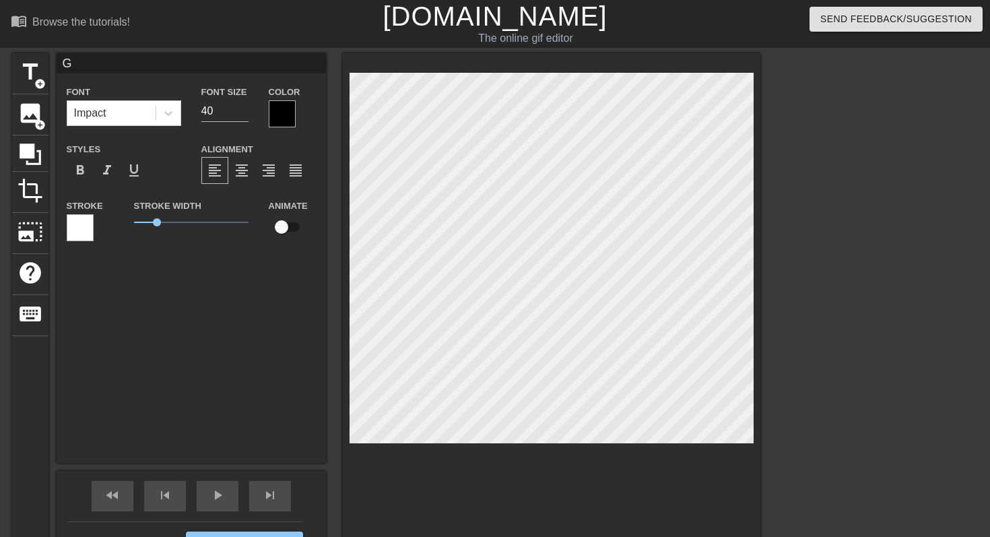
scroll to position [0, 0]
type input "Go"
type textarea "Go"
type input "Gon"
type textarea "Gon"
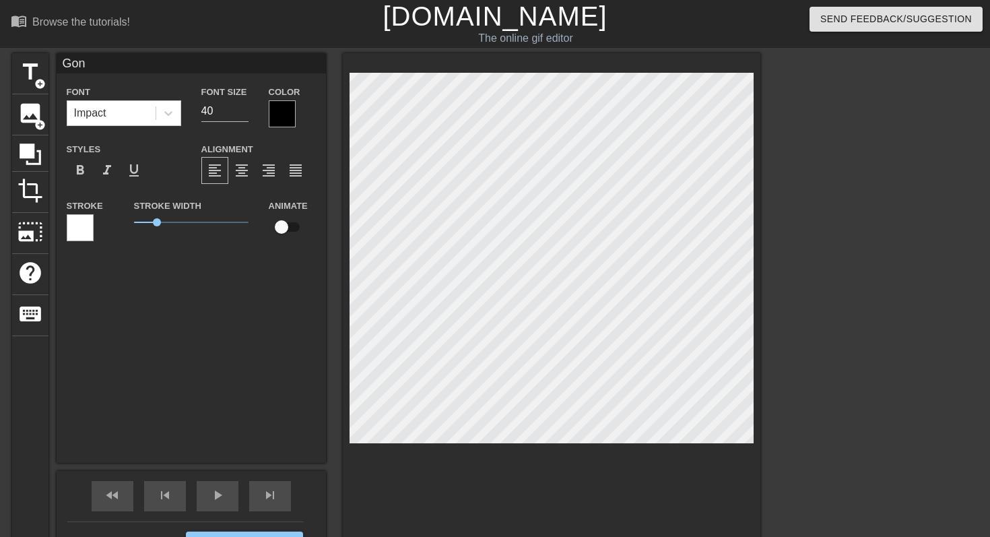
type input "Gonn"
type textarea "Gonna"
type input "Gonna"
type textarea "Gonna"
type input "Gonna p"
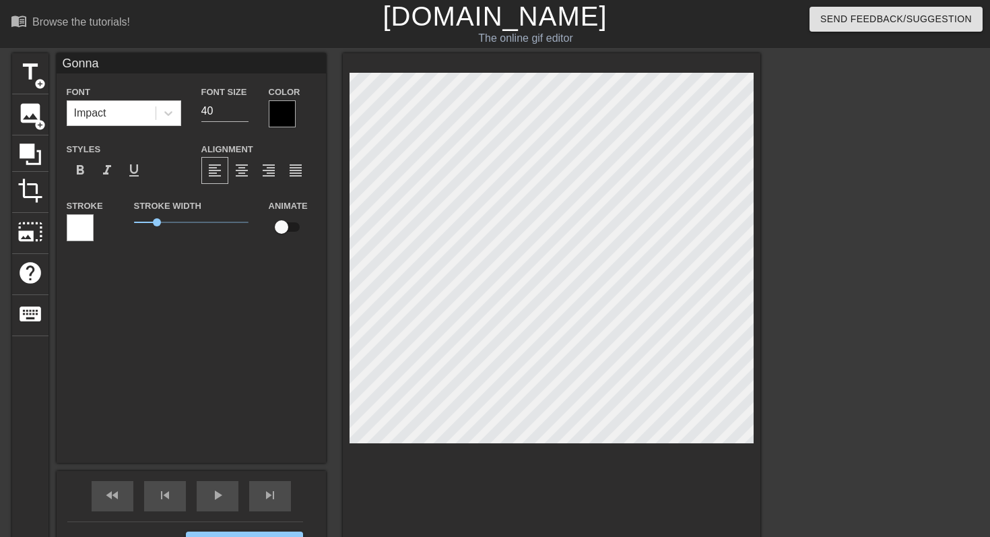
type textarea "Gonna p"
type input "Gonna pr"
type textarea "Gonna pr"
type input "Gonna pre"
type textarea "Gonna pre"
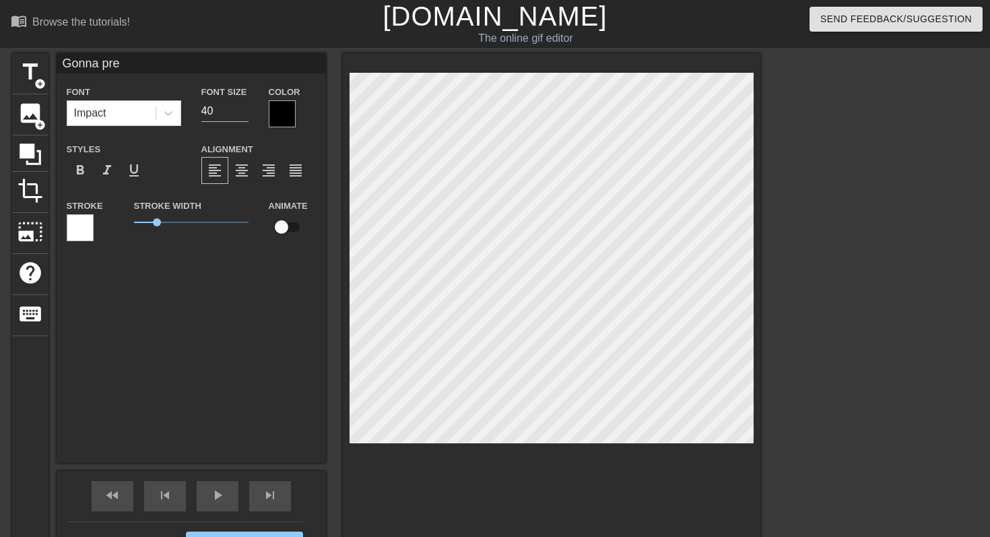
type input "Gonna pret"
type textarea "Gonna pret"
type input "Gonna prete"
type textarea "Gonna prete"
type input "Gonna preten"
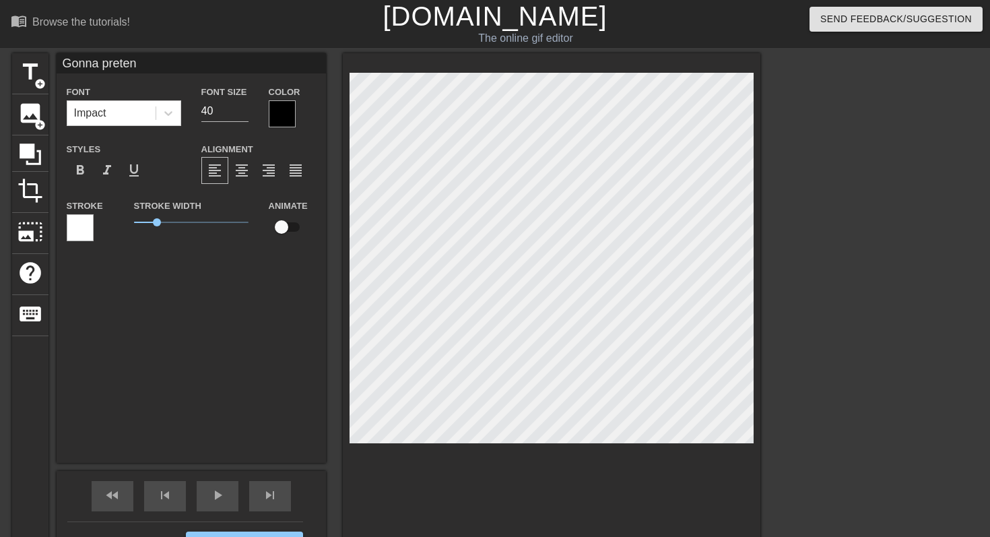
type textarea "Gonna pretend"
type input "Gonna pretend"
type textarea "Gonna pretend"
type input "Gonna pretend i"
type textarea "Gonna pretend i"
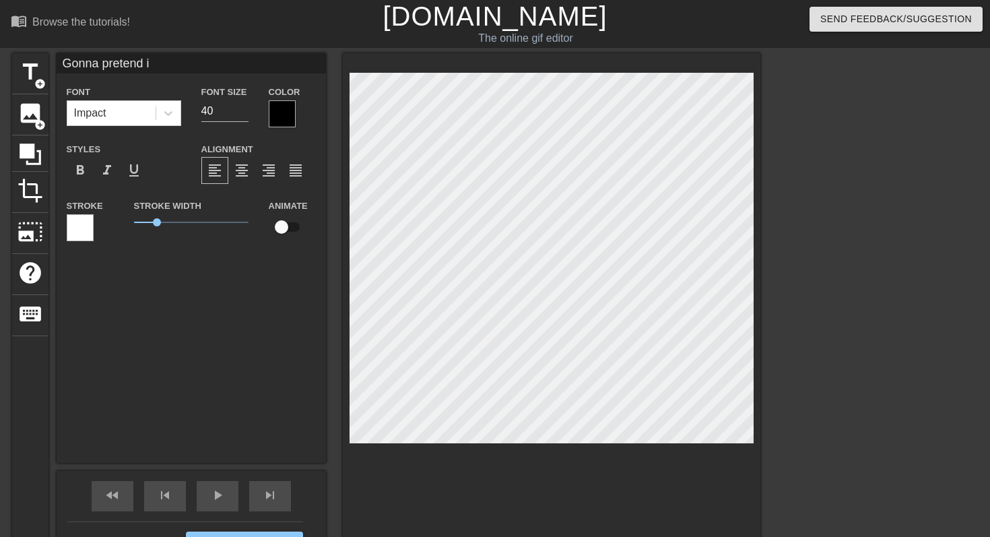
type input "Gonna pretend i"
type textarea "Gonna pretend i"
type input "Gonna pretend i D"
type textarea "Gonna pretend i DI"
type input "Gonna pretend i DID"
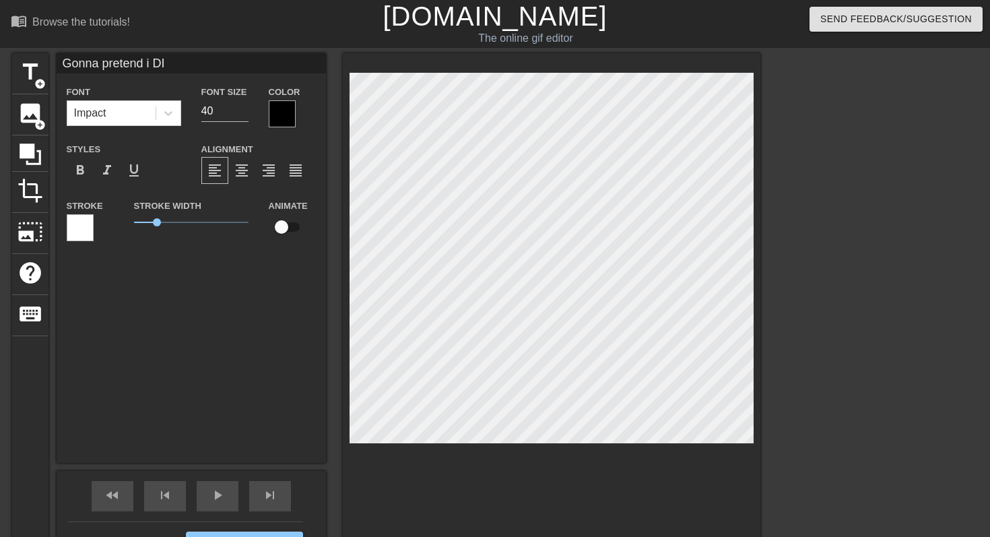
type textarea "Gonna pretend i DID"
type input "Gonna pretend i DIDN"
type textarea "Gonna pretend i DIDN"
type input "Gonna pretend i DIDNT"
type textarea "Gonna pretend i DIDNT"
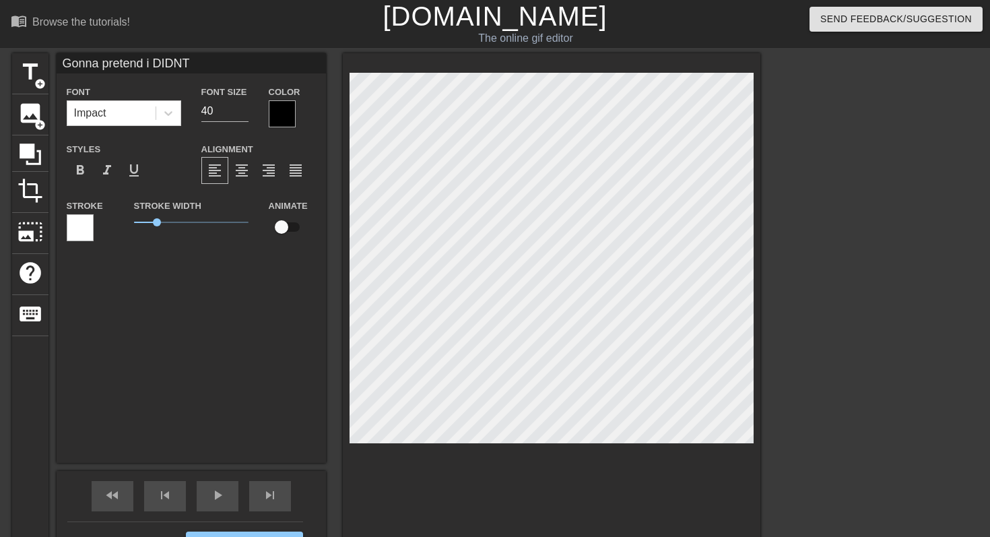
type input "Gonna pretend i DIDN"
type textarea "Gonna pretend i DIDN"
type input "Gonna pretend i DID"
type textarea "Gonna pretend i DID"
type input "Gonna pretend i DI"
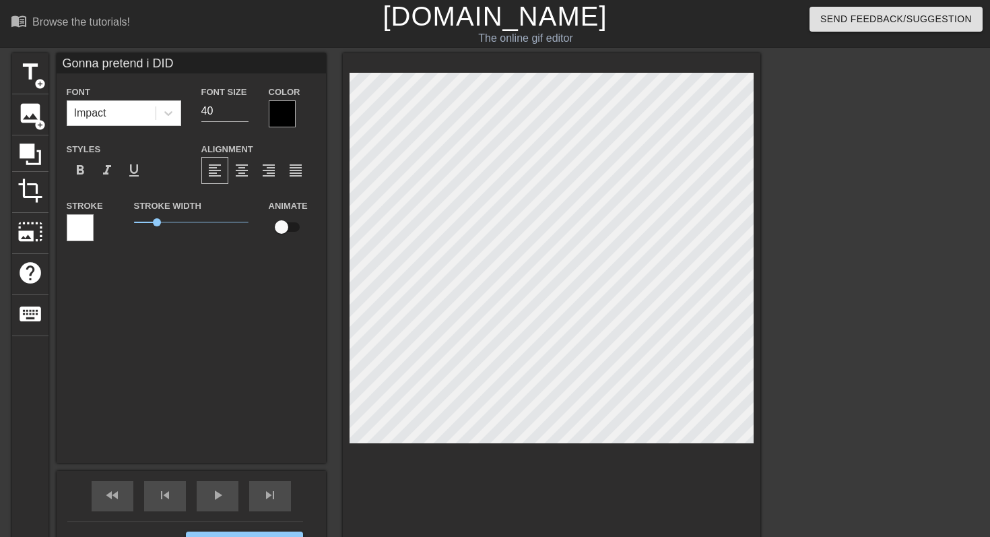
type textarea "Gonna pretend i DI"
type input "Gonna pretend i D"
type textarea "Gonna pretend i D"
type input "Gonna pretend i"
type textarea "Gonna pretend i"
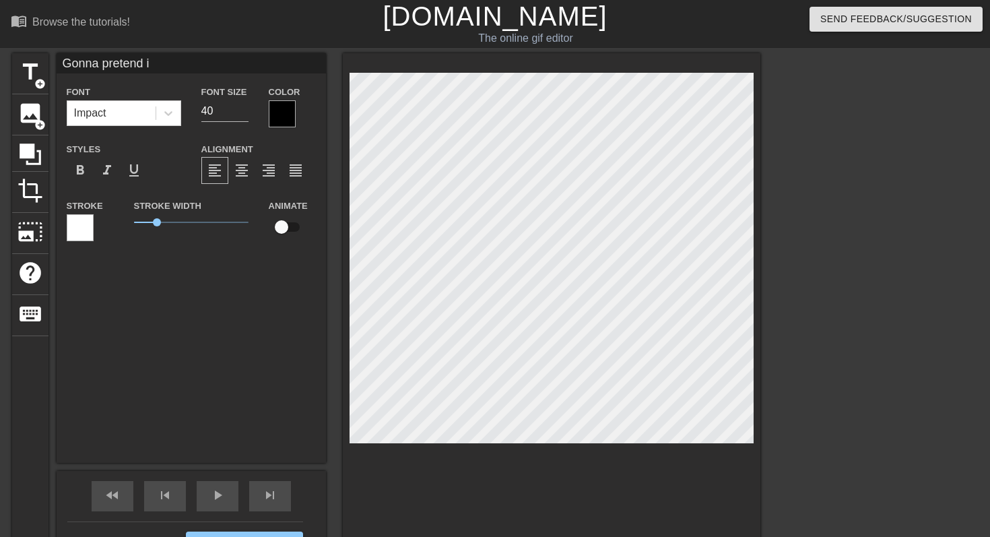
type input "Gonna pretend i"
type textarea "Gonna pretend i"
type input "Gonna pretend"
type textarea "Gonna pretend"
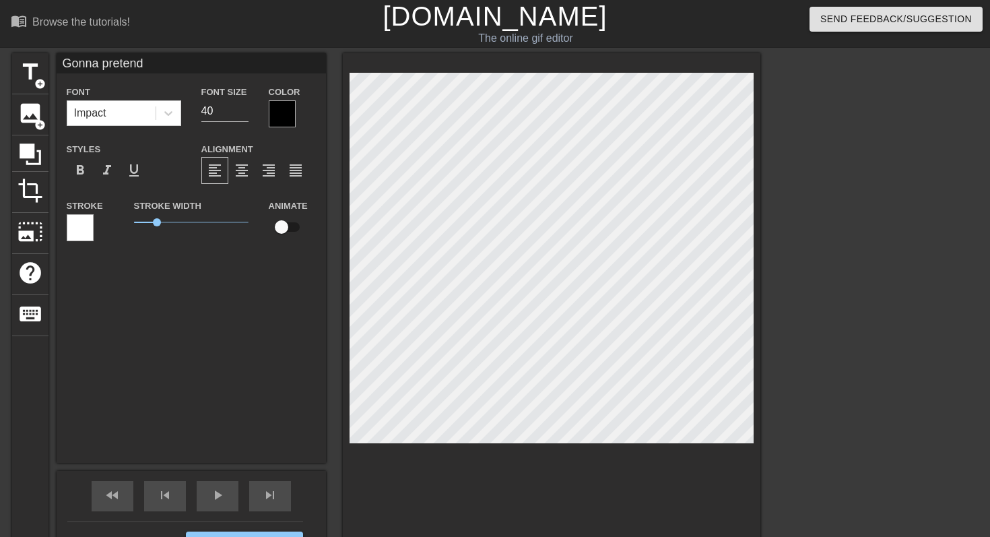
type input "Gonna pretend I"
type textarea "Gonna pretend I"
type input "Gonna pretend"
type textarea "Gonna pretend"
click at [36, 90] on div "title add_circle" at bounding box center [30, 73] width 36 height 41
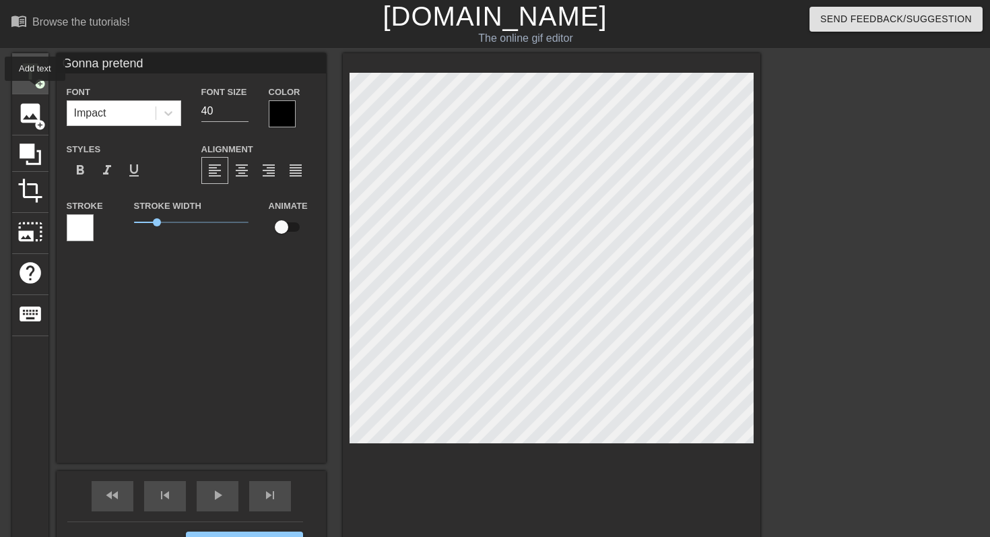
type input "New text 2"
type input "N"
type textarea "N"
type input "i"
type textarea "i"
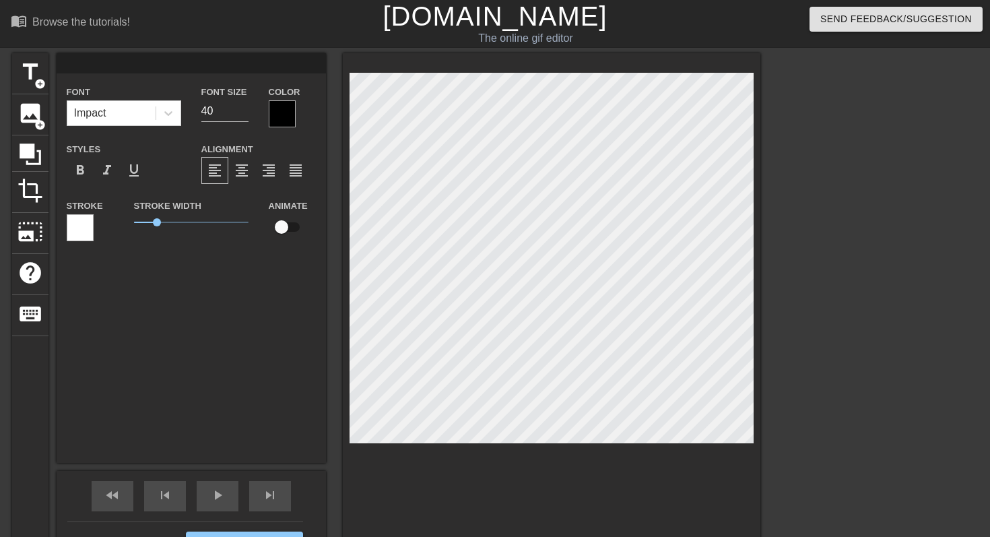
type input "I"
type textarea "I"
type input "I"
type textarea "I"
type input "I d"
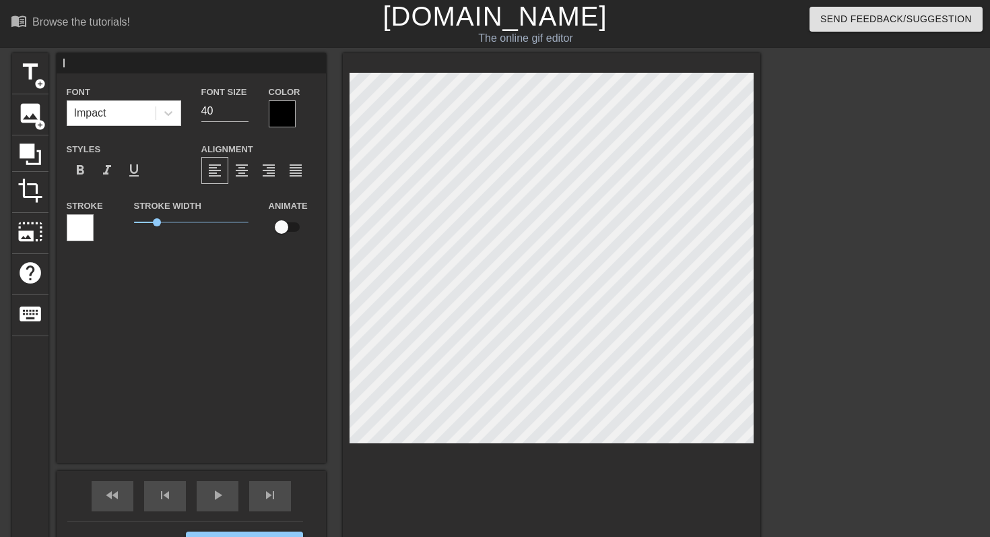
type textarea "I d"
type input "I di"
type textarea "I di"
type input "I did"
type textarea "I did"
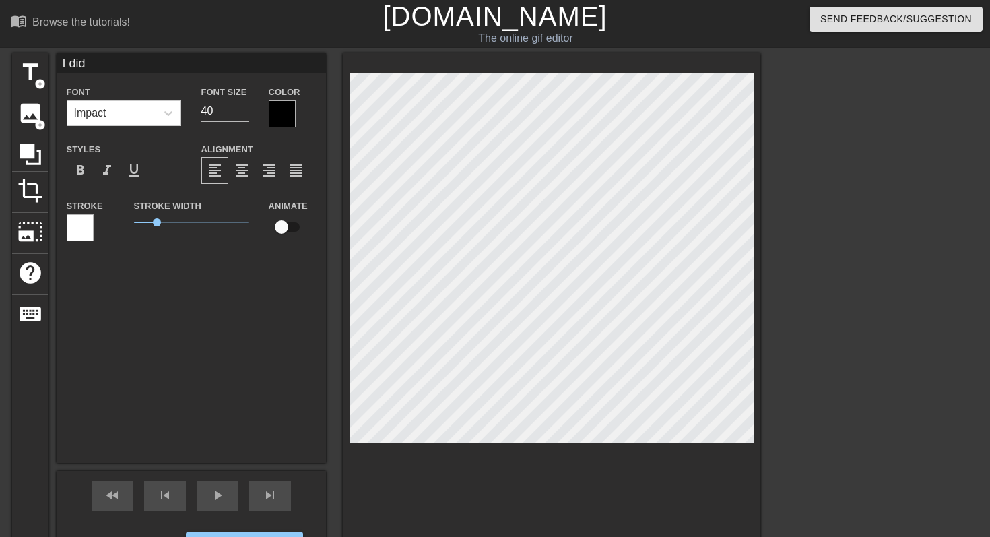
type input "I didn"
type textarea "I didn"
type input "I didn'"
type textarea "I didn'"
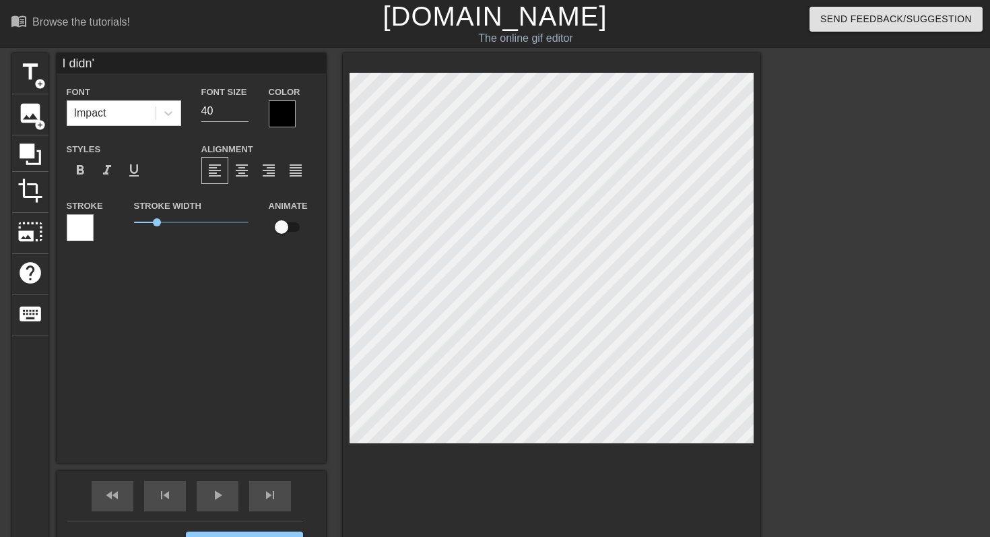
type input "I didn't"
type textarea "I didn't"
type input "I didn't"
type textarea "I didn't"
type input "I didn't s"
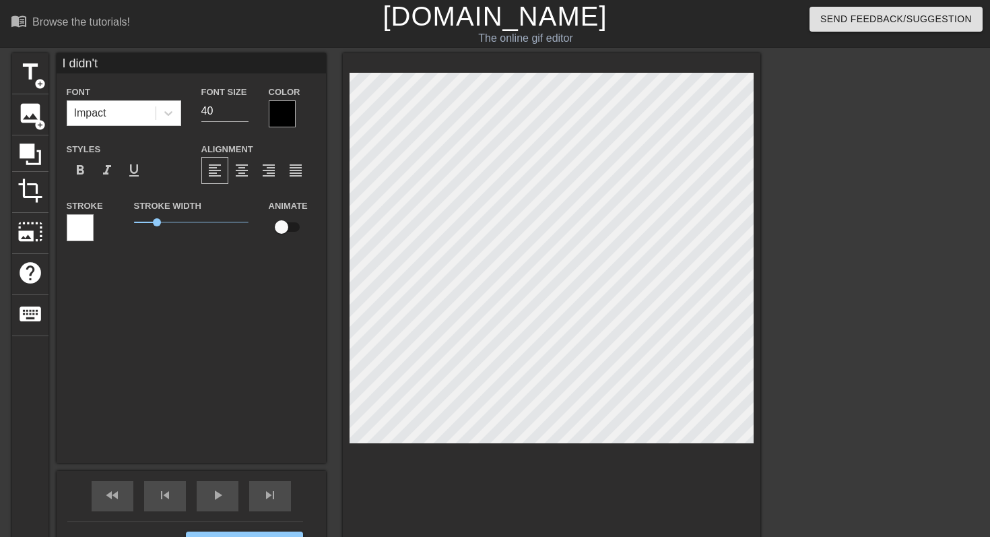
type textarea "I didn't s"
type input "I didn't se"
type textarea "I didn't se"
type input "I didn't see"
type textarea "I didn't see"
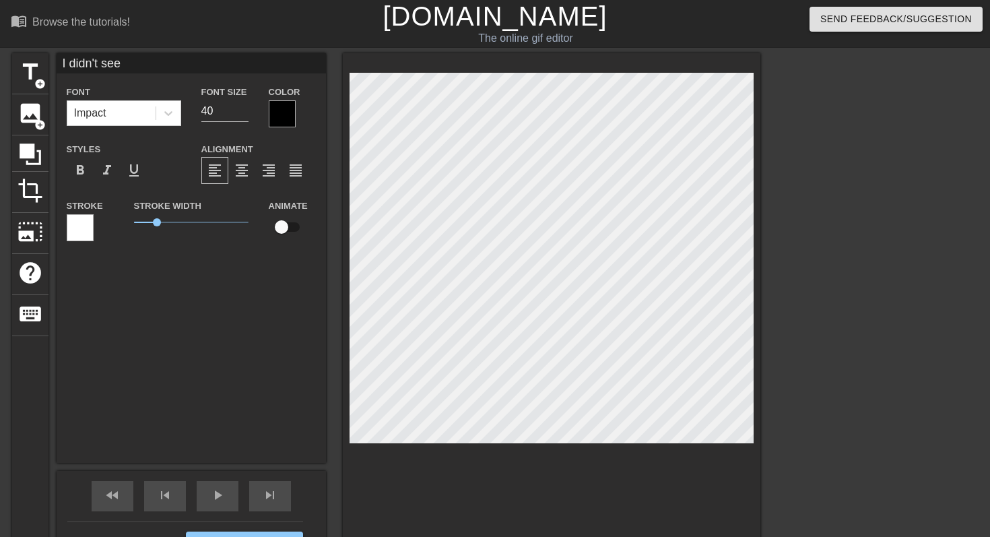
type input "I didn't see"
type textarea "I didn't see"
type input "I didn't see t"
type textarea "I didn't see t"
type input "I didn't see th"
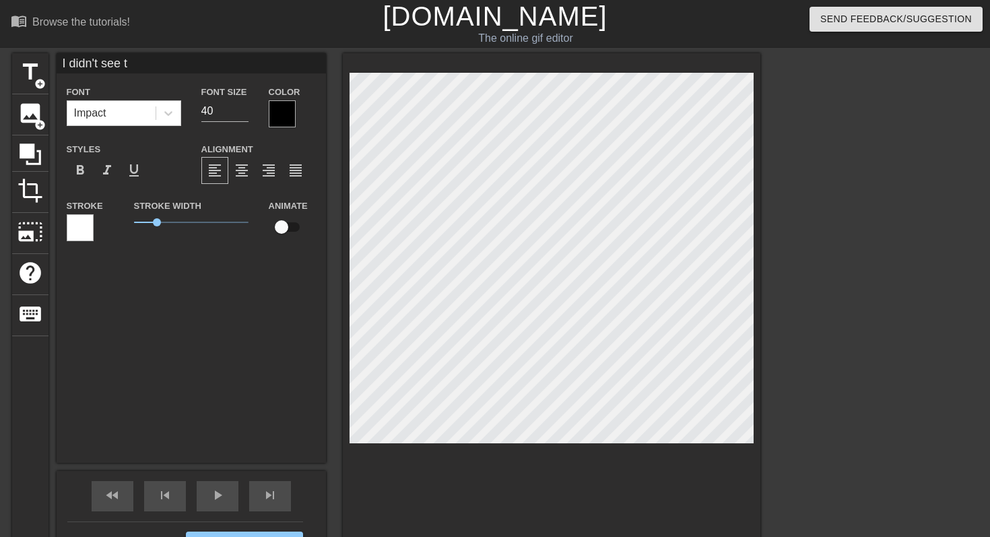
type textarea "I didn't see th"
type input "I didn't see tha"
type textarea "I didn't see tha"
type input "I didn't see that"
type textarea "I didn't see that"
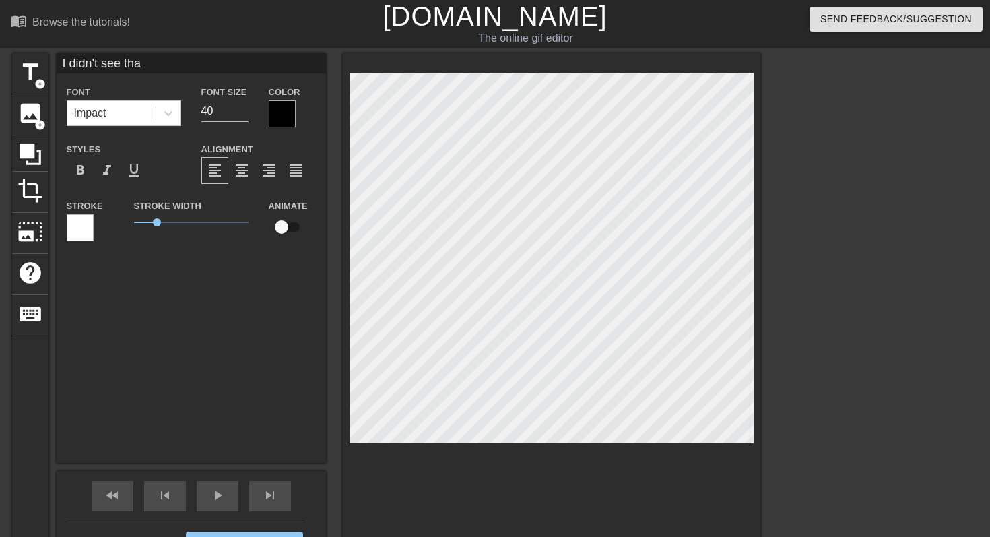
scroll to position [0, 4]
click at [901, 215] on div at bounding box center [877, 255] width 202 height 404
type input "I didn't see that"
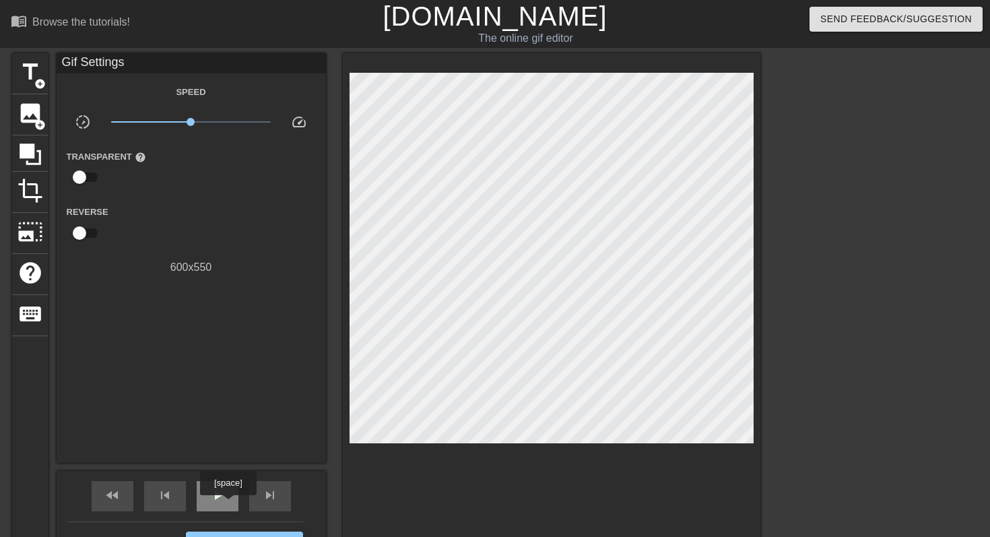
click at [230, 504] on div "play_arrow" at bounding box center [218, 496] width 42 height 30
click at [230, 504] on div "pause" at bounding box center [218, 496] width 42 height 30
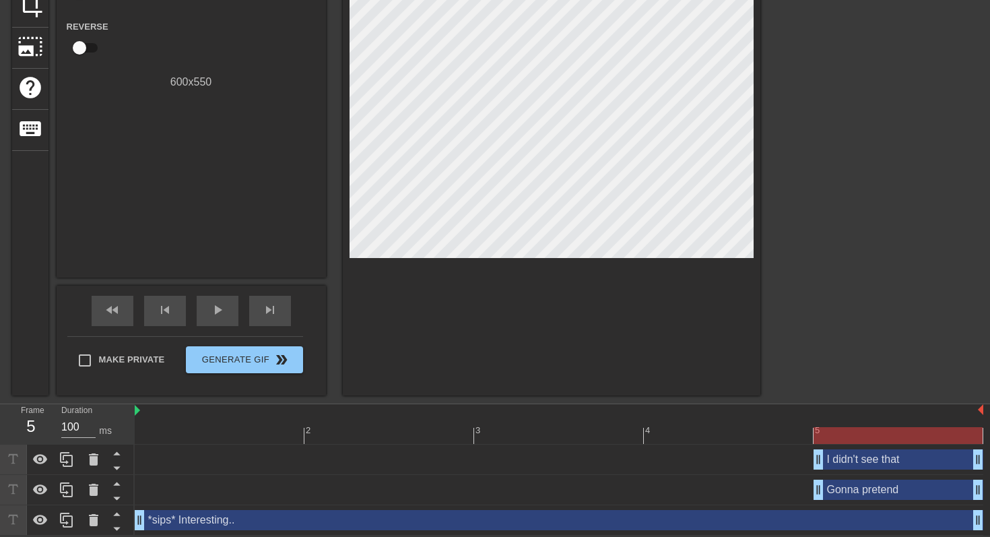
drag, startPoint x: 850, startPoint y: 454, endPoint x: 786, endPoint y: 452, distance: 63.3
click at [786, 452] on div "I didn't see that drag_handle drag_handle" at bounding box center [559, 459] width 848 height 20
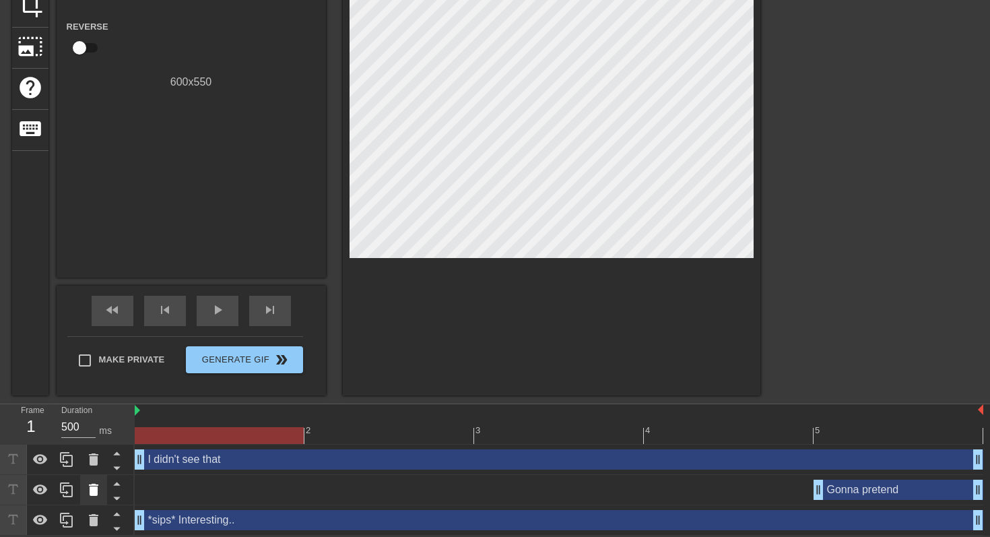
drag, startPoint x: 817, startPoint y: 457, endPoint x: 94, endPoint y: 477, distance: 724.0
click at [94, 477] on div "Frame 1 Duration 500 ms 2 3 4 5 I didn't see that drag_handle drag_handle Gonna…" at bounding box center [495, 469] width 990 height 131
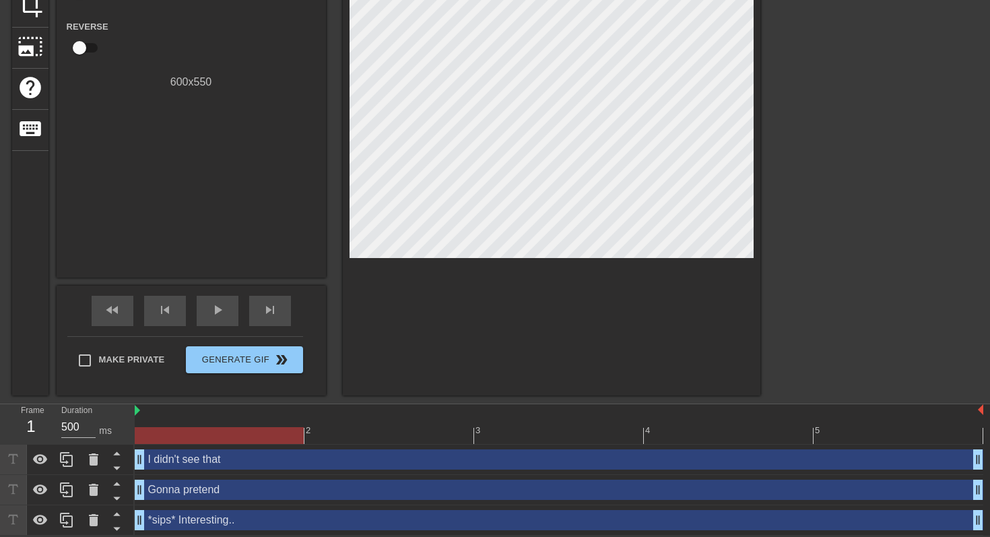
drag, startPoint x: 817, startPoint y: 491, endPoint x: 132, endPoint y: 482, distance: 684.7
click at [132, 482] on div "Frame 1 Duration 500 ms 2 3 4 5 I didn't see that drag_handle drag_handle Gonna…" at bounding box center [495, 469] width 990 height 131
click at [229, 306] on div "play_arrow" at bounding box center [218, 311] width 42 height 30
click at [211, 309] on span "pause" at bounding box center [217, 310] width 16 height 16
click at [259, 454] on div "I didn't see that drag_handle drag_handle" at bounding box center [559, 459] width 848 height 20
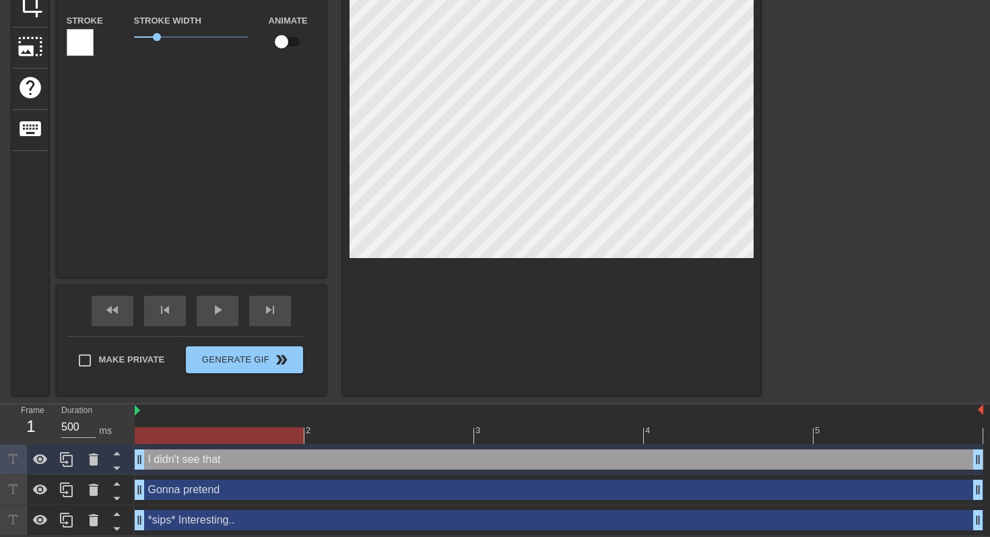
scroll to position [156, 0]
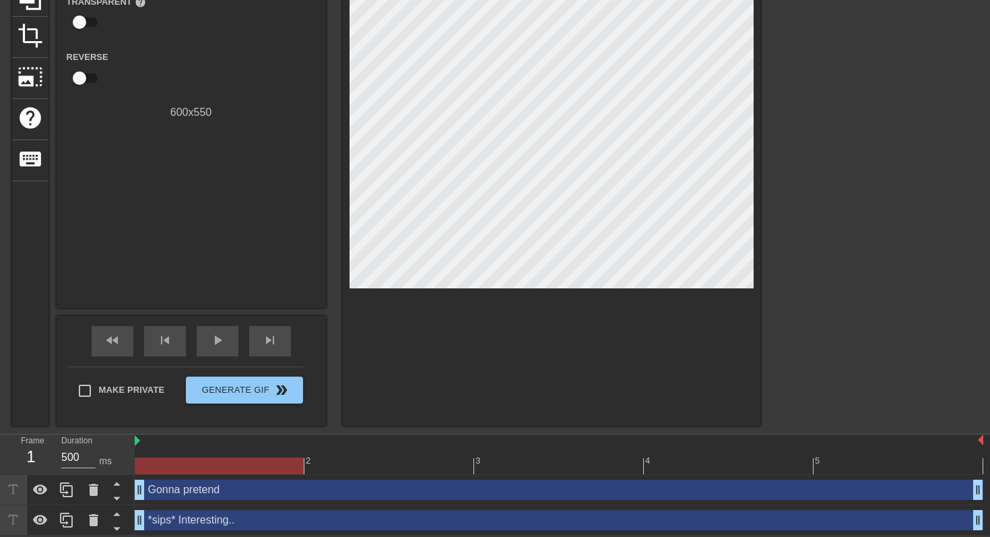
click at [226, 487] on div "Gonna pretend drag_handle drag_handle" at bounding box center [559, 489] width 848 height 20
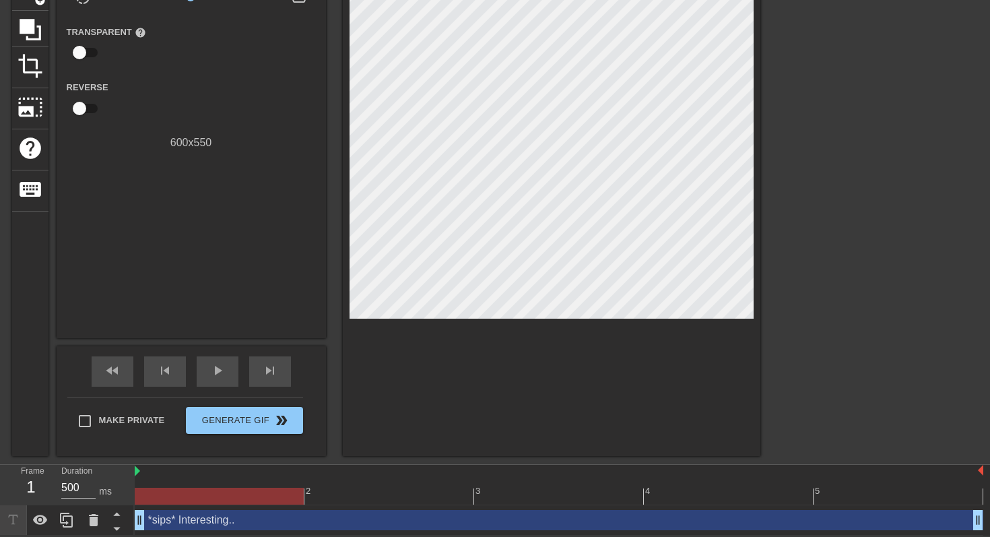
scroll to position [0, 0]
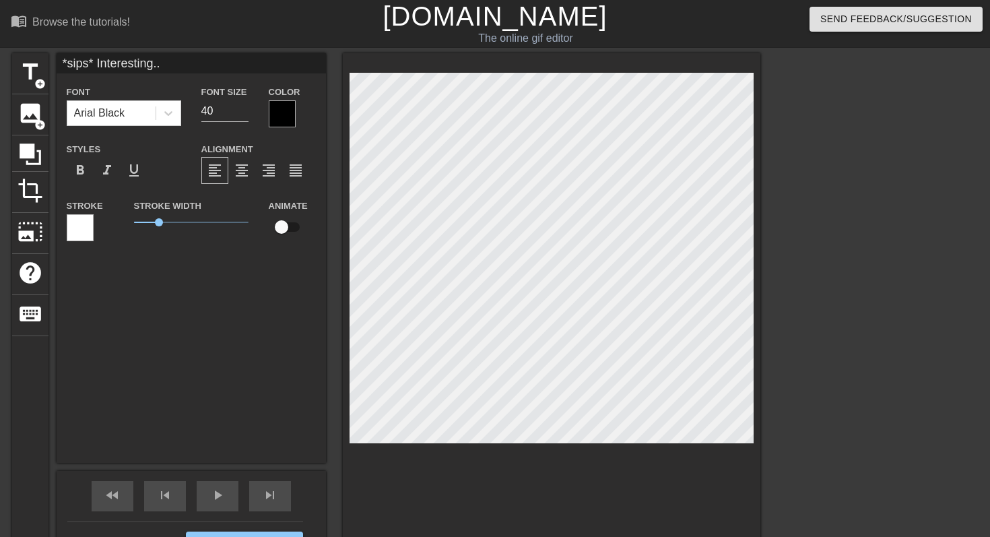
click at [865, 282] on div at bounding box center [877, 255] width 202 height 404
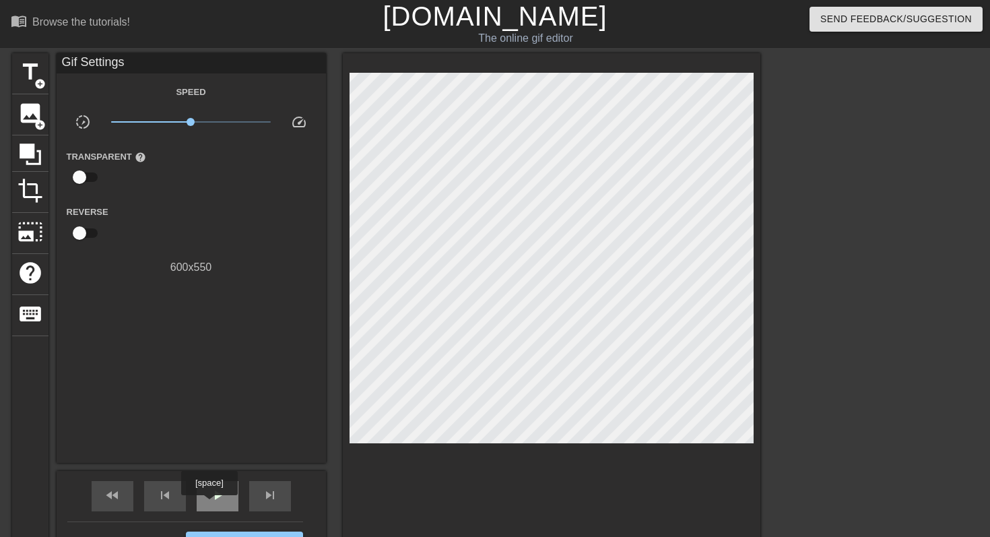
click at [211, 504] on div "play_arrow" at bounding box center [218, 496] width 42 height 30
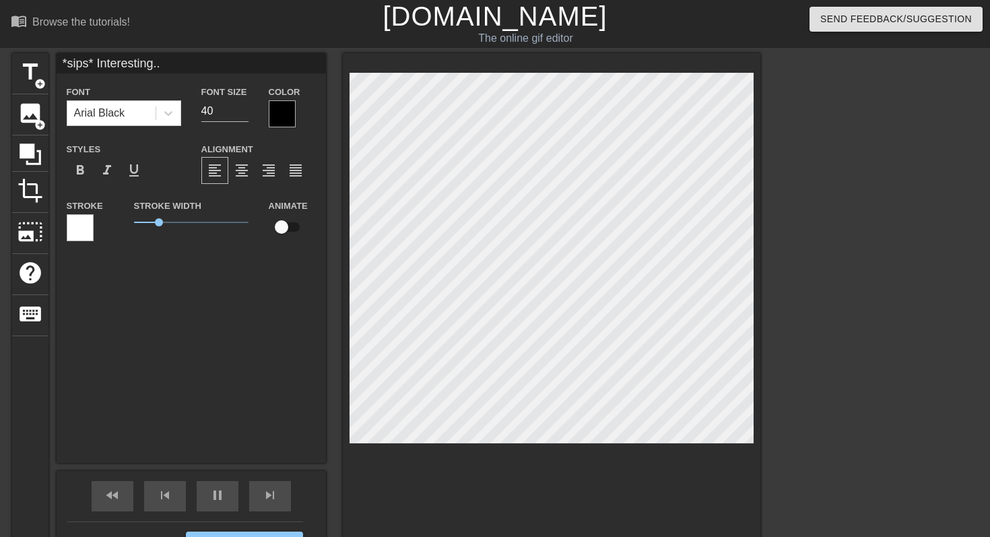
click at [787, 207] on div at bounding box center [877, 255] width 202 height 404
drag, startPoint x: 159, startPoint y: 221, endPoint x: 171, endPoint y: 226, distance: 12.8
click at [171, 226] on span "1.65" at bounding box center [172, 222] width 8 height 8
click at [922, 361] on div at bounding box center [877, 255] width 202 height 404
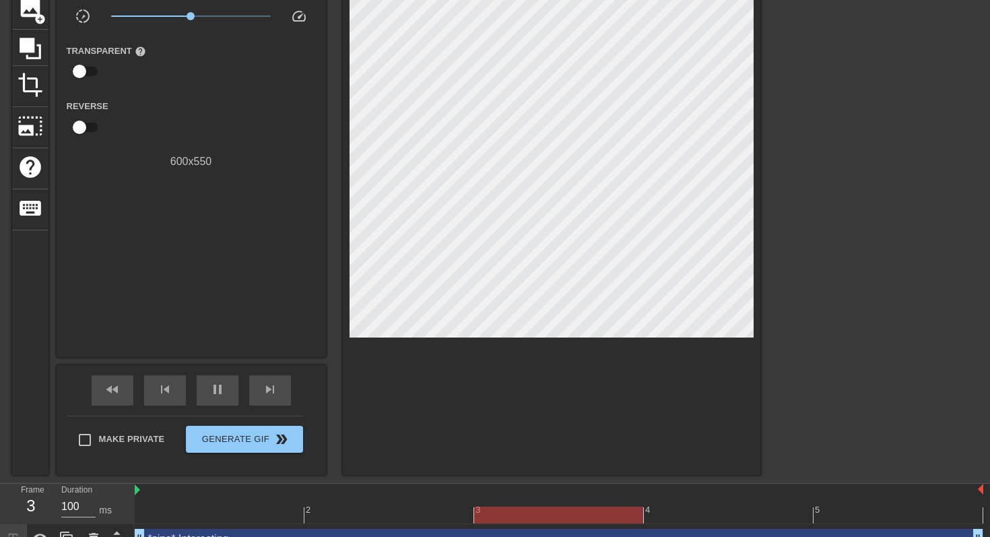
scroll to position [125, 0]
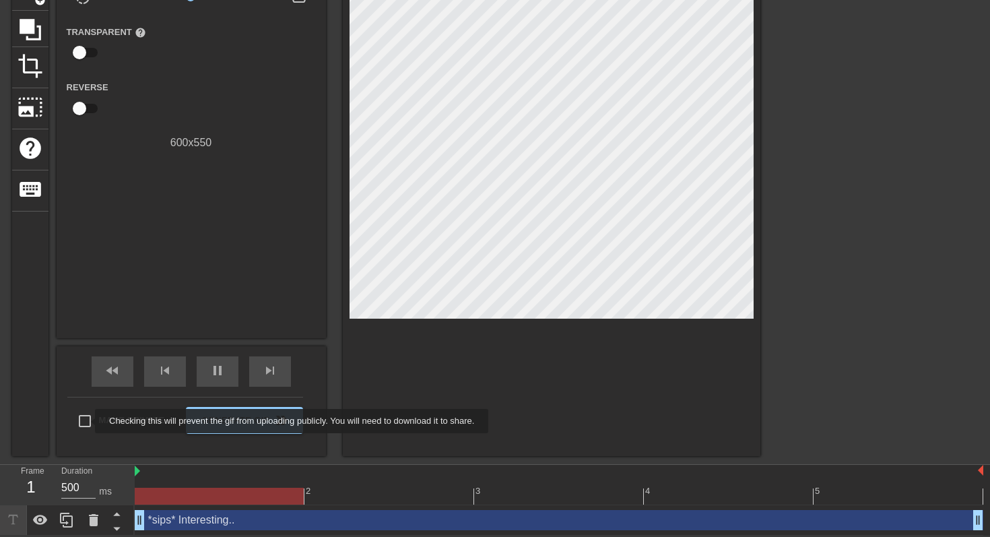
type input "100"
click at [86, 421] on input "Make Private" at bounding box center [85, 421] width 28 height 28
checkbox input "true"
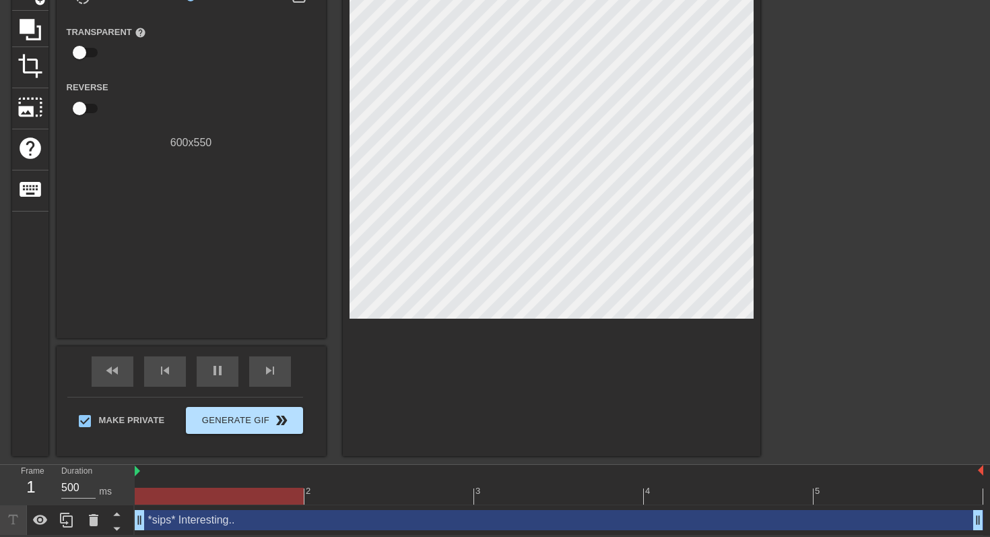
type input "100"
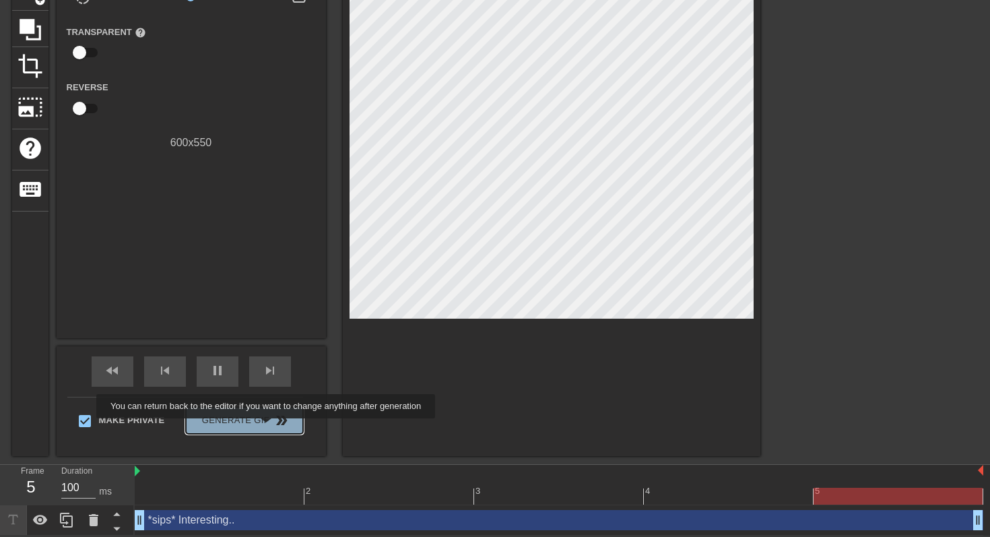
click at [275, 427] on button "Generate Gif double_arrow" at bounding box center [244, 420] width 116 height 27
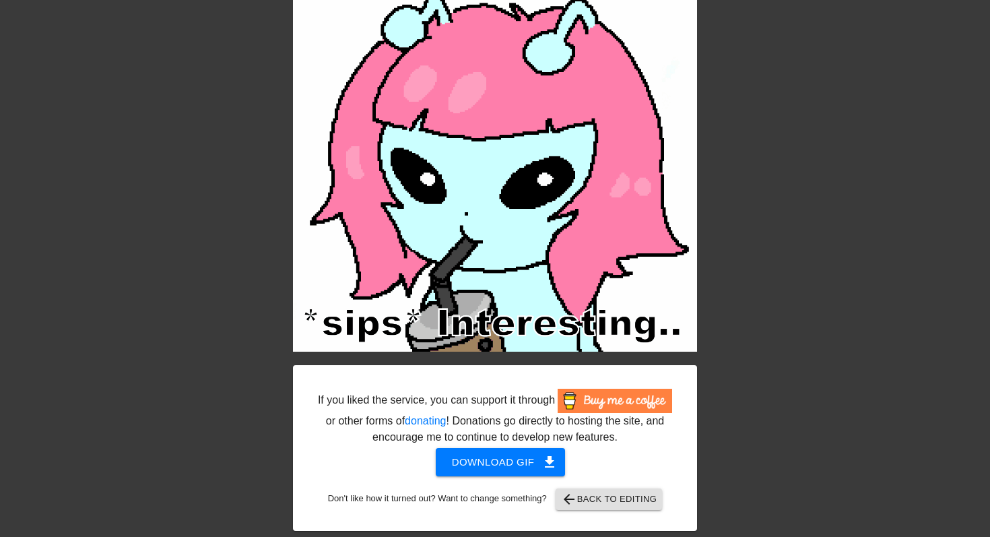
scroll to position [0, 0]
